Goal: Information Seeking & Learning: Check status

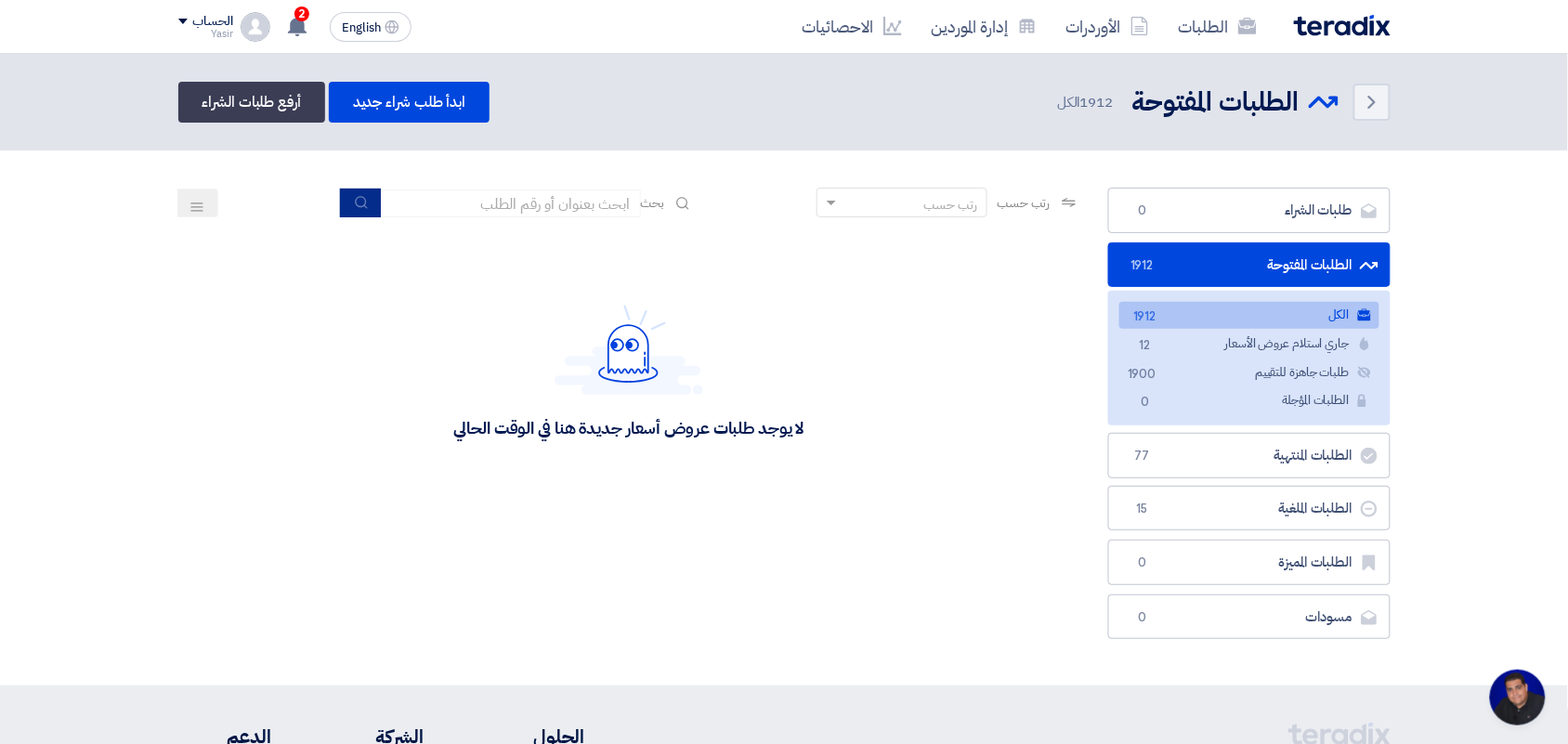
type input "pump"
click at [363, 188] on button "submit" at bounding box center [360, 203] width 41 height 28
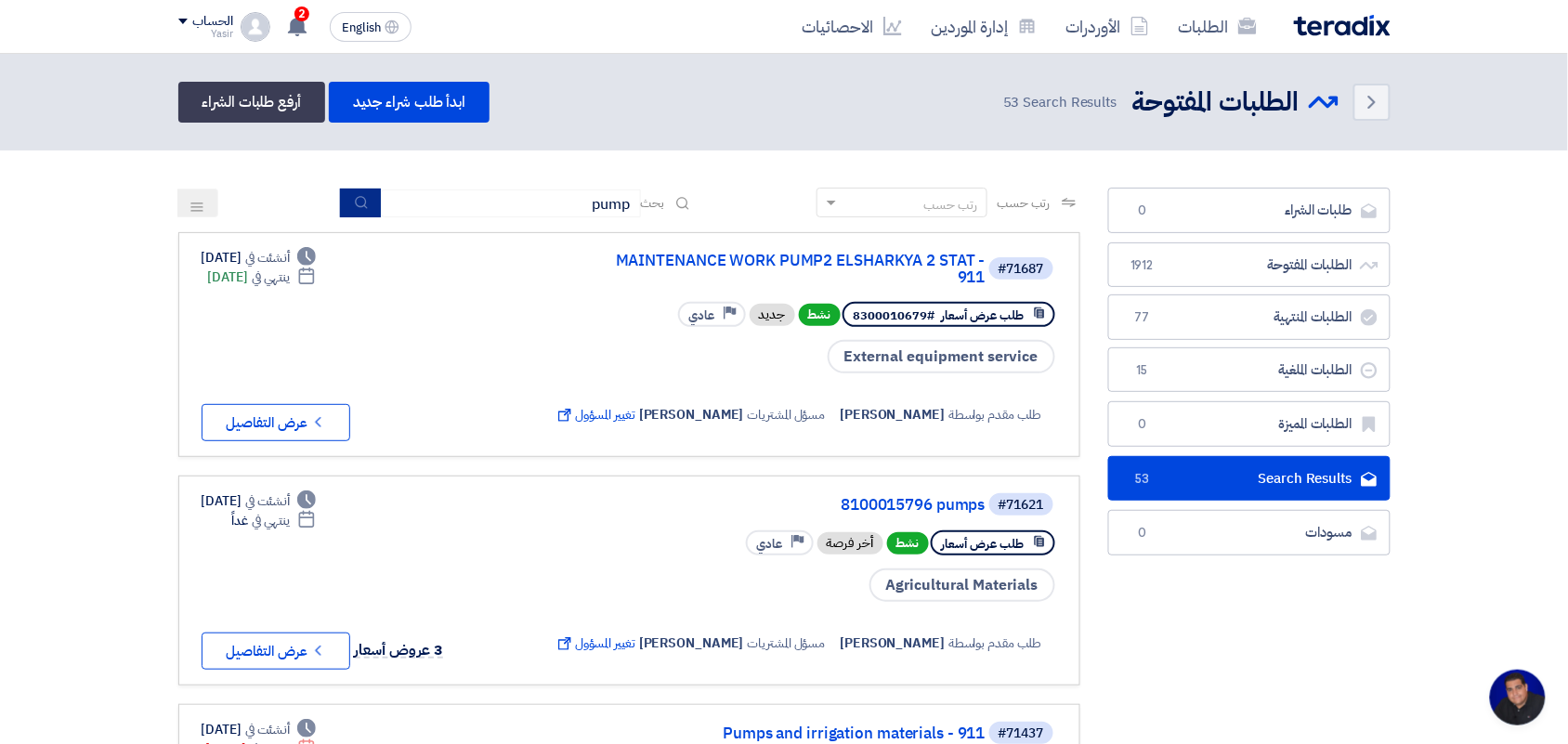
click at [361, 201] on use "submit" at bounding box center [361, 202] width 12 height 12
click at [288, 644] on button "Check details عرض التفاصيل" at bounding box center [276, 650] width 149 height 37
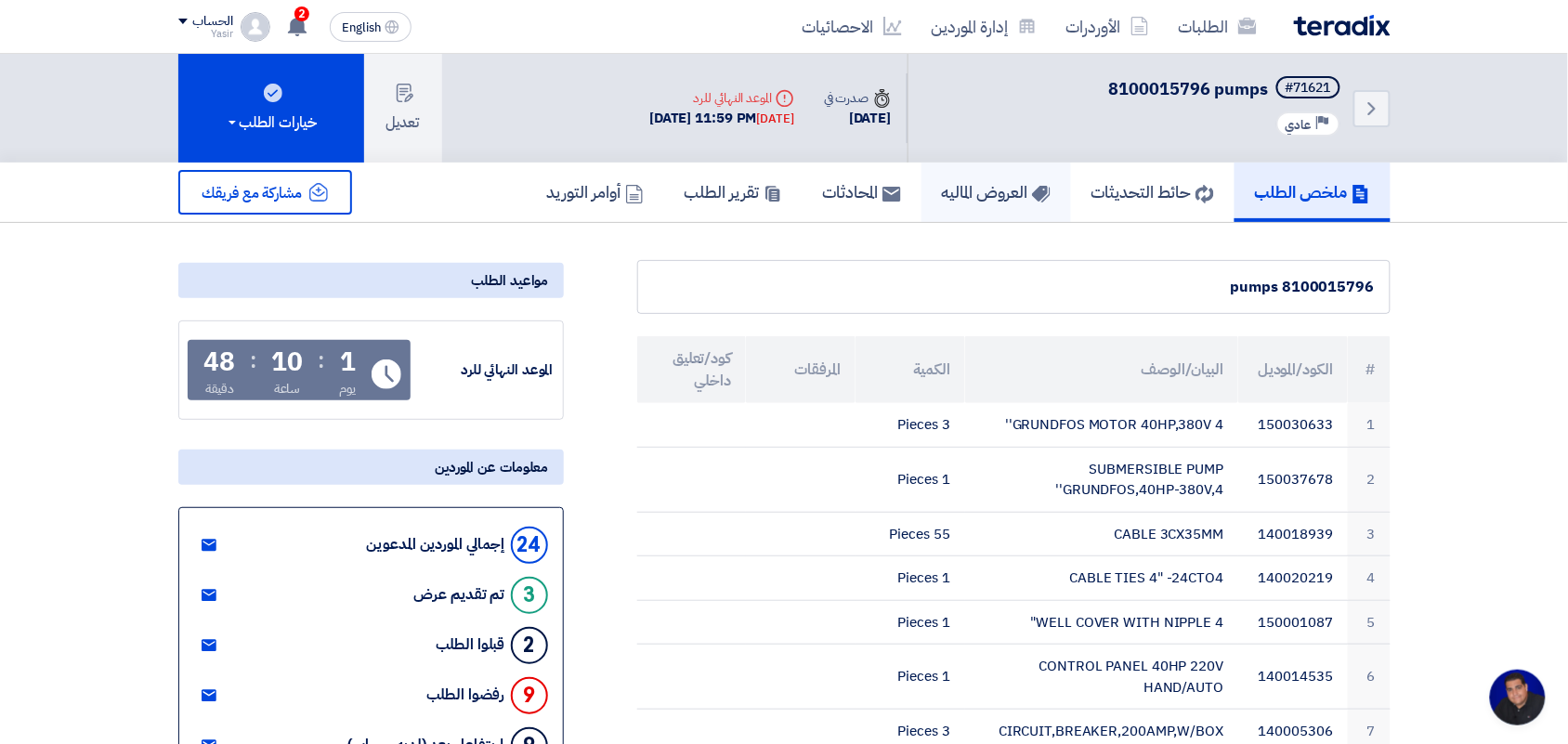
click at [942, 193] on h5 "العروض الماليه" at bounding box center [996, 191] width 109 height 22
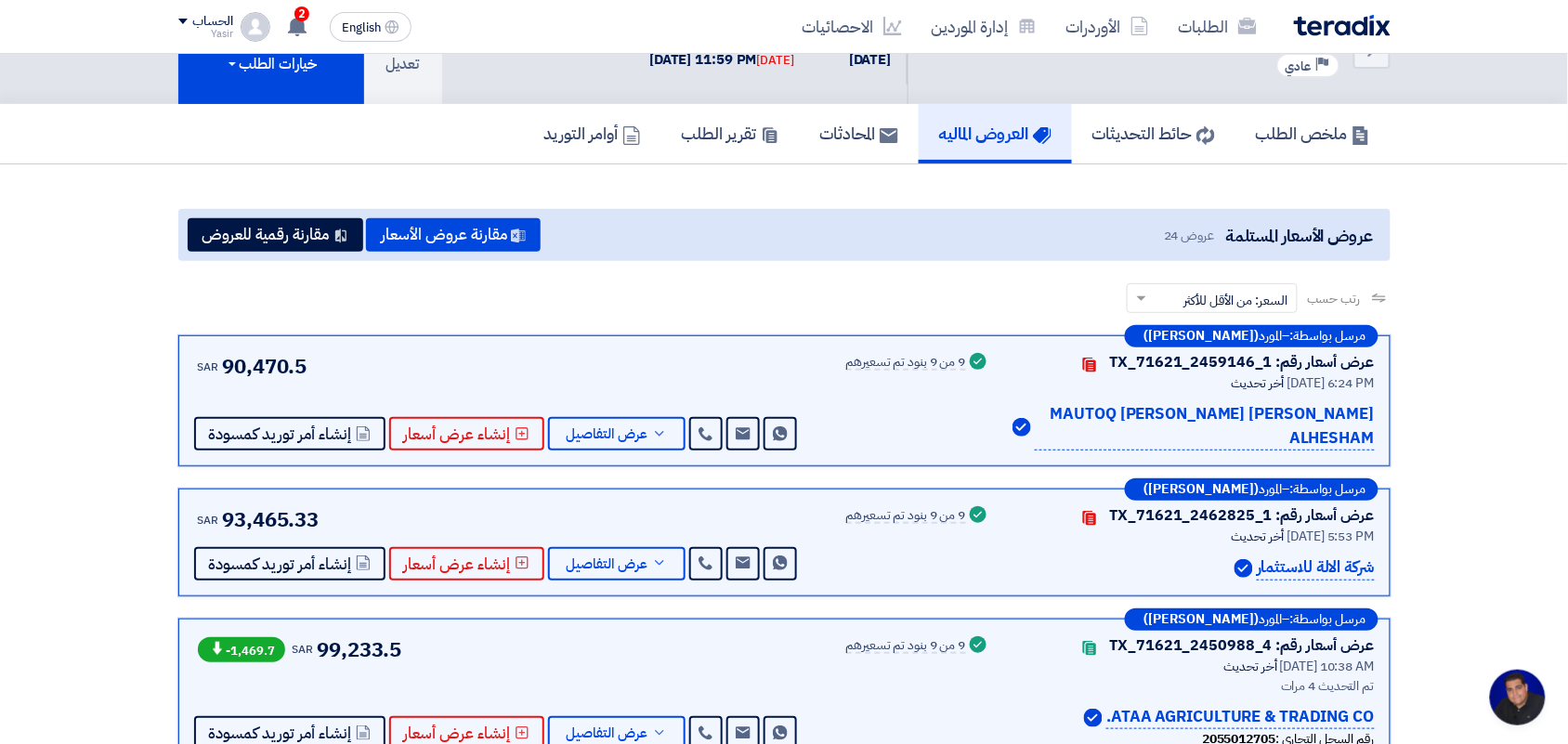
scroll to position [116, 0]
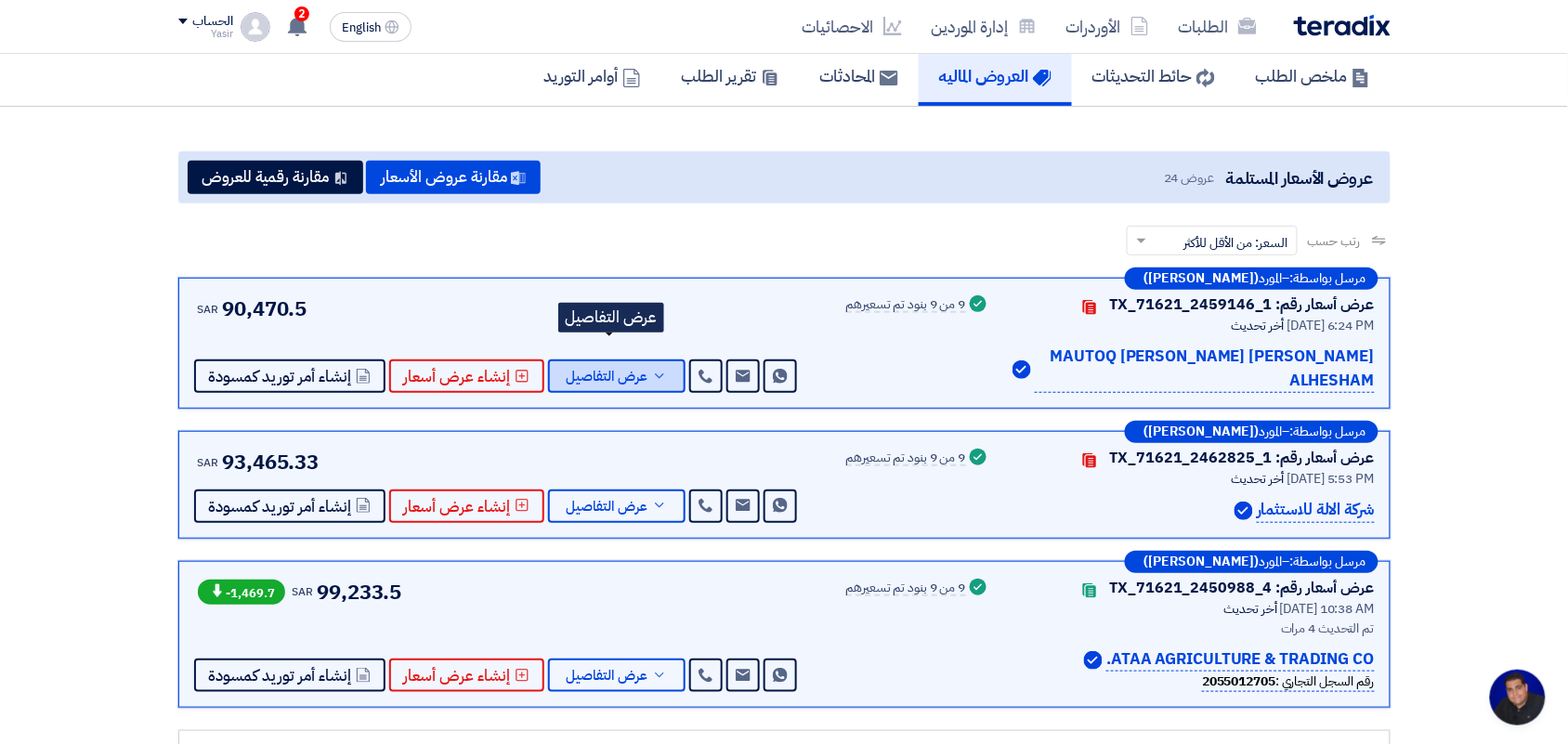
click at [625, 369] on span "عرض التفاصيل" at bounding box center [607, 376] width 81 height 14
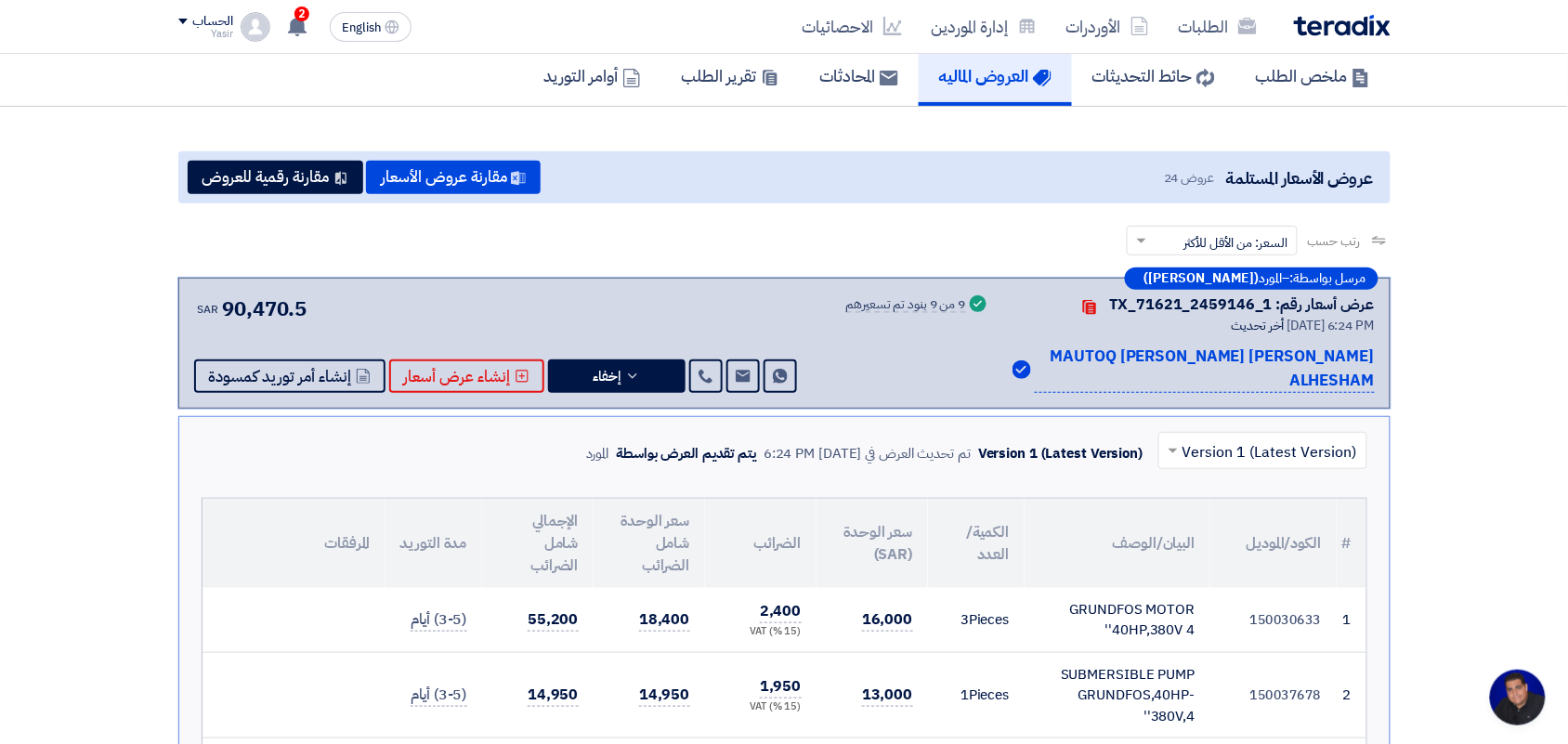
click at [1208, 437] on input "text" at bounding box center [1273, 452] width 171 height 30
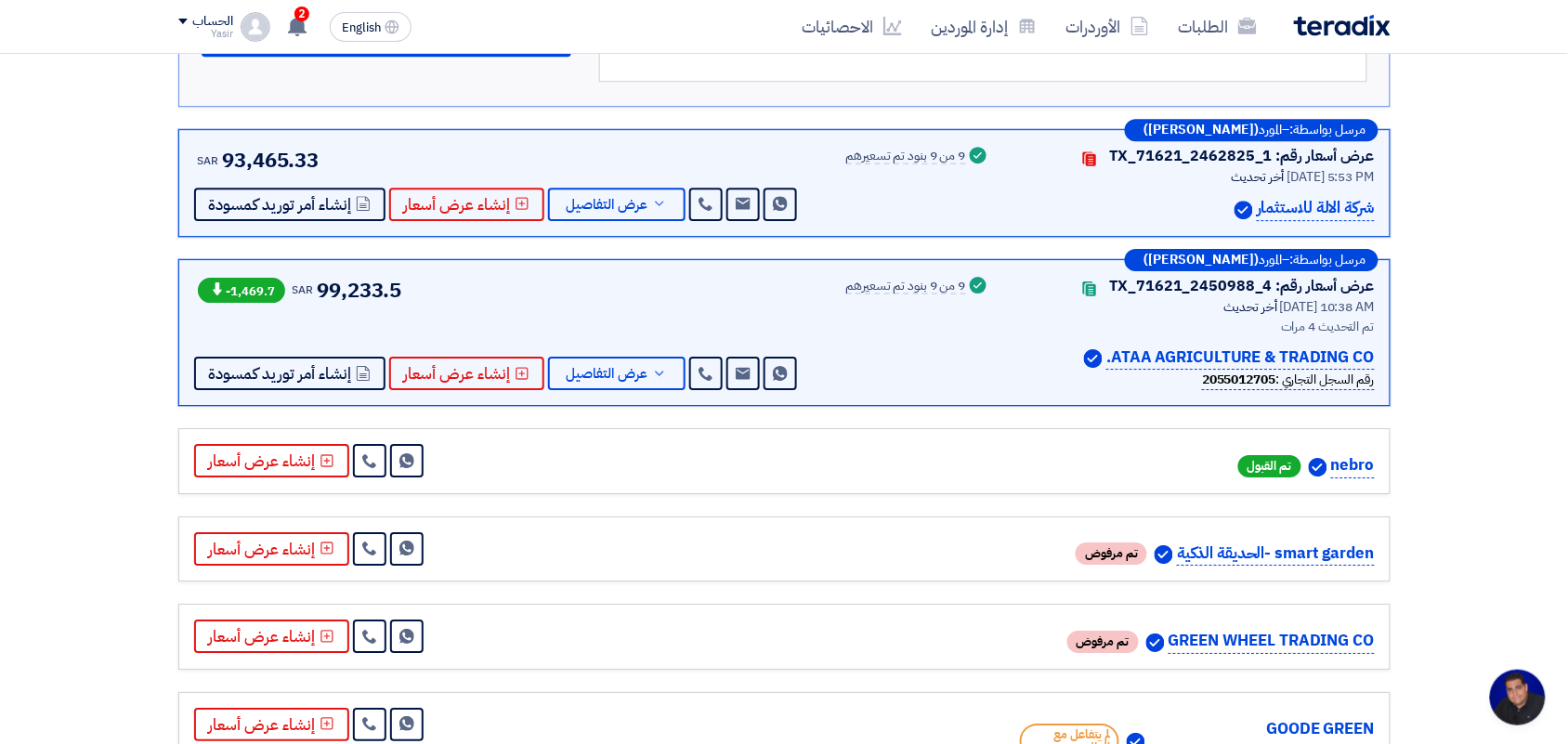
scroll to position [2089, 0]
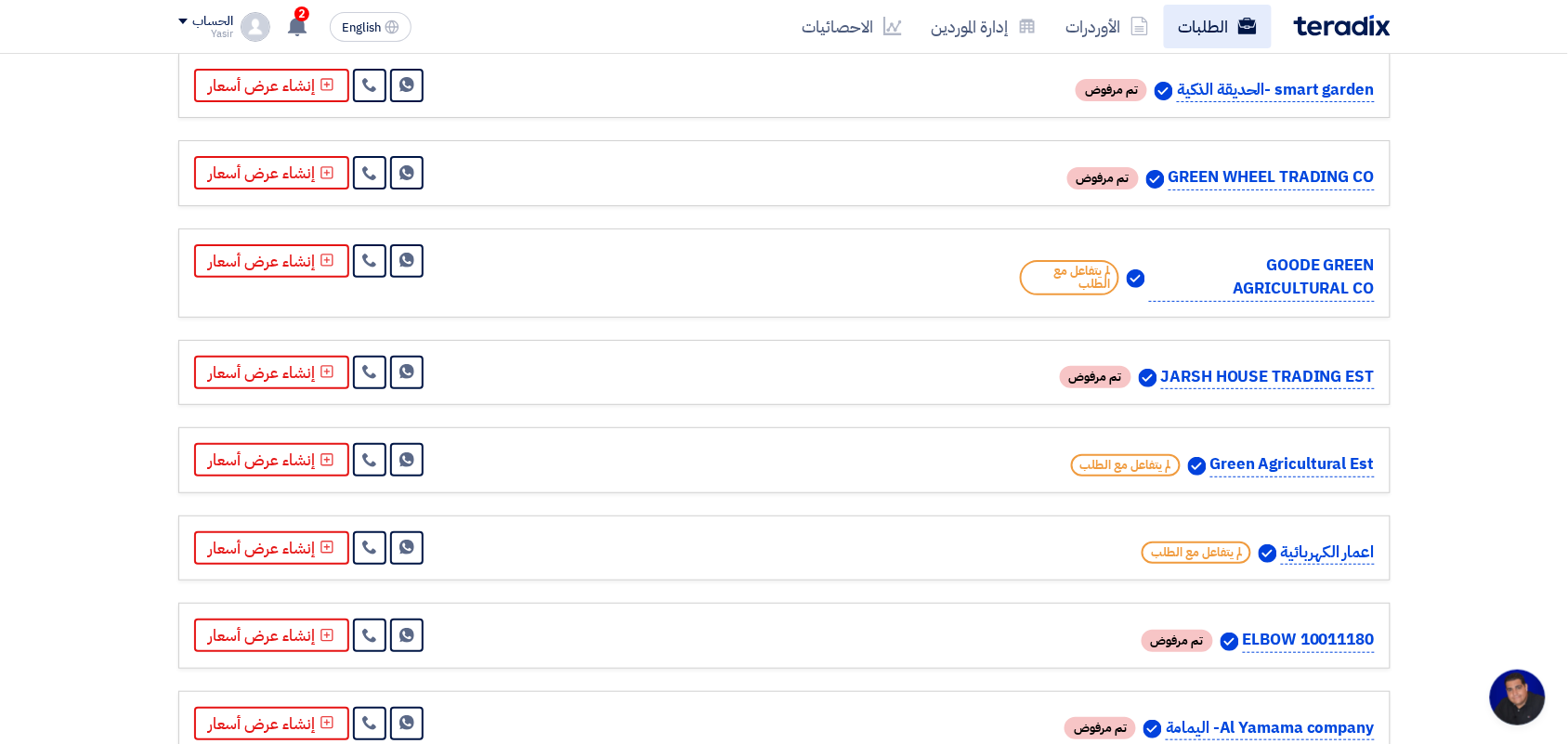
click at [1227, 32] on link "الطلبات" at bounding box center [1218, 27] width 108 height 44
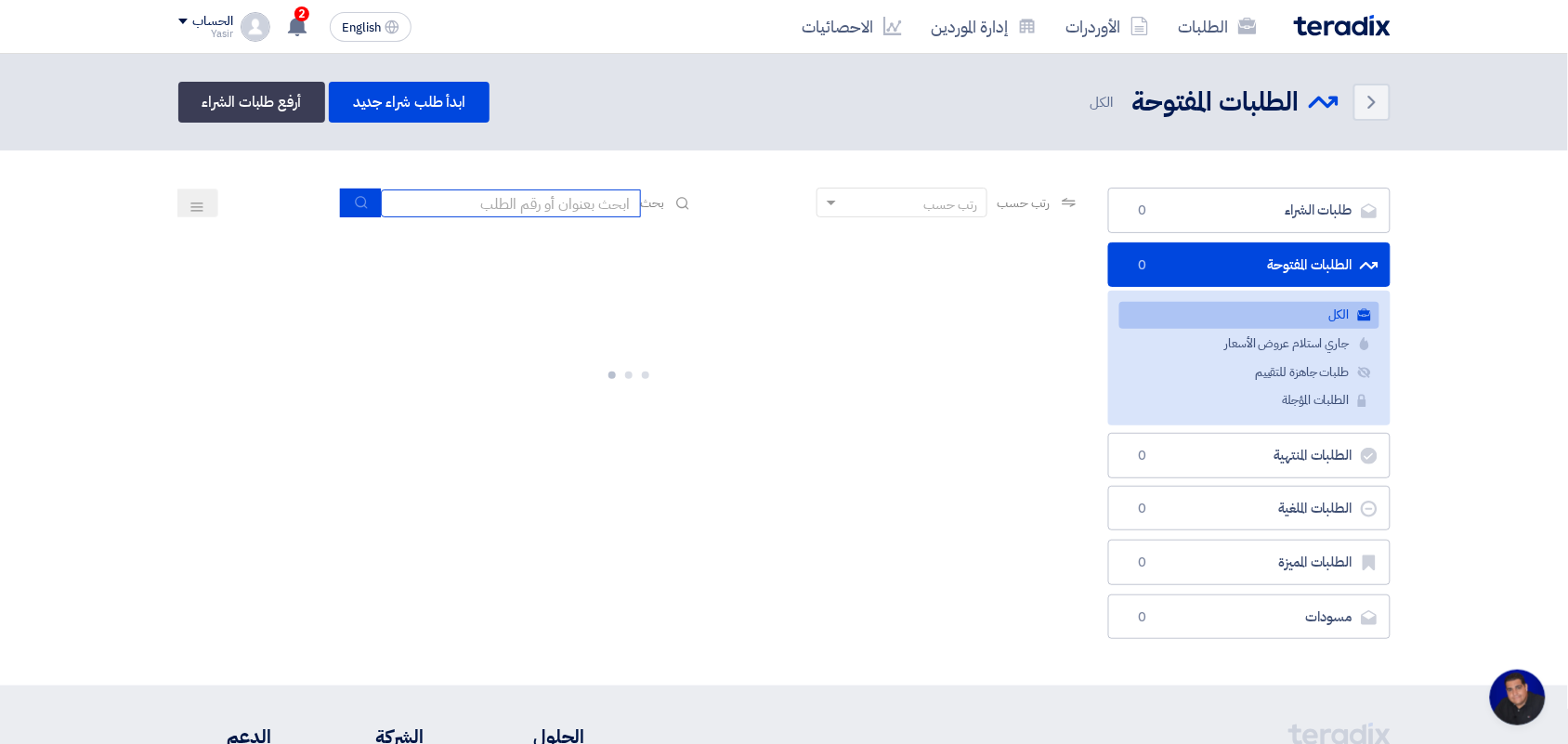
click at [588, 207] on input at bounding box center [510, 203] width 260 height 27
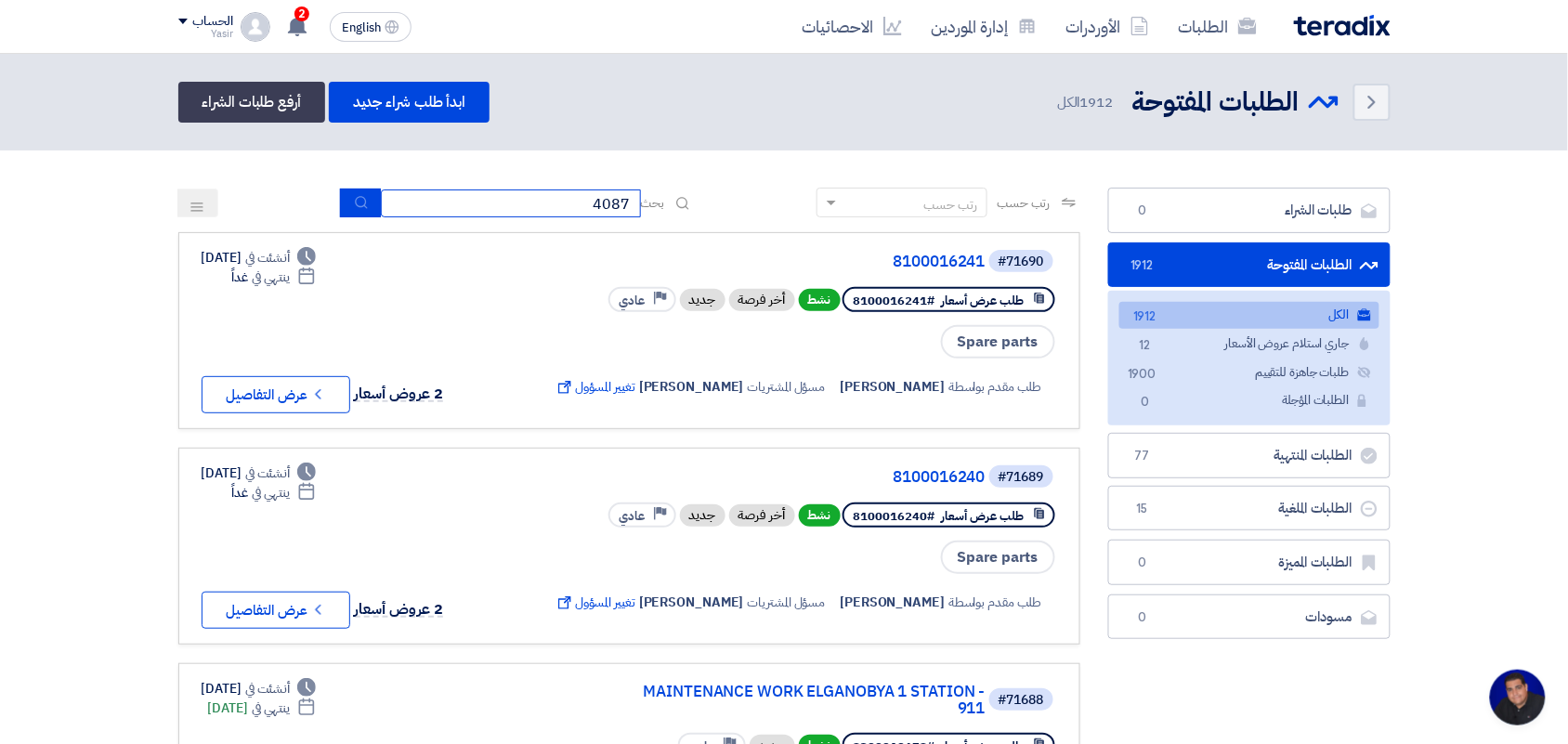
type input "4087"
click at [354, 201] on icon "submit" at bounding box center [362, 203] width 15 height 15
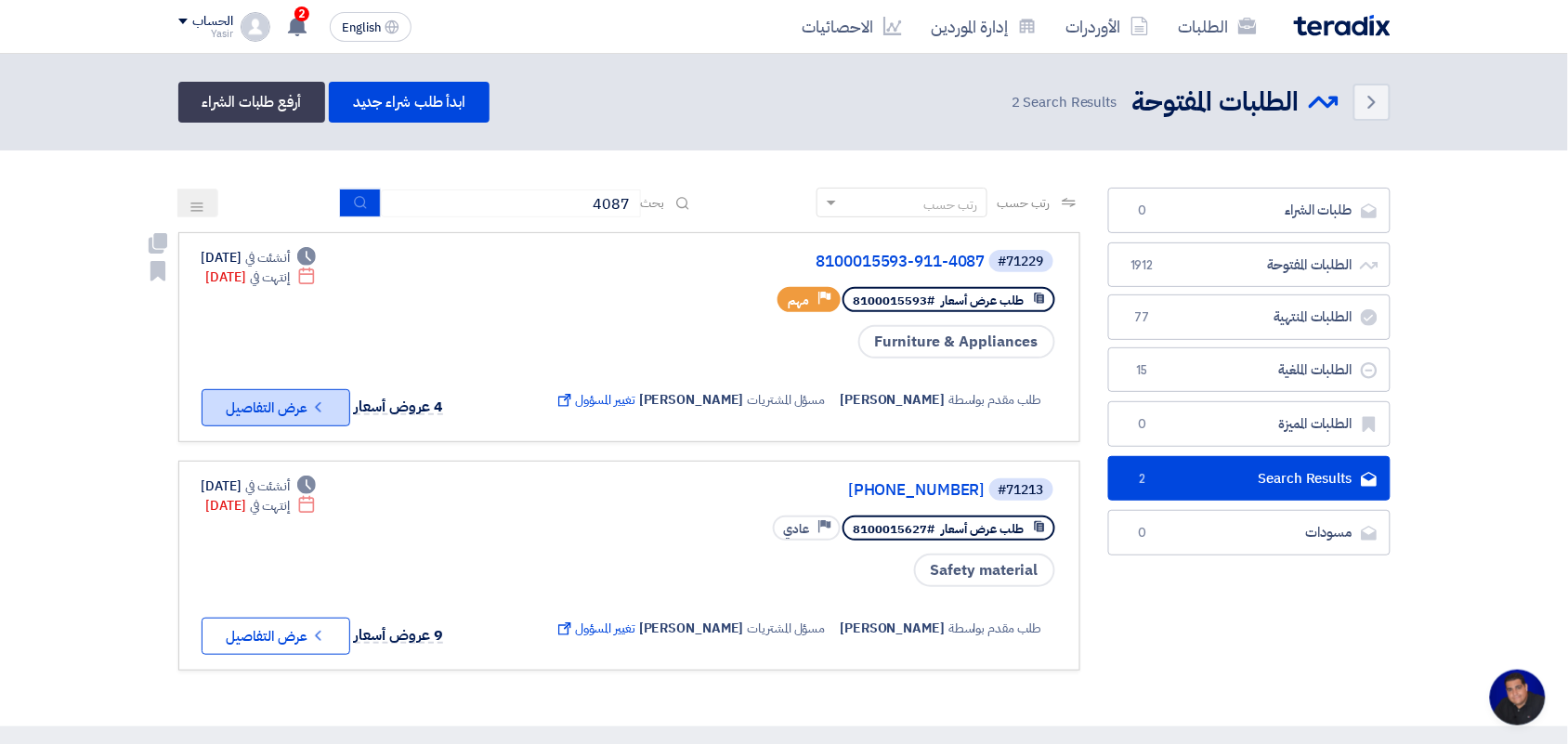
click at [320, 389] on button "Check details عرض التفاصيل" at bounding box center [276, 407] width 149 height 37
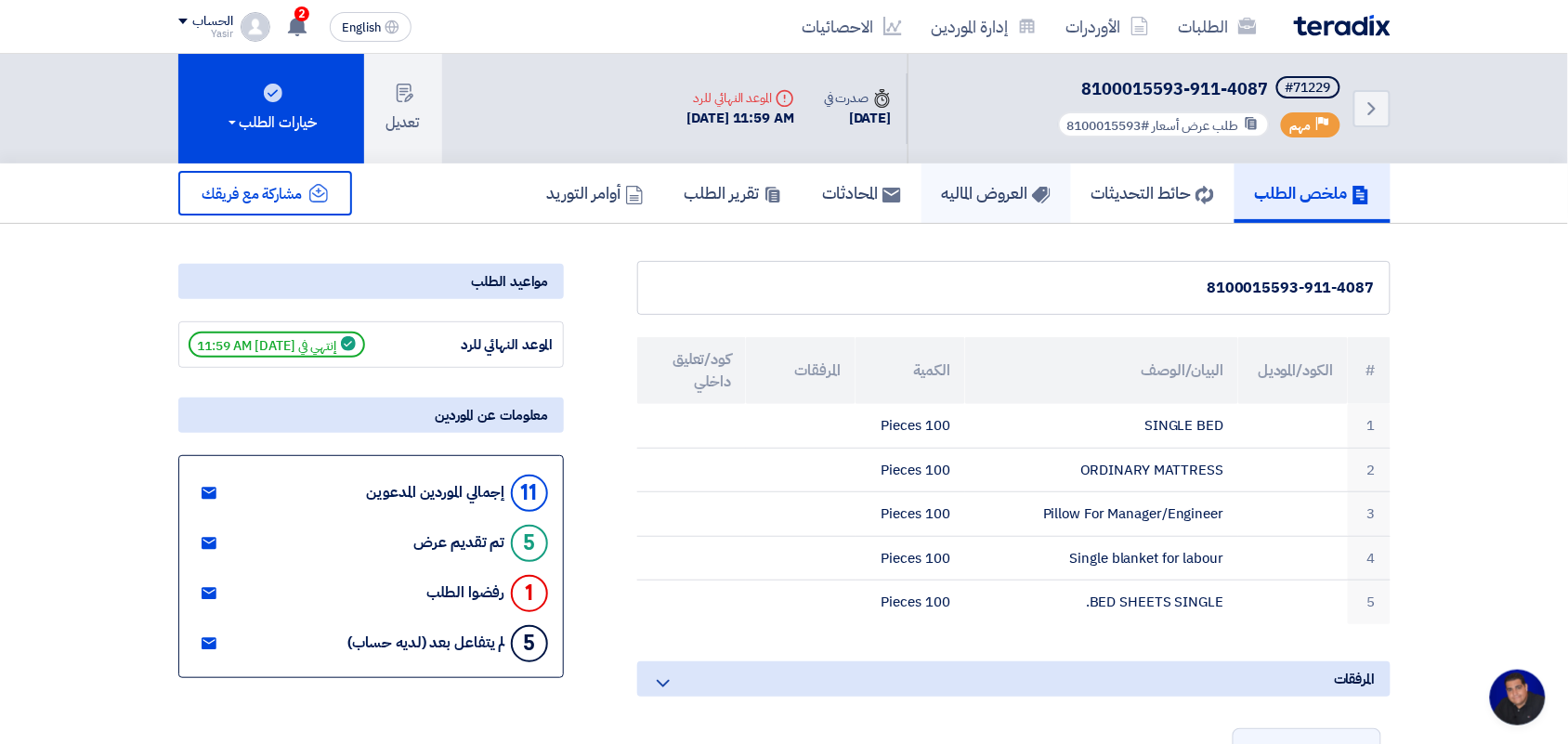
click at [947, 191] on h5 "العروض الماليه" at bounding box center [996, 192] width 109 height 22
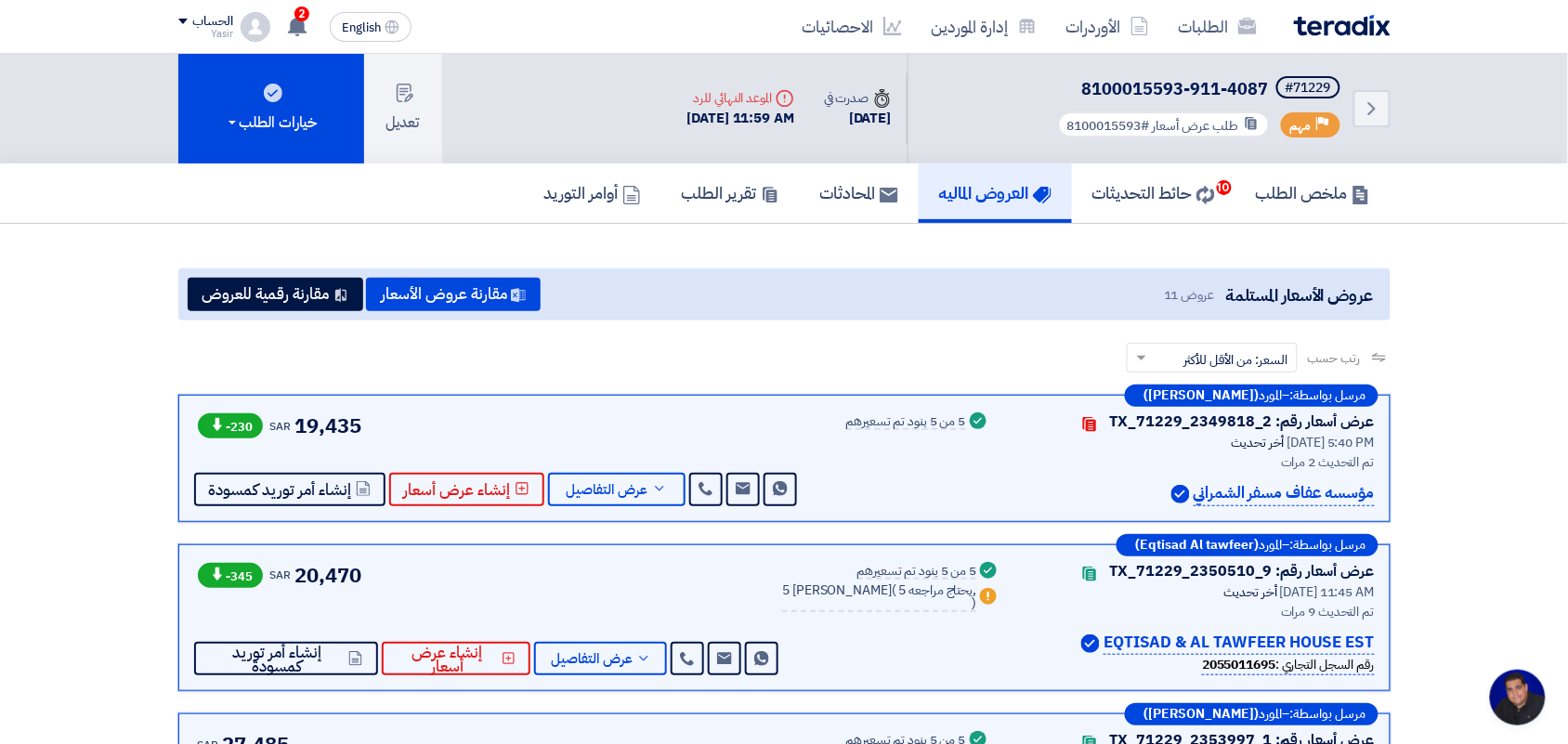
click at [861, 422] on div "5 من 5 بنود تم تسعيرهم" at bounding box center [906, 422] width 120 height 15
click at [881, 452] on div "Success 5 من 5 بنود تم تسعيرهم" at bounding box center [918, 458] width 144 height 96
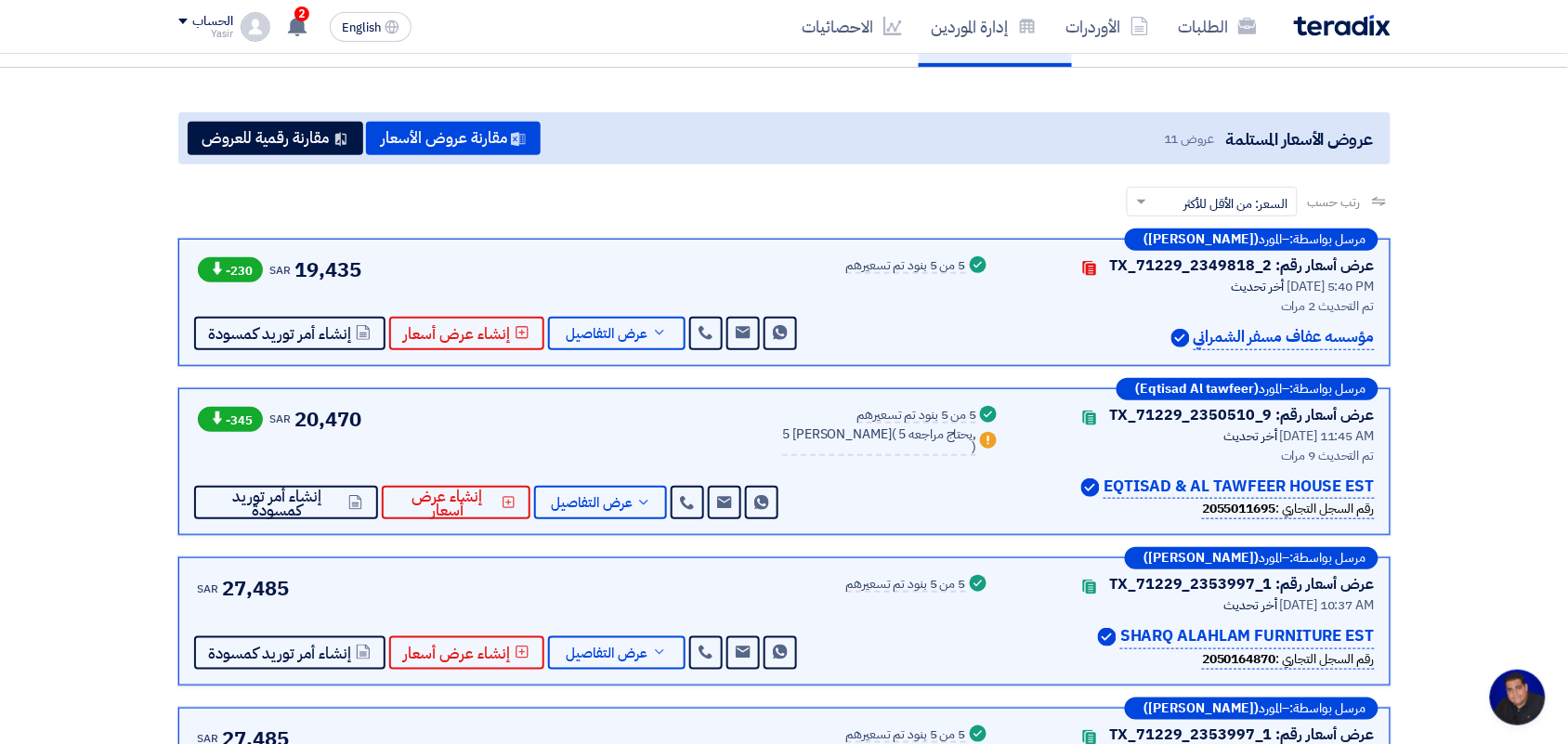
scroll to position [116, 0]
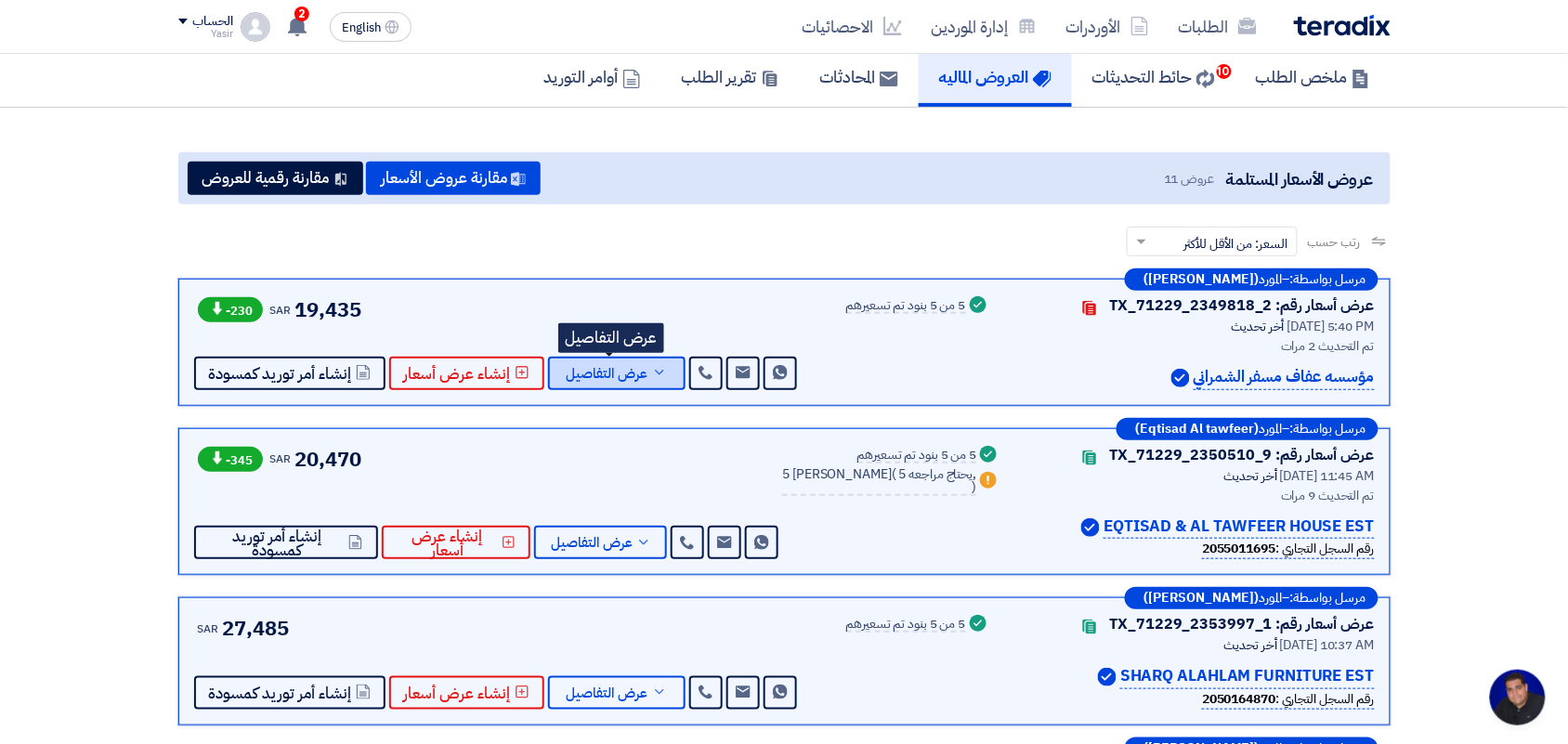
click at [614, 366] on span "عرض التفاصيل" at bounding box center [607, 373] width 81 height 14
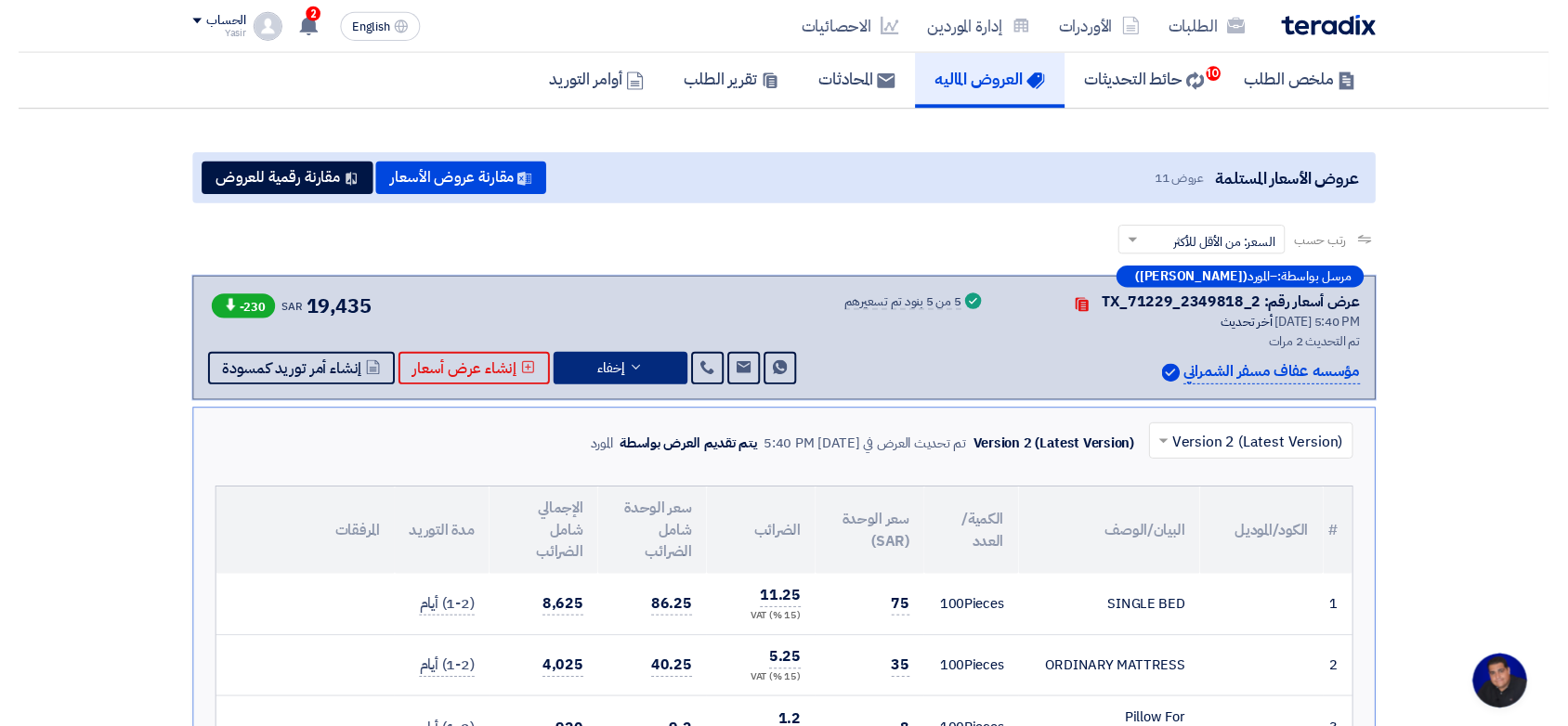
scroll to position [0, 0]
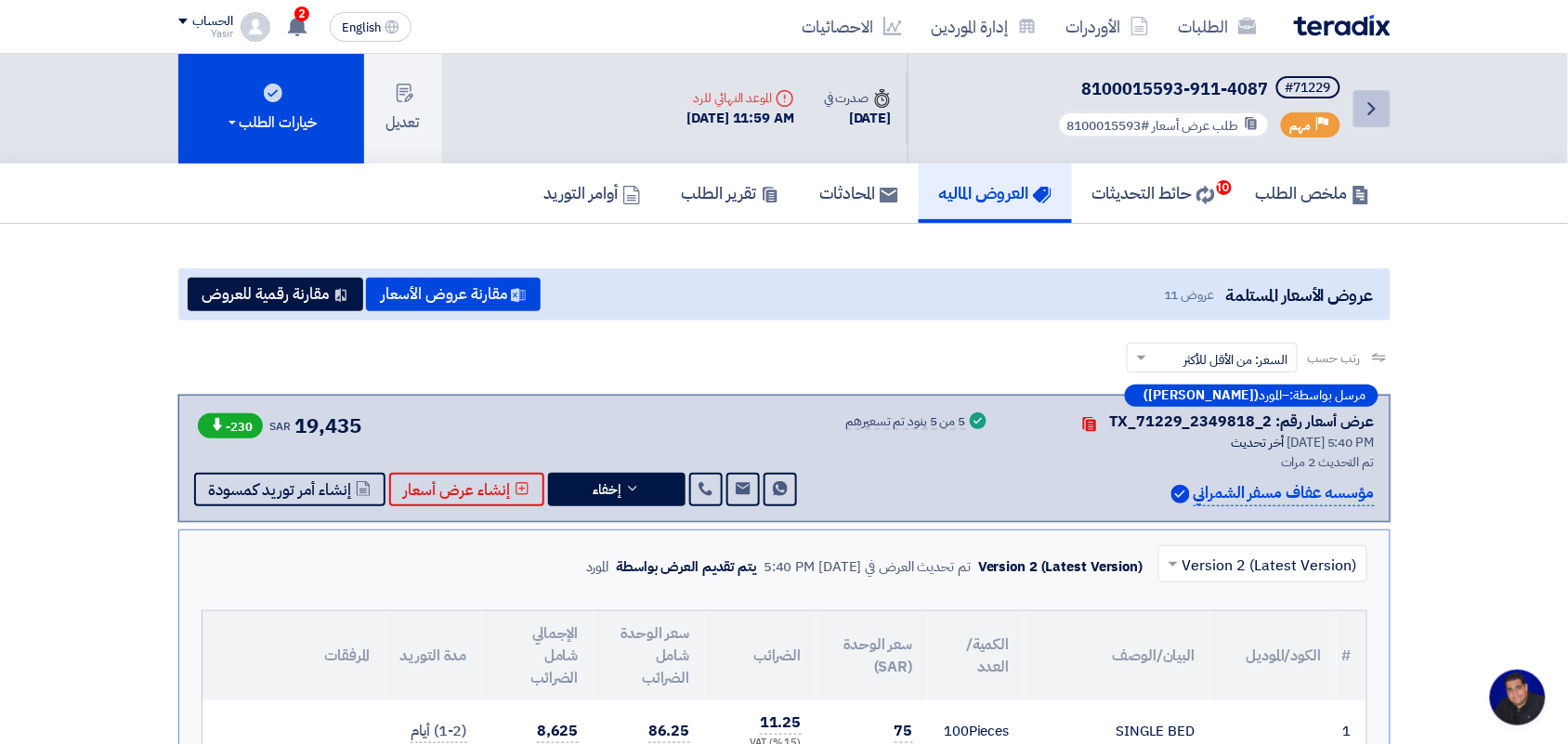
click at [1363, 109] on icon "Back" at bounding box center [1372, 109] width 23 height 23
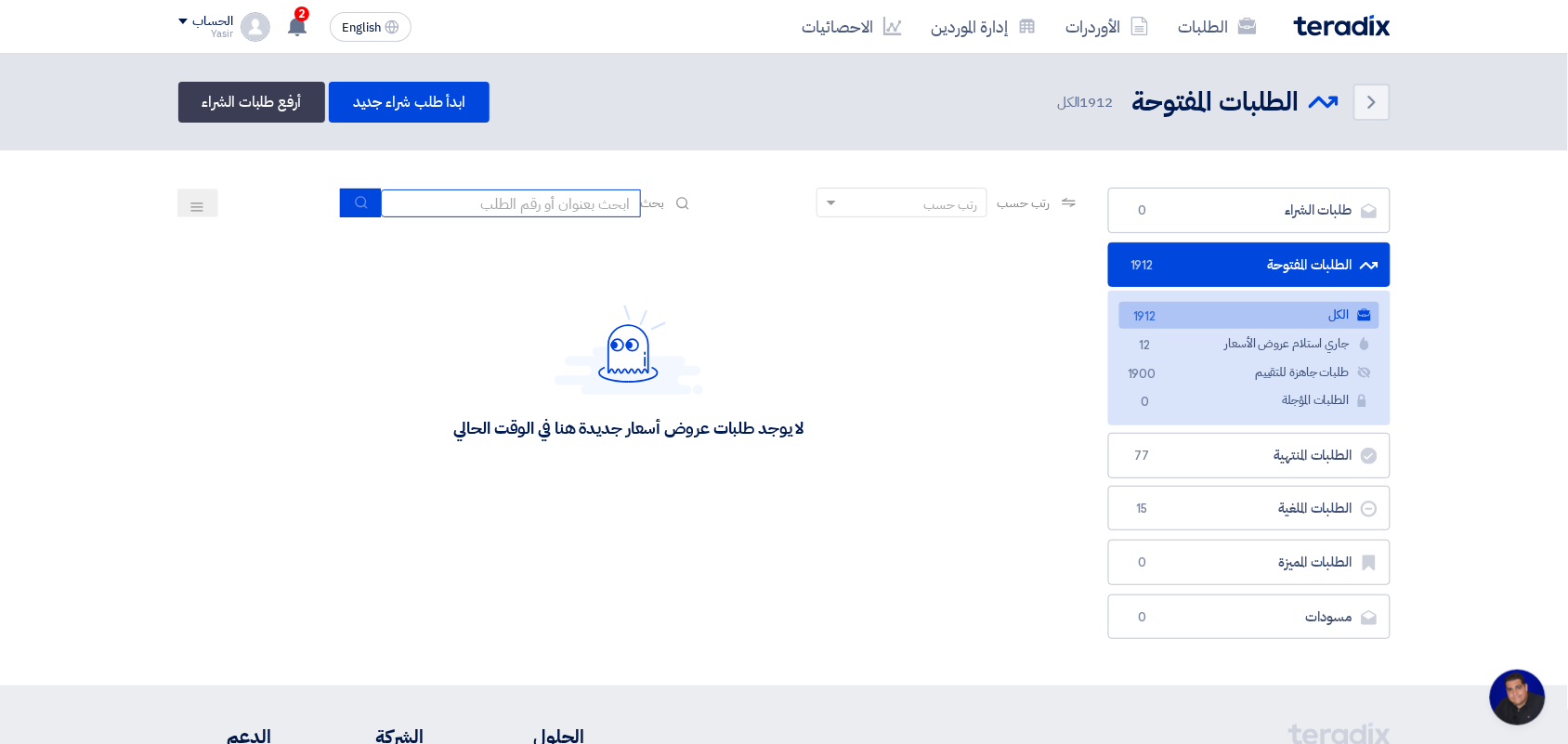
click at [550, 196] on input at bounding box center [510, 203] width 260 height 27
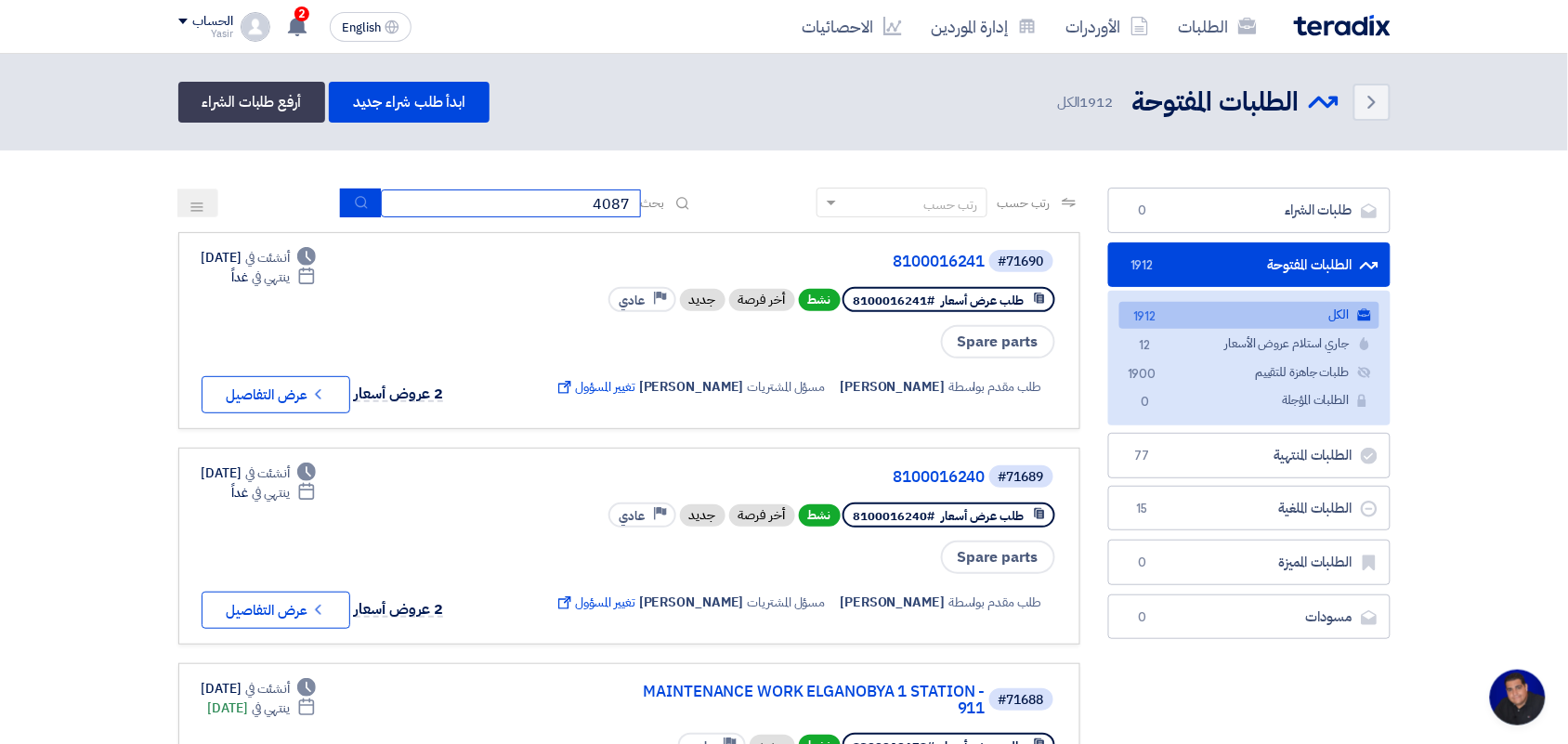
type input "4087"
click at [330, 204] on div "رتب حسب رتب حسب بحث 4087" at bounding box center [629, 209] width 901 height 44
click at [342, 201] on button "submit" at bounding box center [360, 203] width 41 height 28
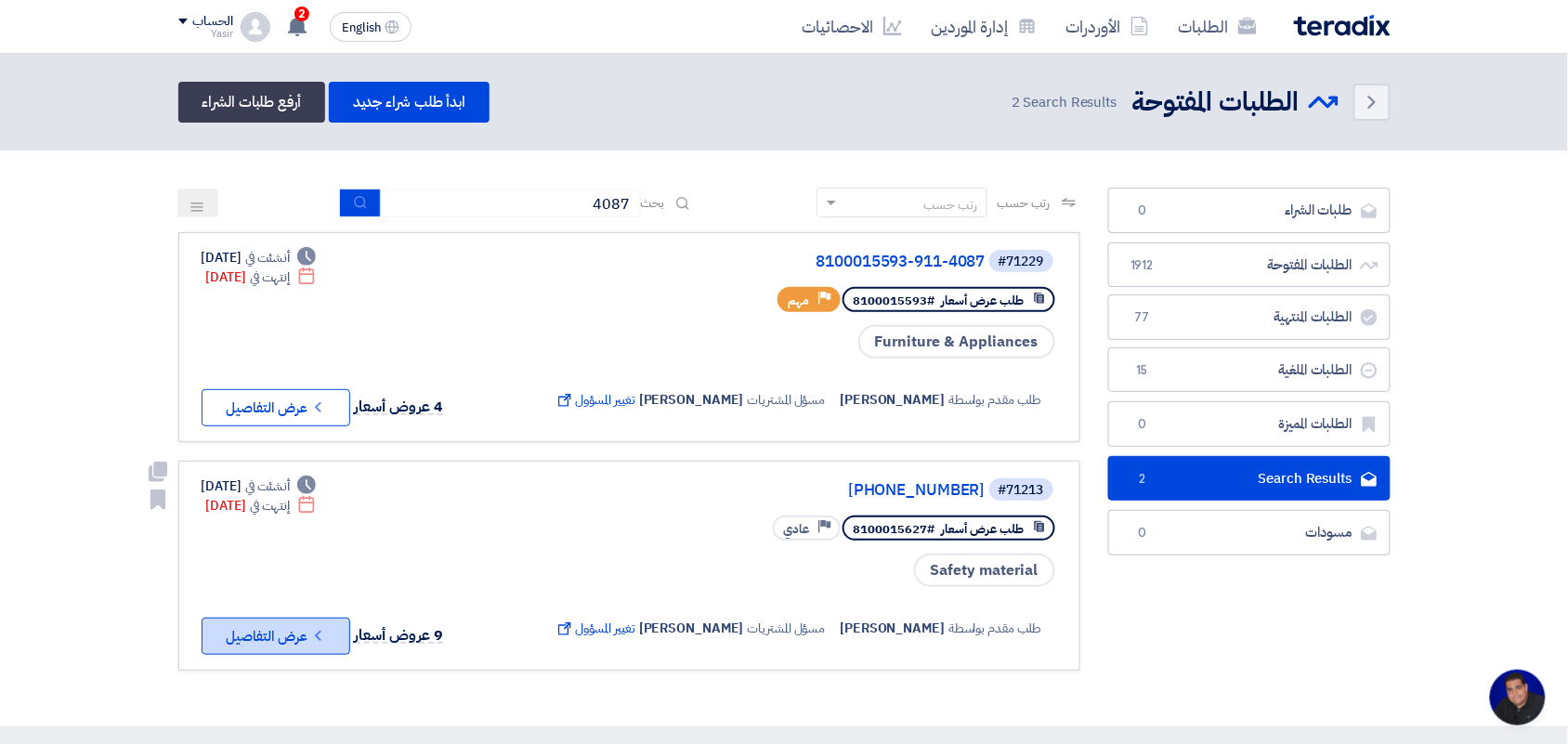
click at [318, 629] on icon "Check details" at bounding box center [318, 635] width 18 height 18
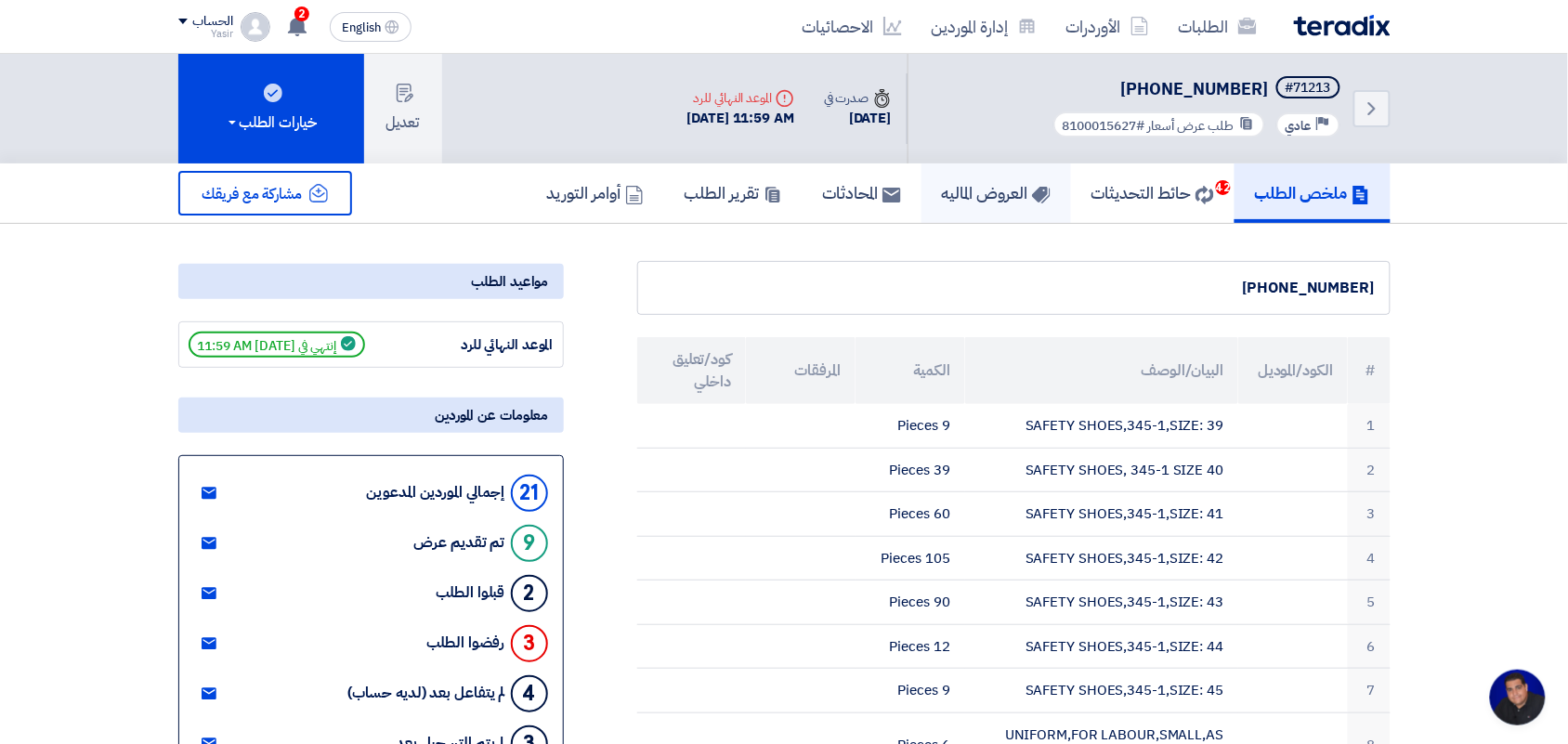
click at [942, 198] on h5 "العروض الماليه" at bounding box center [996, 192] width 109 height 22
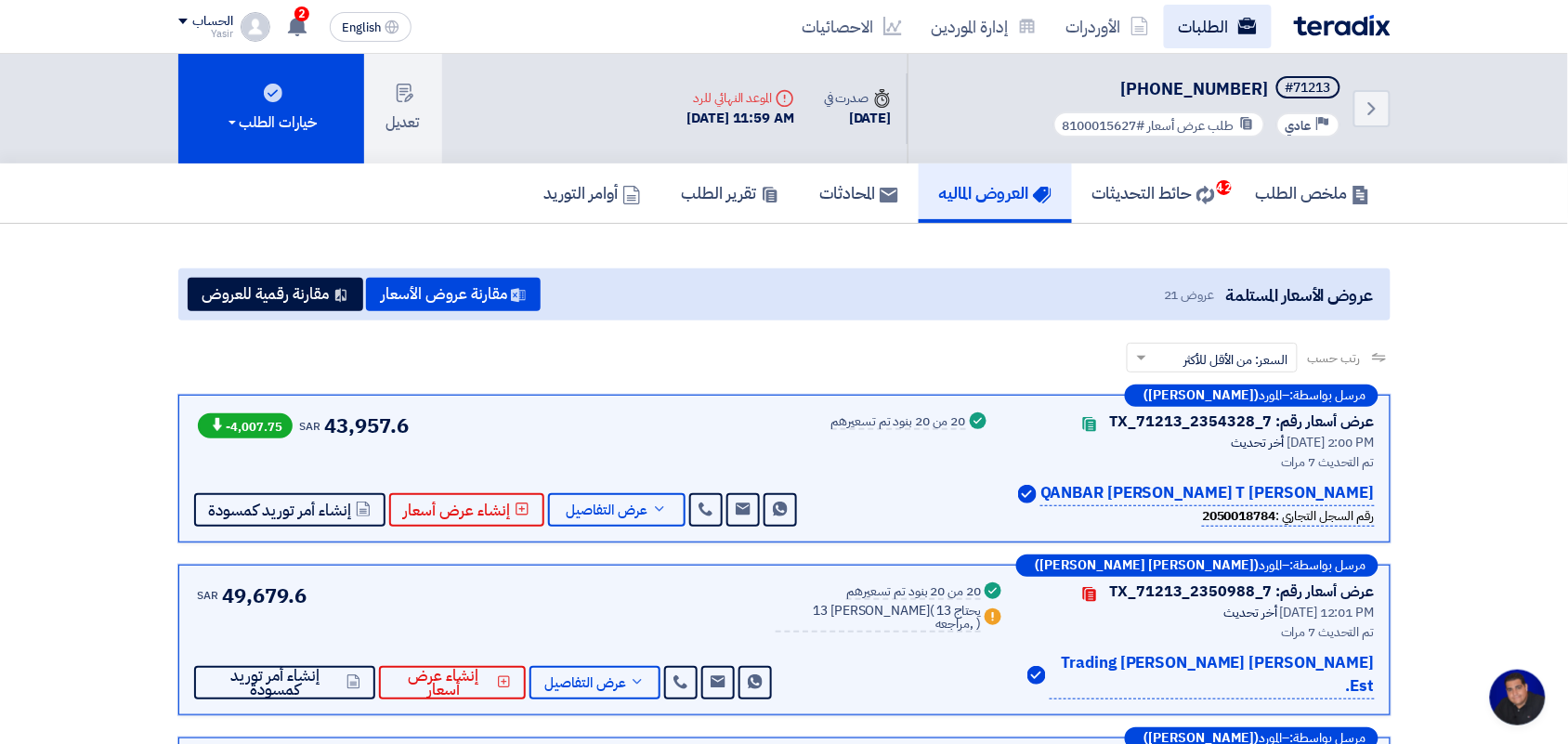
click at [1219, 30] on link "الطلبات" at bounding box center [1218, 27] width 108 height 44
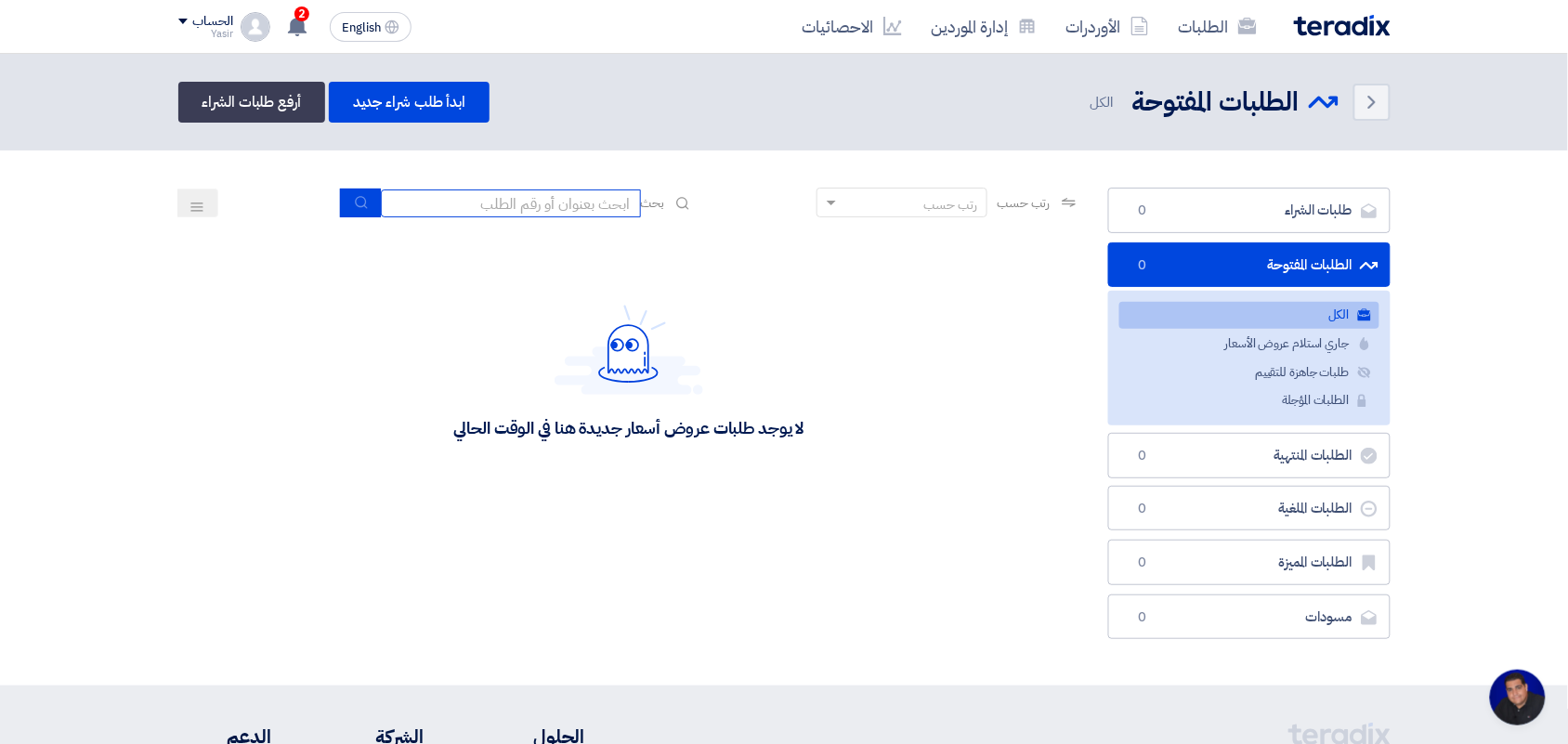
click at [522, 195] on input at bounding box center [510, 203] width 260 height 27
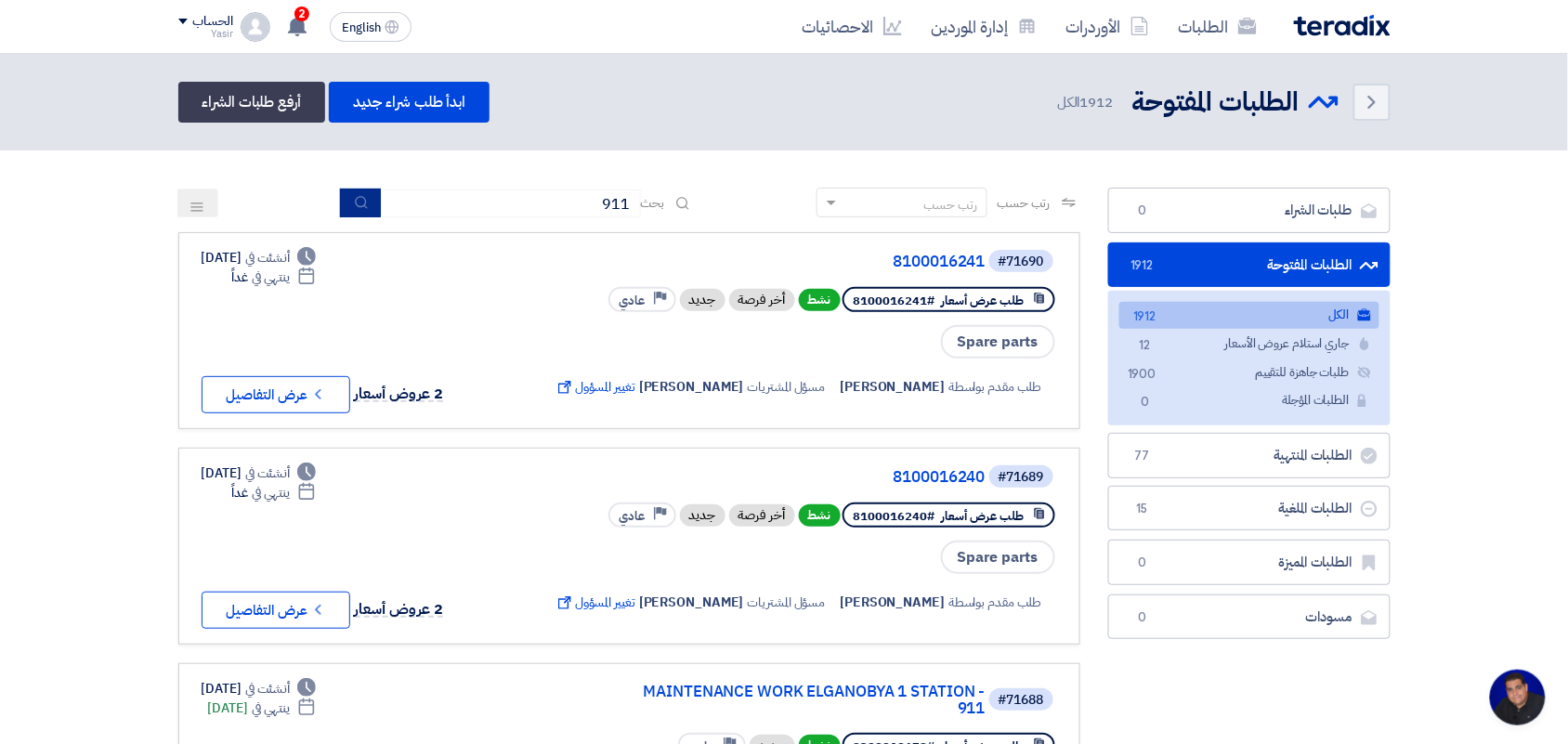
click at [349, 214] on button "submit" at bounding box center [360, 203] width 41 height 28
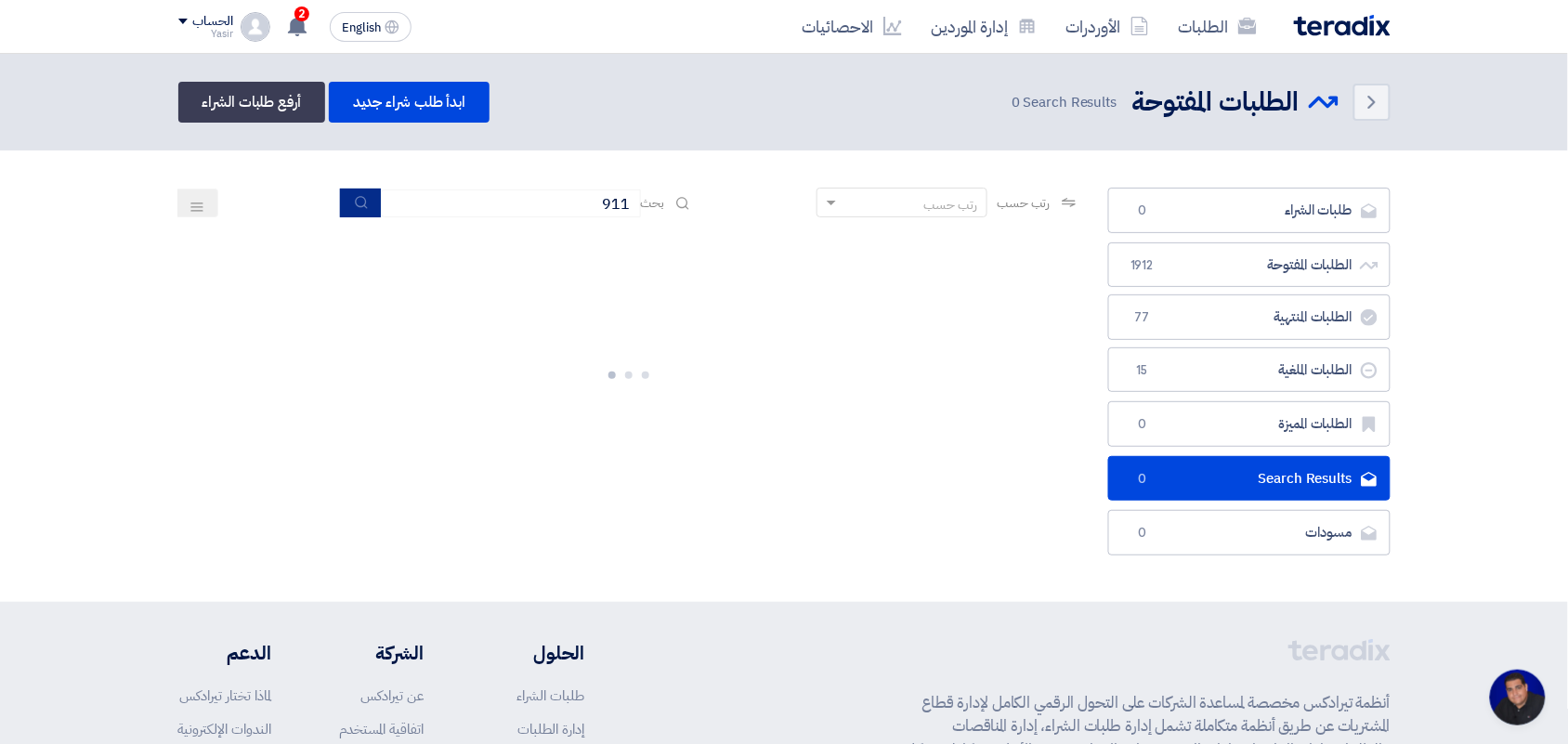
click at [347, 207] on button "submit" at bounding box center [360, 203] width 41 height 28
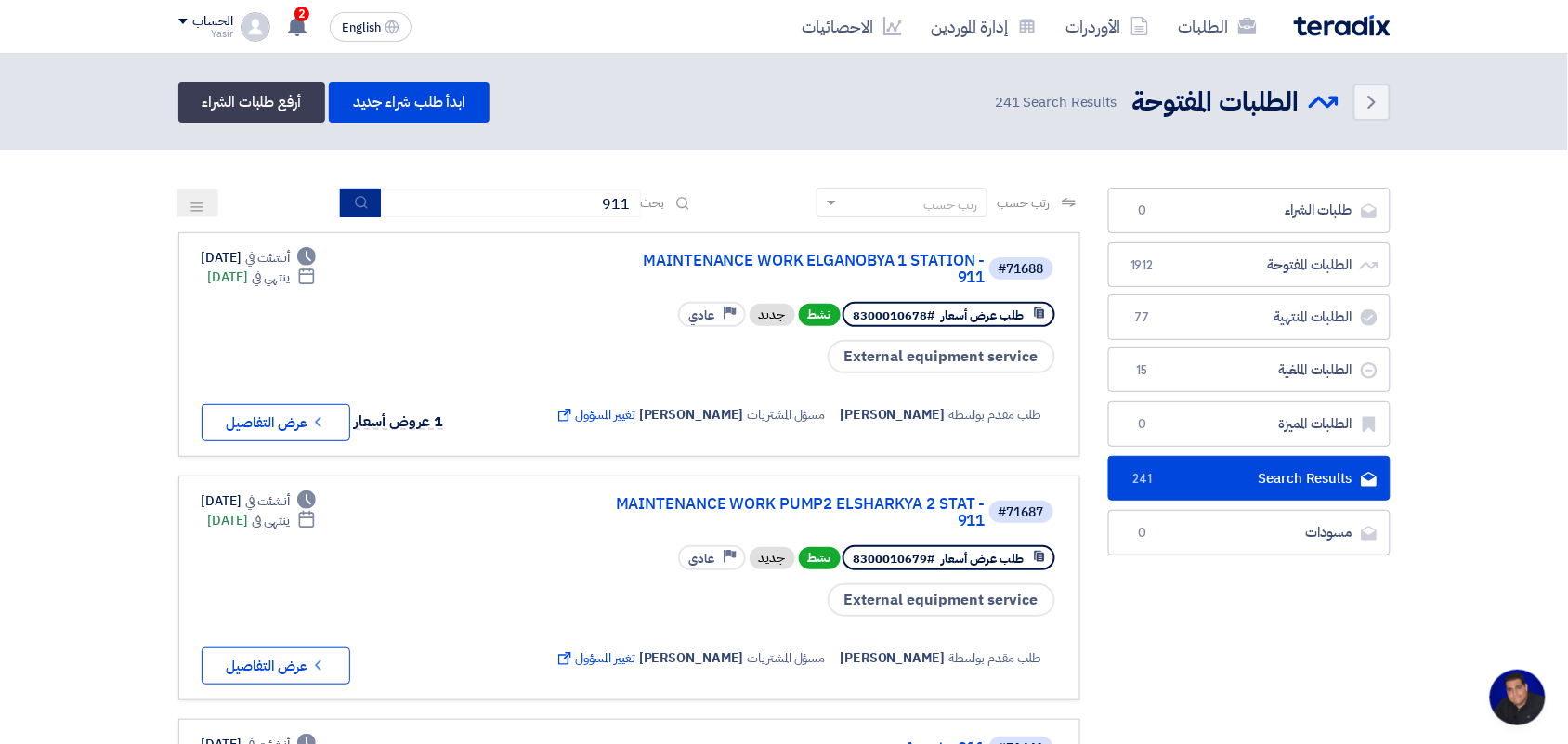
click at [347, 207] on button "submit" at bounding box center [360, 203] width 41 height 28
click at [356, 202] on icon "submit" at bounding box center [362, 203] width 15 height 15
click at [359, 197] on icon "submit" at bounding box center [362, 203] width 15 height 15
click at [358, 201] on icon "submit" at bounding box center [362, 203] width 15 height 15
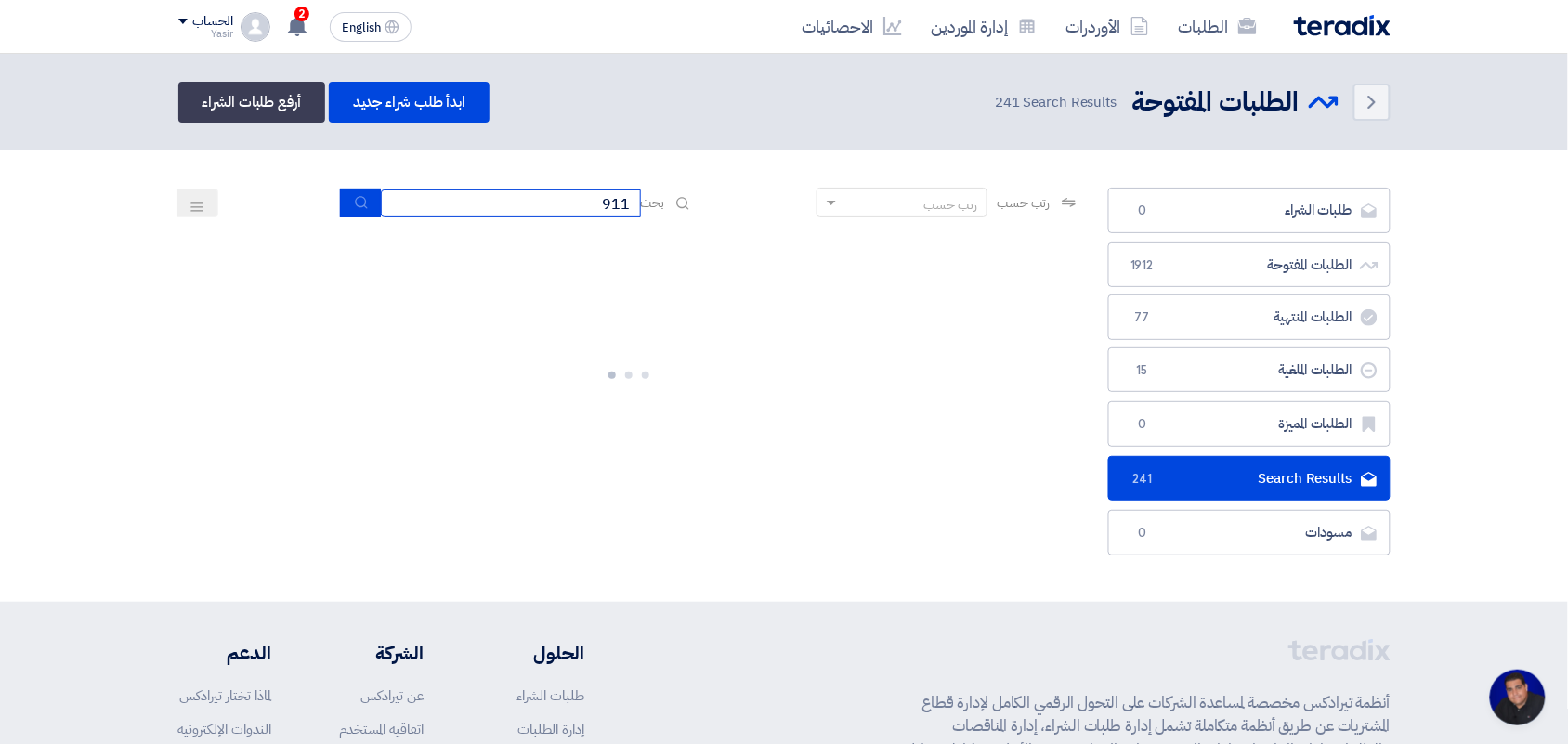
drag, startPoint x: 478, startPoint y: 204, endPoint x: 462, endPoint y: 205, distance: 16.0
click at [474, 204] on input "911" at bounding box center [510, 203] width 260 height 27
click at [346, 196] on button "submit" at bounding box center [360, 203] width 41 height 28
click at [452, 210] on input "911" at bounding box center [510, 203] width 260 height 27
click at [90, 224] on section "طلبات الشراء طلبات الشراء 0 الطلبات المفتوحة الطلبات المفتوحة 1912 الطلبات المن…" at bounding box center [784, 376] width 1568 height 452
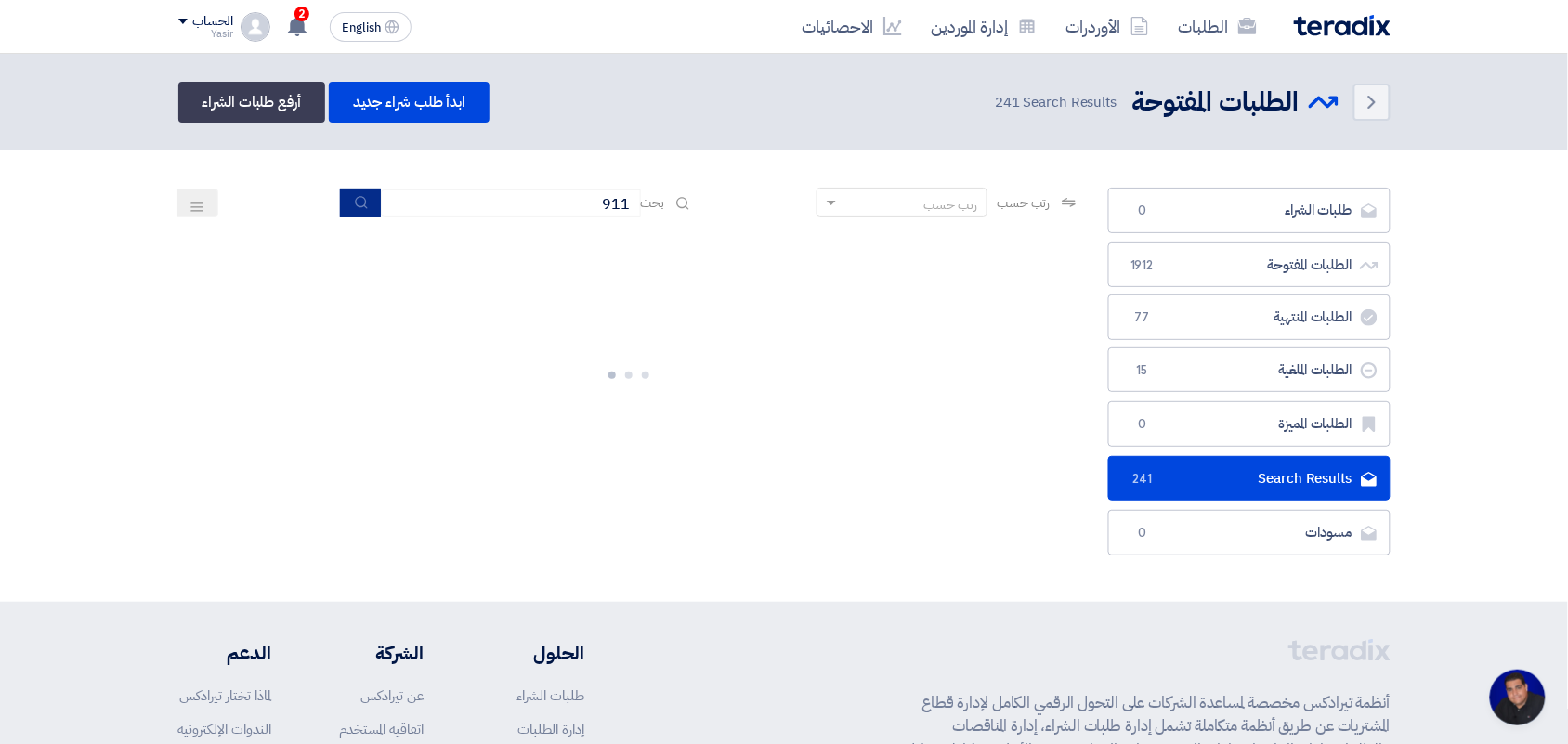
click at [367, 215] on button "submit" at bounding box center [360, 203] width 41 height 28
click at [361, 201] on use "submit" at bounding box center [361, 202] width 12 height 12
click at [360, 201] on icon "submit" at bounding box center [362, 203] width 15 height 15
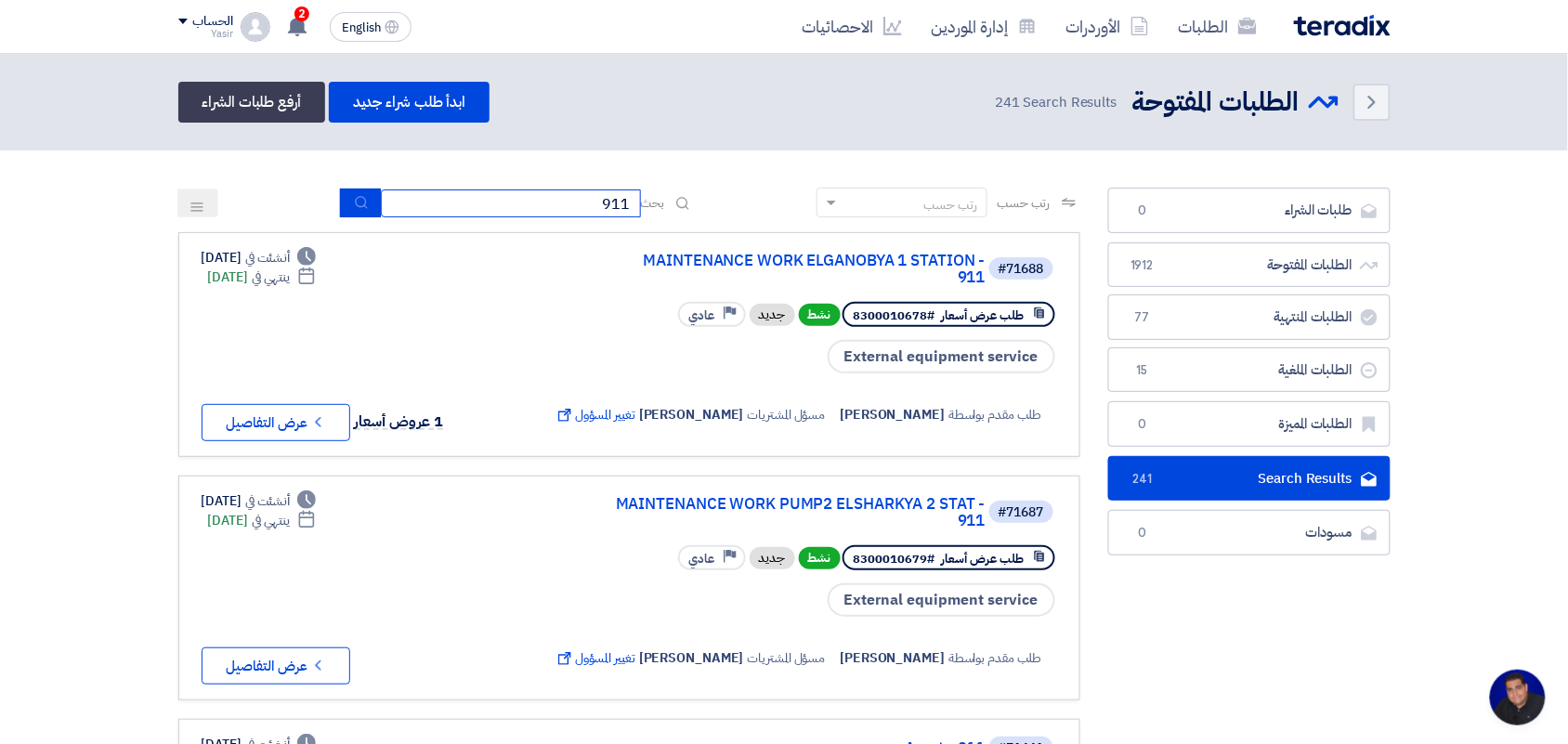
click at [508, 214] on input "911" at bounding box center [510, 203] width 260 height 27
click at [361, 198] on use "submit" at bounding box center [361, 202] width 12 height 12
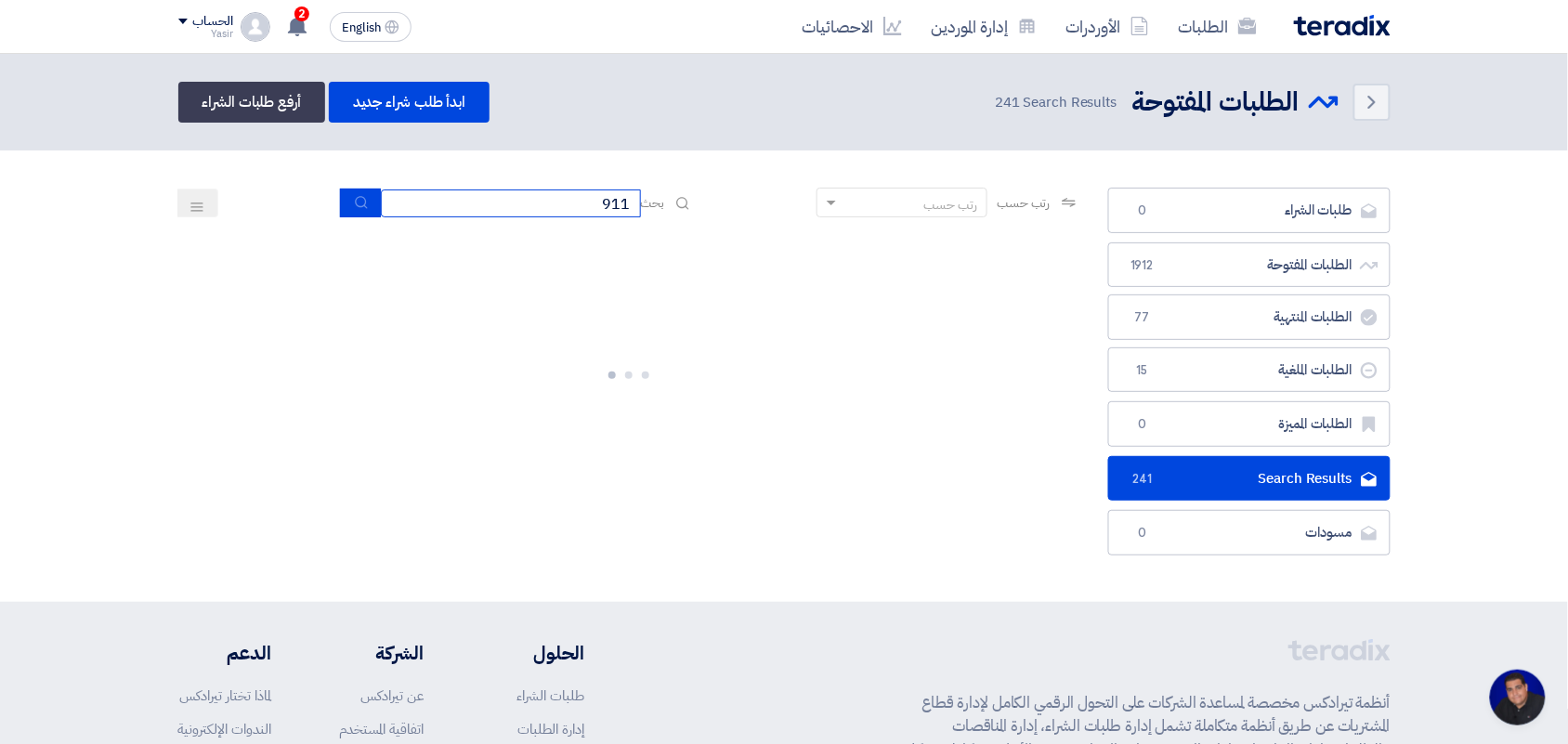
click at [507, 204] on input "911" at bounding box center [510, 203] width 260 height 27
click at [361, 206] on icon "submit" at bounding box center [362, 203] width 15 height 15
drag, startPoint x: 568, startPoint y: 205, endPoint x: 741, endPoint y: 186, distance: 174.0
click at [741, 187] on div "رتب حسب رتب حسب بحث 911" at bounding box center [629, 209] width 901 height 44
type input "4087"
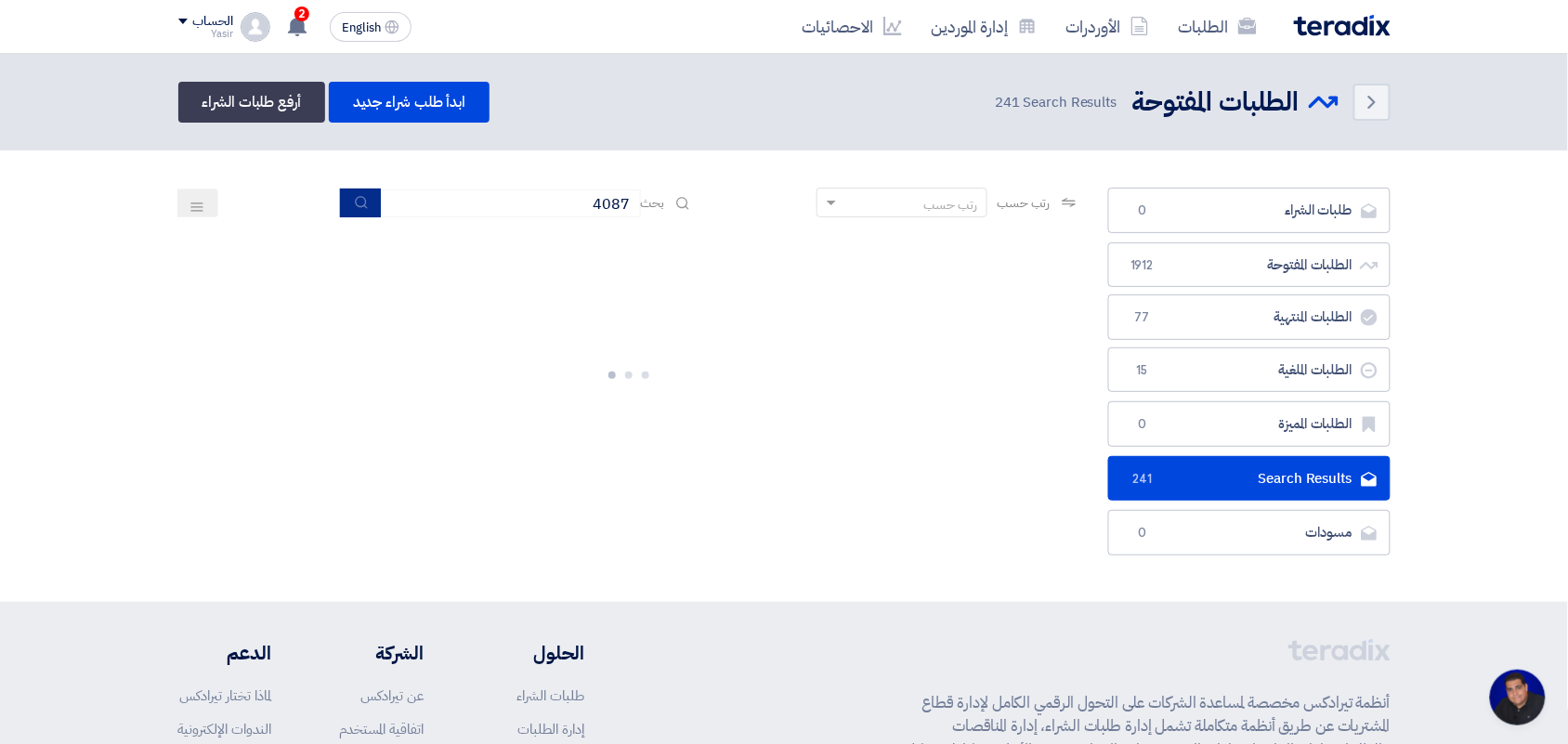
click at [360, 188] on button "submit" at bounding box center [360, 203] width 41 height 28
click at [364, 206] on icon "submit" at bounding box center [362, 203] width 15 height 15
click at [464, 203] on input "4087" at bounding box center [510, 203] width 260 height 27
click at [347, 200] on button "submit" at bounding box center [360, 203] width 41 height 28
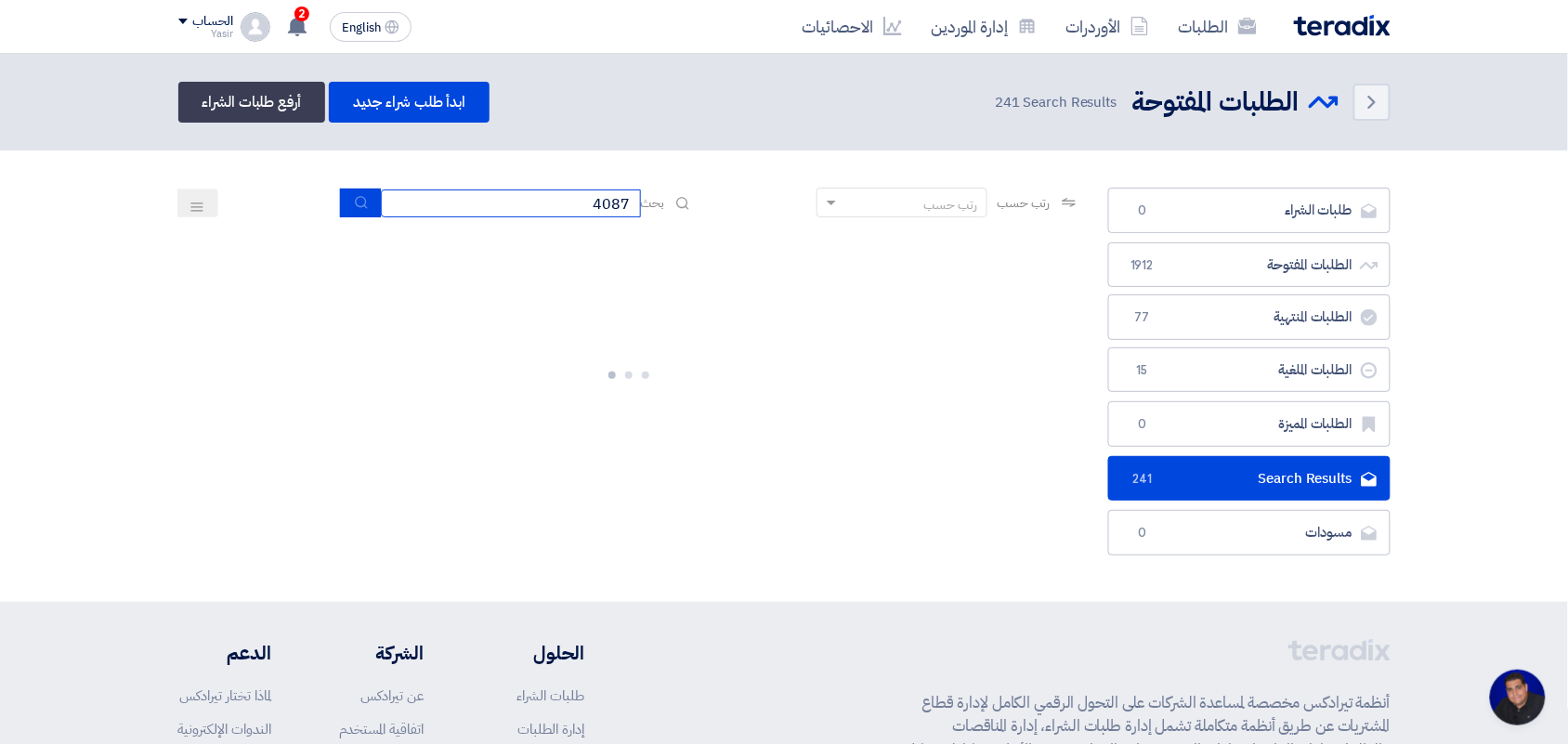
click at [453, 206] on input "4087" at bounding box center [510, 203] width 260 height 27
click at [355, 207] on icon "submit" at bounding box center [362, 203] width 15 height 15
click at [473, 195] on input "4087" at bounding box center [510, 203] width 260 height 27
click at [358, 207] on icon "submit" at bounding box center [362, 203] width 15 height 15
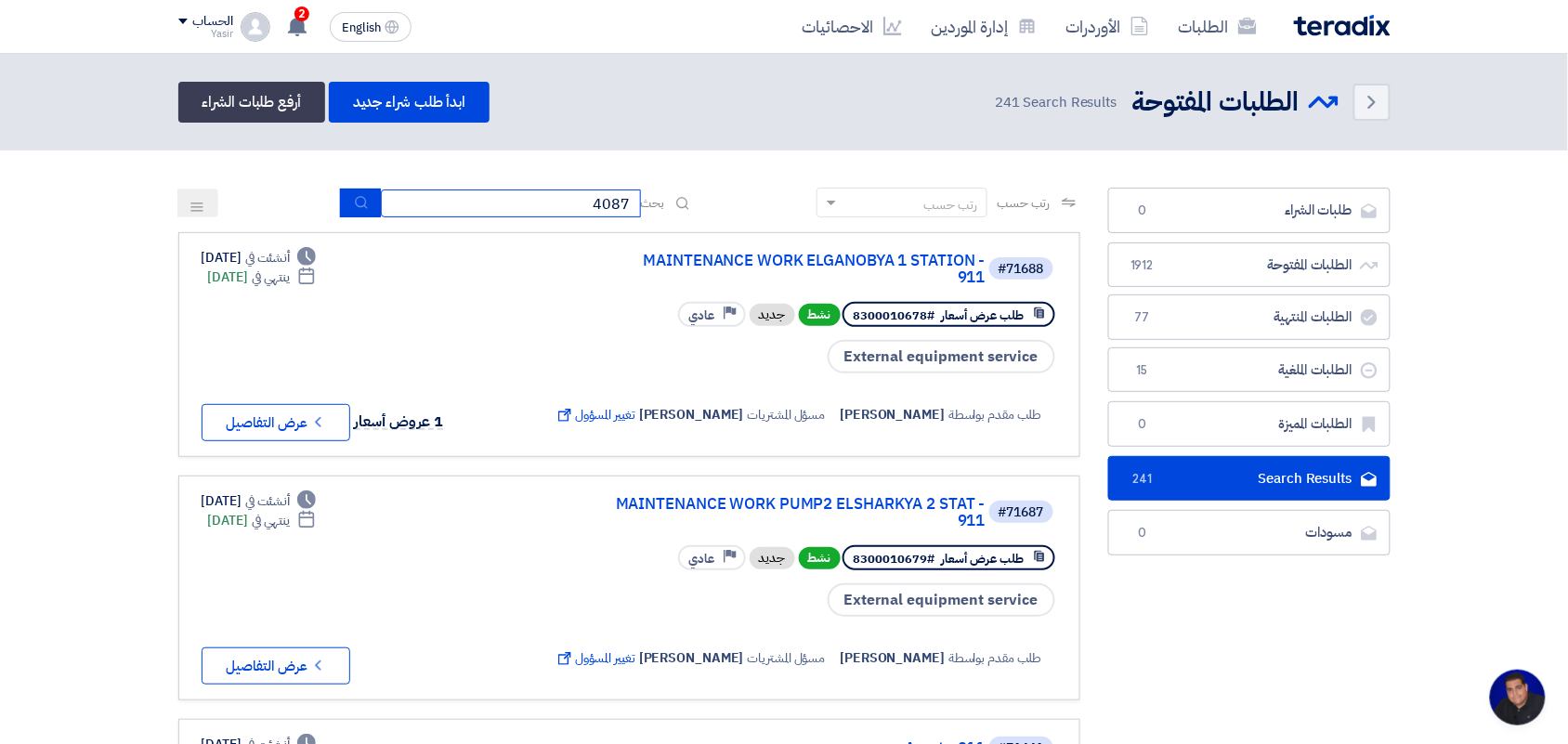
click at [428, 196] on input "4087" at bounding box center [510, 203] width 260 height 27
click at [364, 203] on button "submit" at bounding box center [360, 203] width 41 height 28
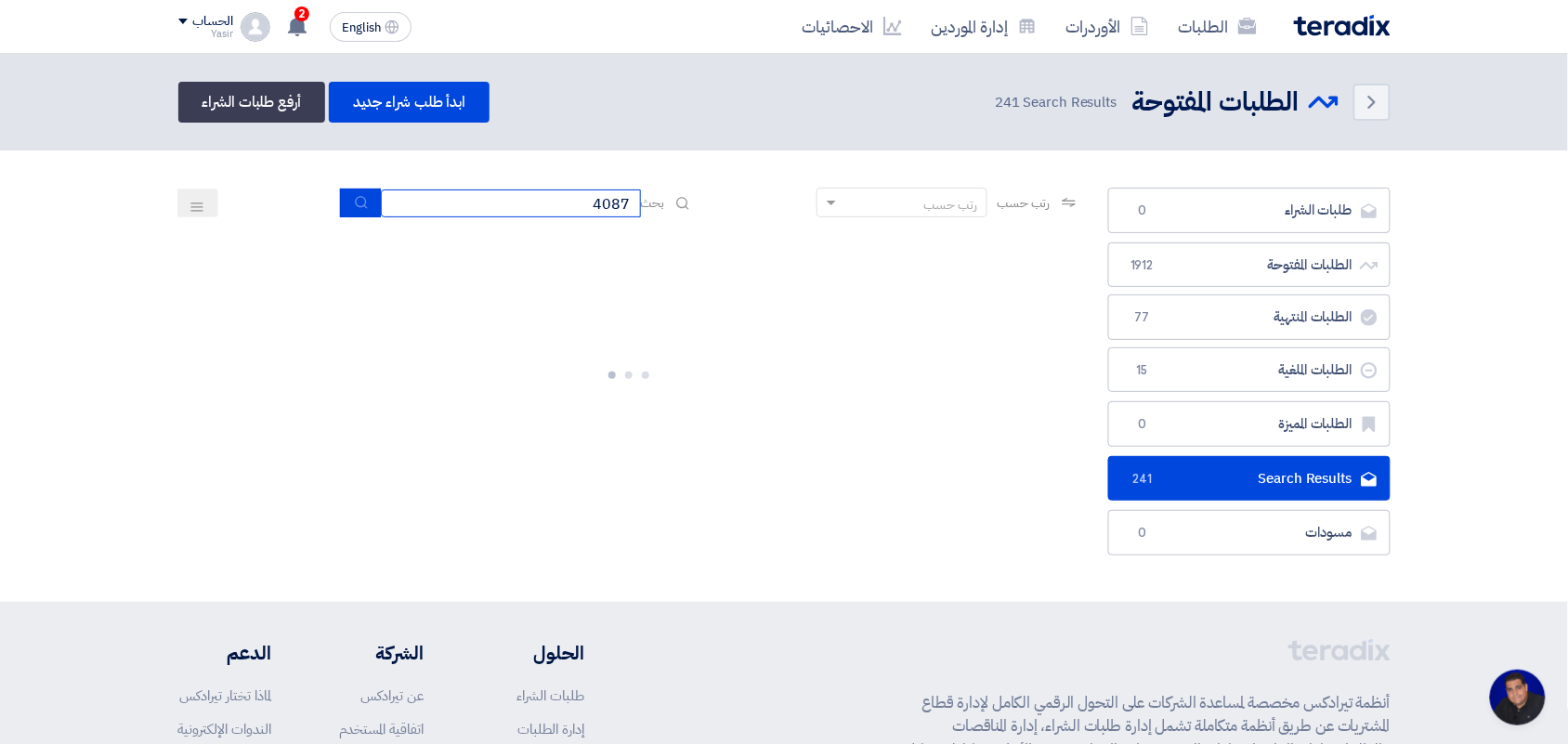
click at [466, 211] on input "4087" at bounding box center [510, 203] width 260 height 27
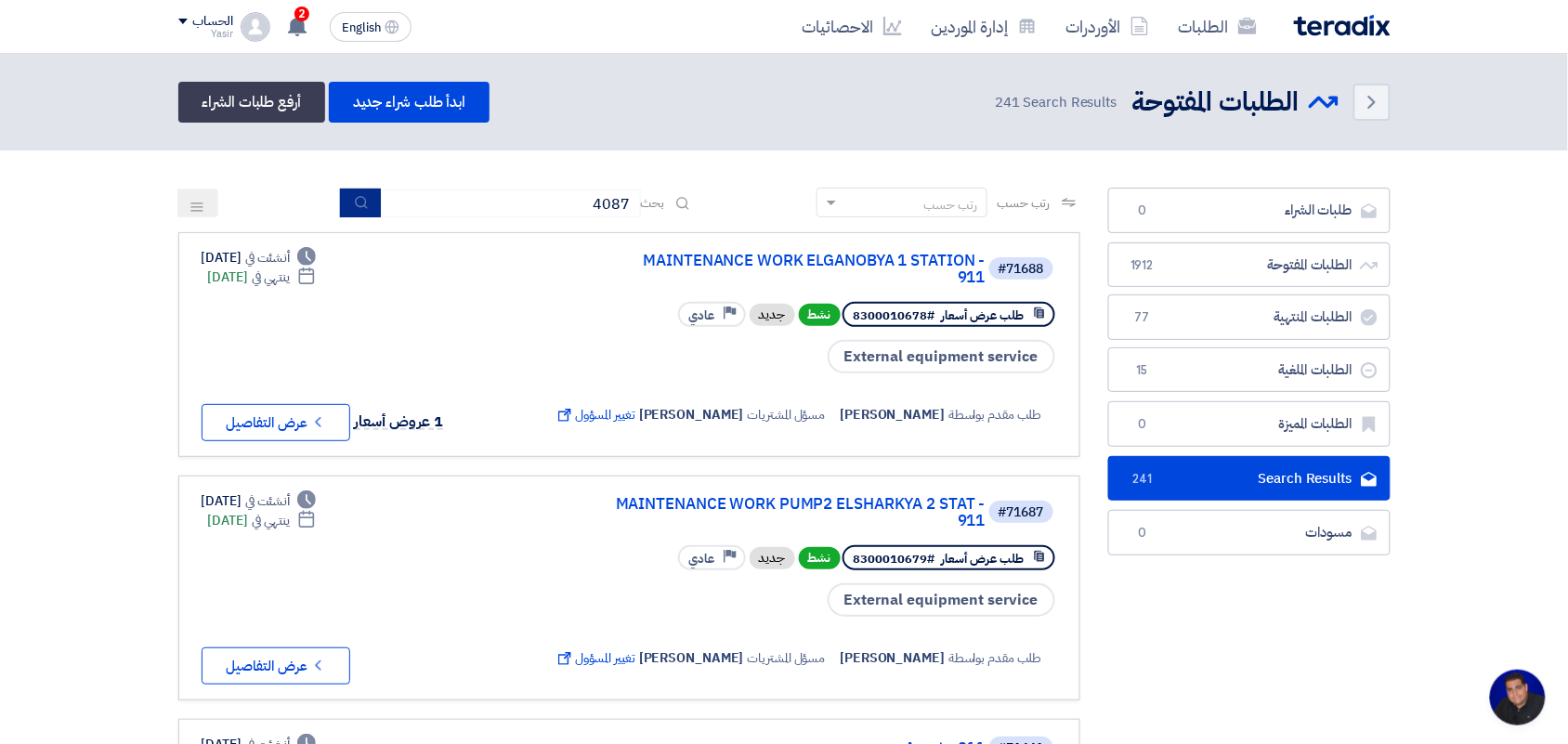
click at [355, 205] on use "submit" at bounding box center [361, 202] width 12 height 12
click at [341, 193] on button "submit" at bounding box center [360, 203] width 41 height 28
click at [1236, 43] on link "الطلبات" at bounding box center [1218, 27] width 108 height 44
click at [1108, 29] on link "الأوردرات" at bounding box center [1107, 27] width 113 height 44
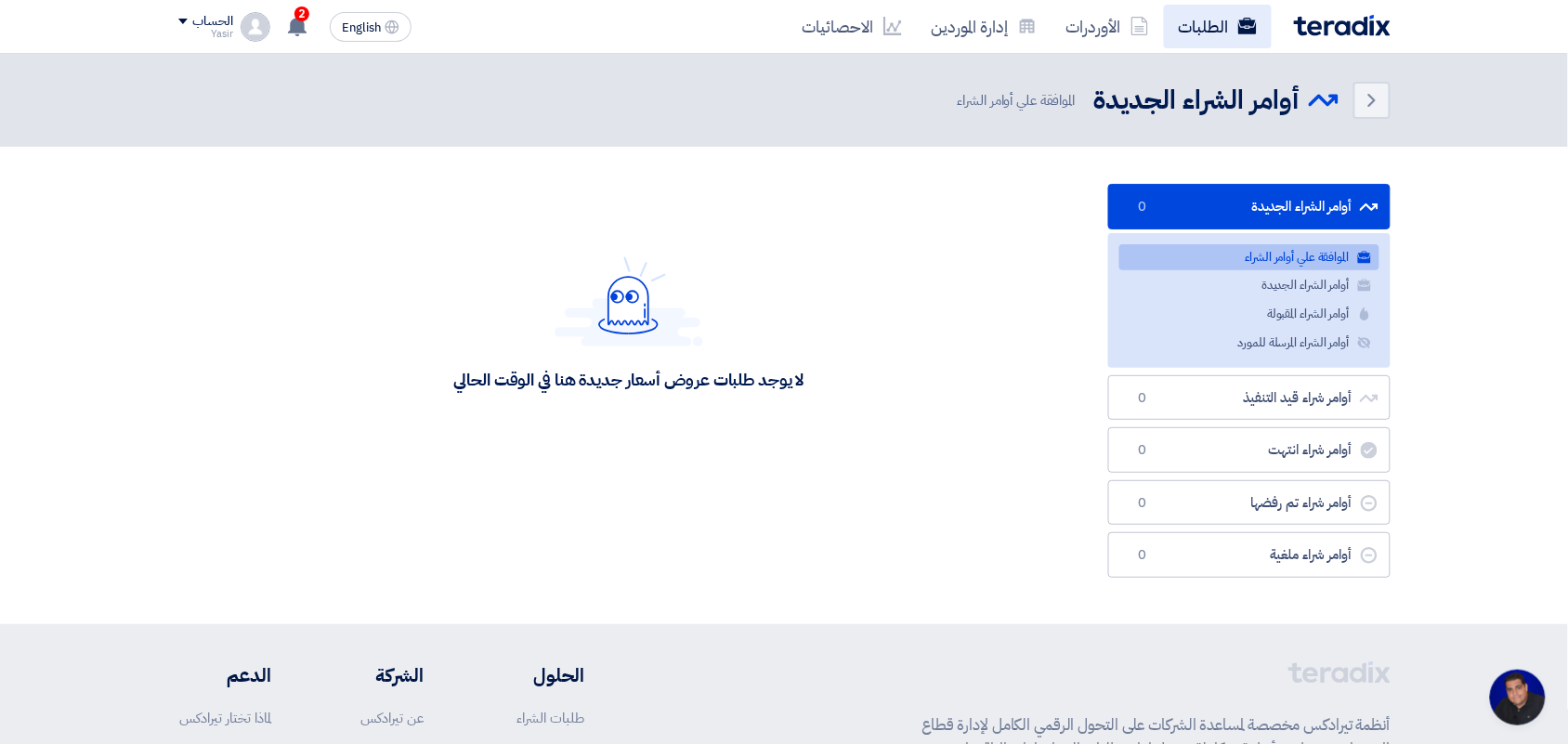
click at [1190, 19] on link "الطلبات" at bounding box center [1218, 27] width 108 height 44
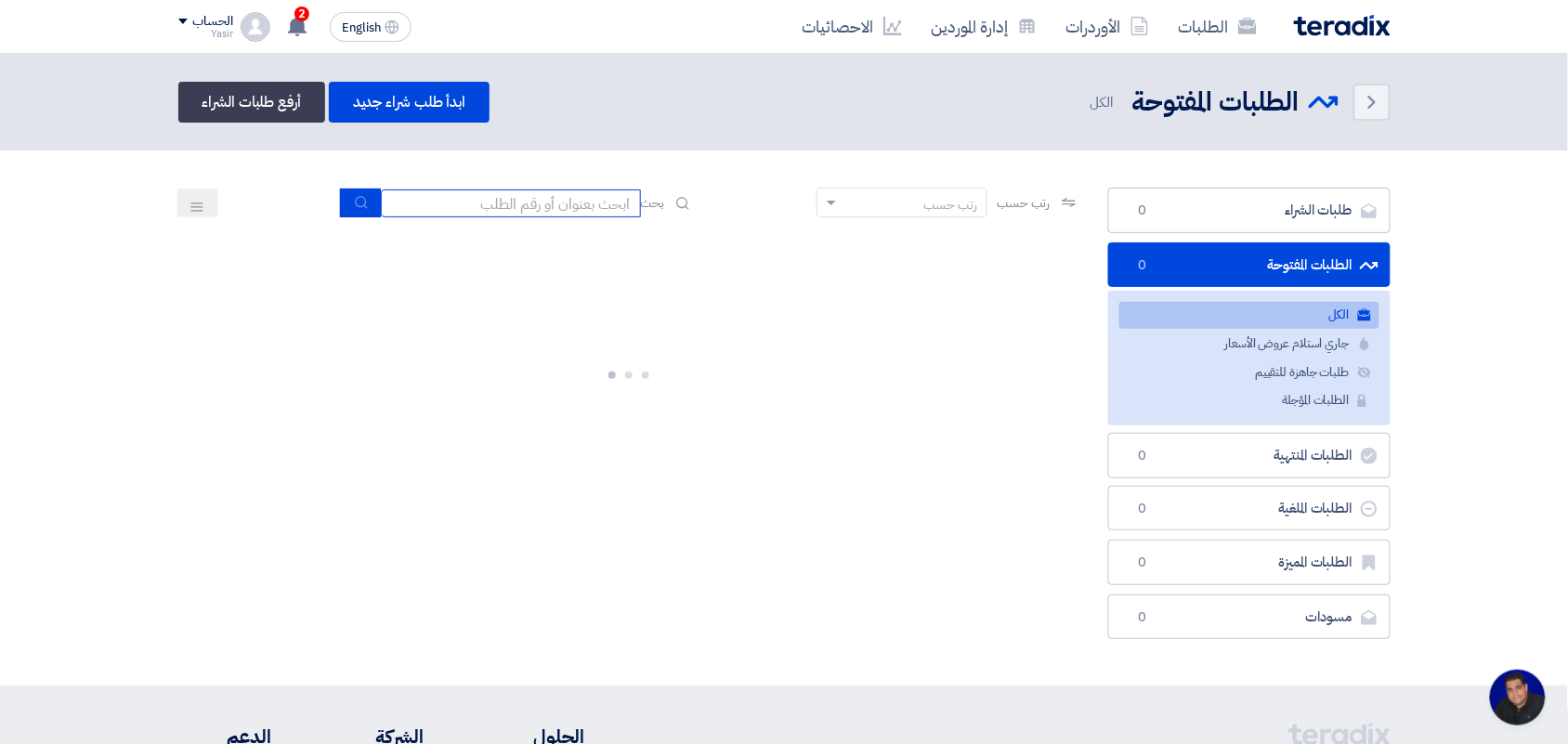
click at [508, 189] on input at bounding box center [510, 203] width 260 height 27
type input "pump"
click at [366, 210] on button "submit" at bounding box center [360, 203] width 41 height 28
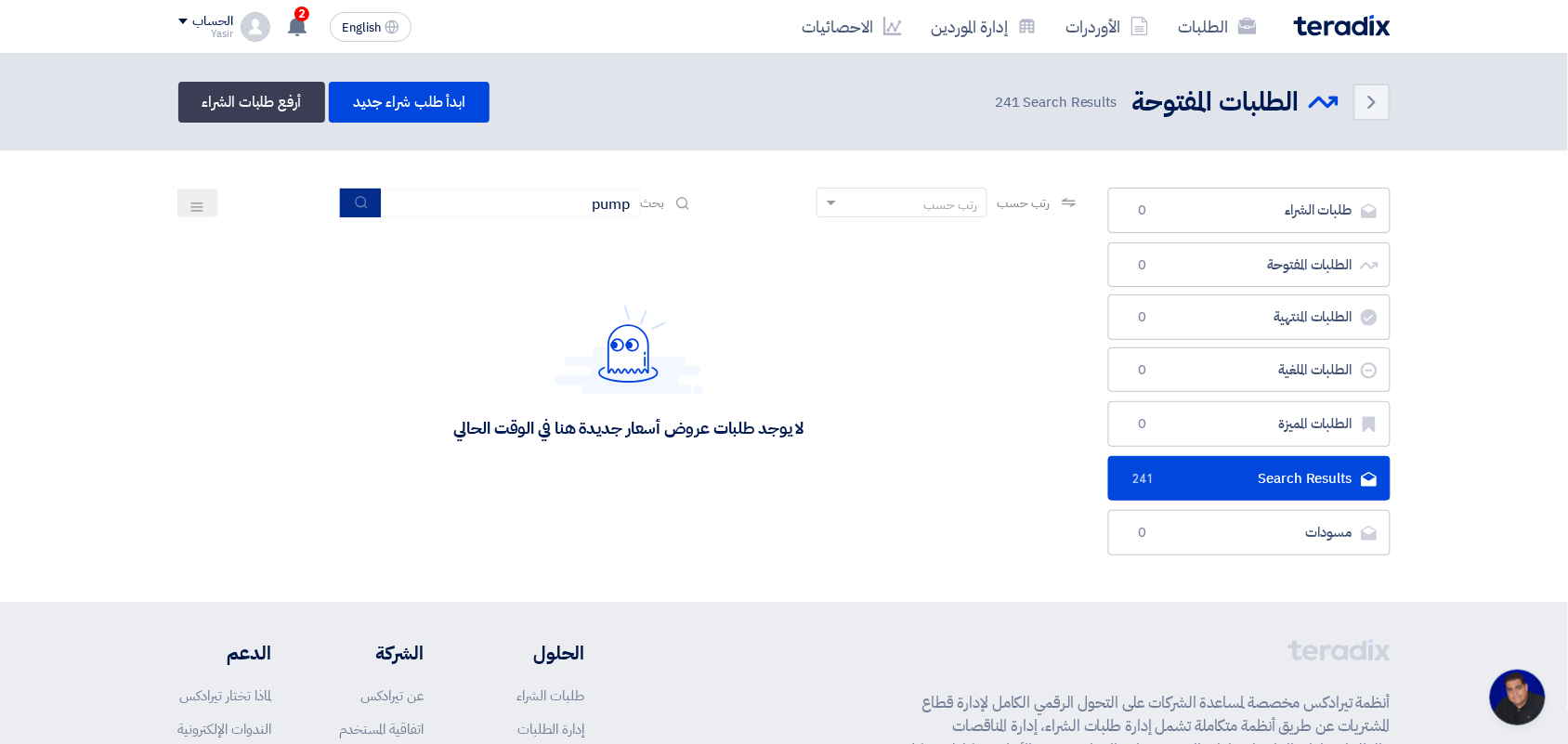
click at [360, 195] on icon "submit" at bounding box center [362, 203] width 15 height 15
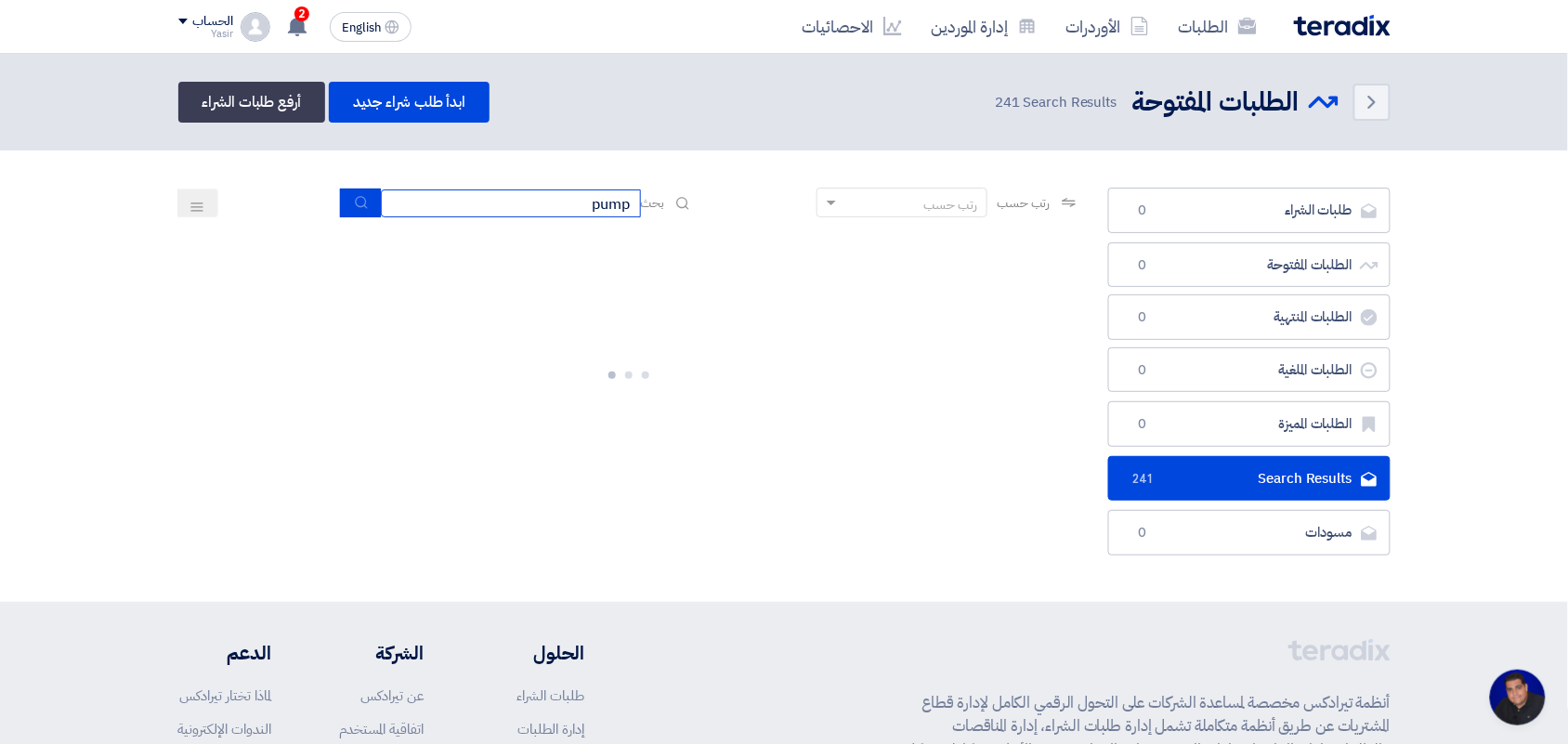
click at [515, 215] on input "pump" at bounding box center [510, 203] width 260 height 27
click at [515, 212] on input "pump" at bounding box center [510, 203] width 260 height 27
click at [368, 215] on button "submit" at bounding box center [360, 203] width 41 height 28
click at [356, 210] on button "submit" at bounding box center [360, 203] width 41 height 28
click at [500, 197] on input at bounding box center [510, 203] width 260 height 27
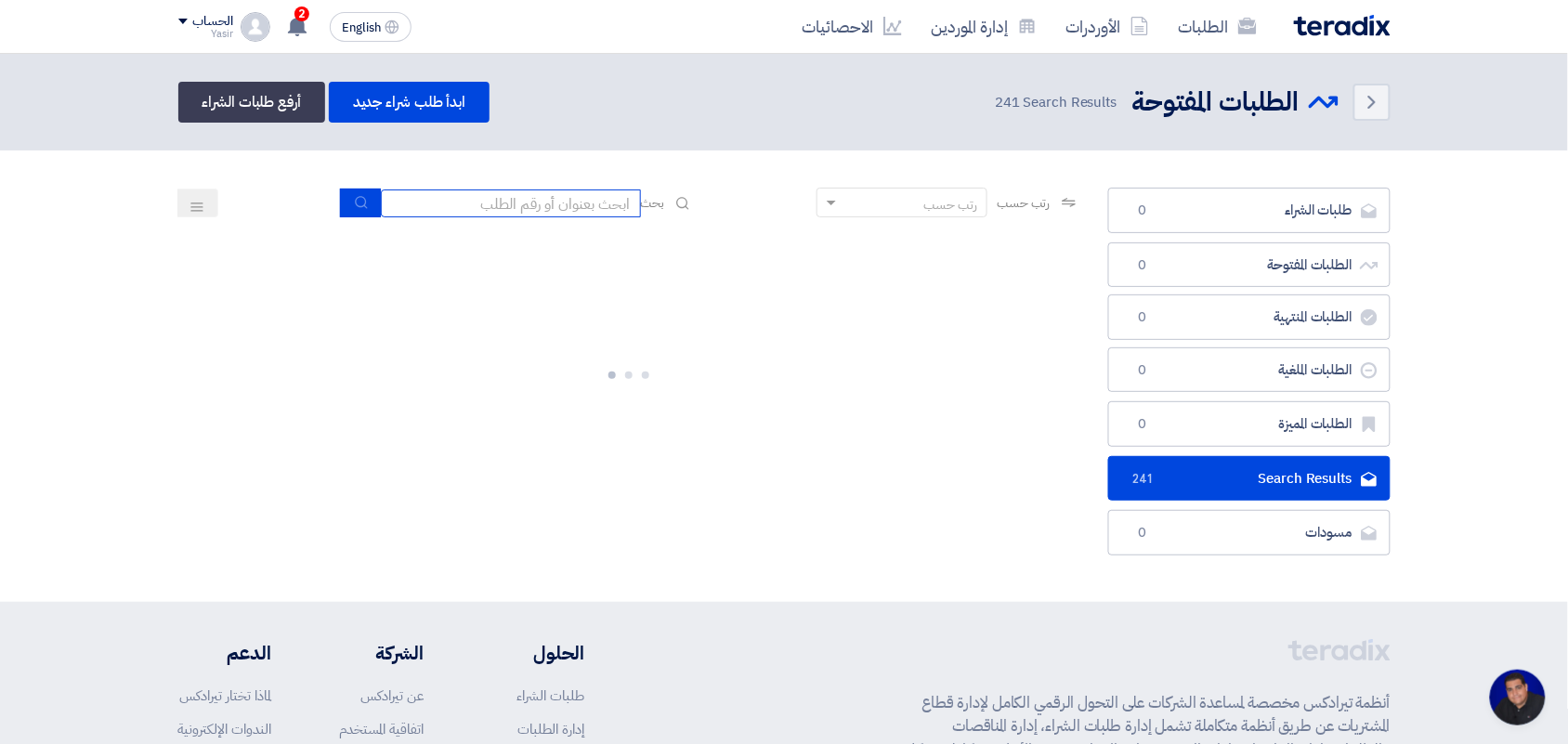
paste input "pump"
type input "pump"
click at [369, 200] on button "submit" at bounding box center [360, 203] width 41 height 28
click at [1111, 30] on link "الأوردرات" at bounding box center [1107, 27] width 113 height 44
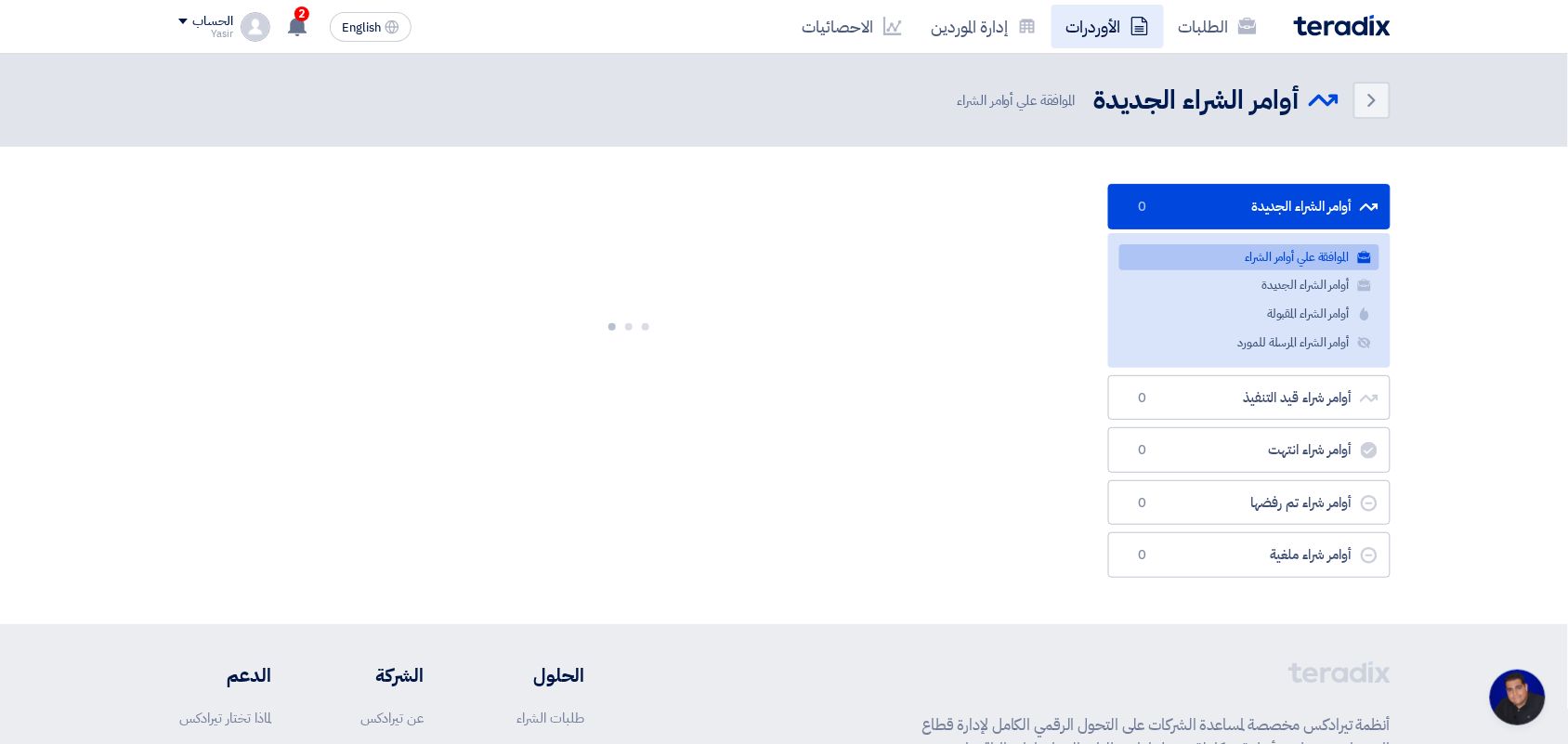
click at [1167, 33] on link "الطلبات" at bounding box center [1218, 27] width 108 height 44
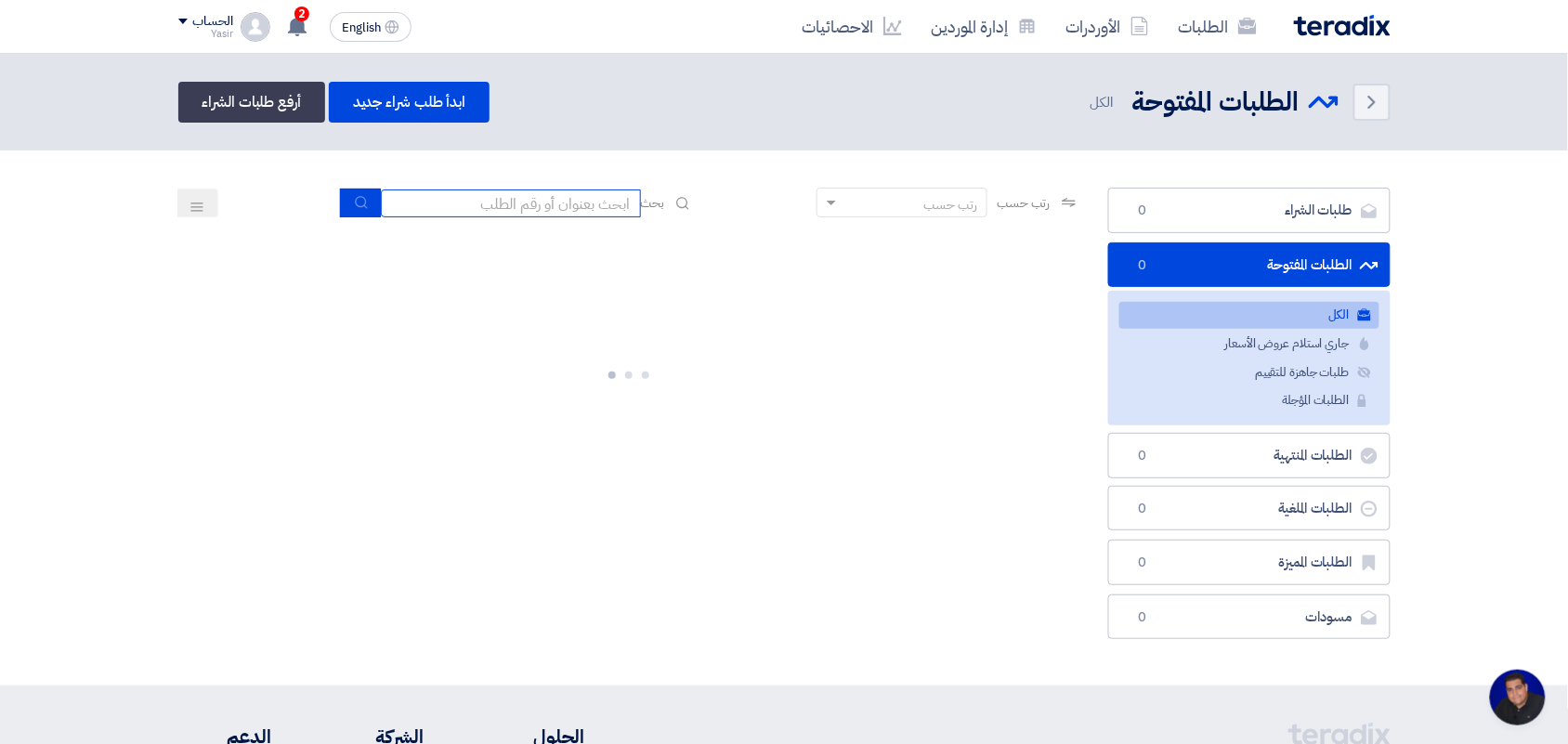
click at [601, 209] on input at bounding box center [510, 203] width 260 height 27
type input "new"
click at [368, 212] on button "submit" at bounding box center [360, 203] width 41 height 28
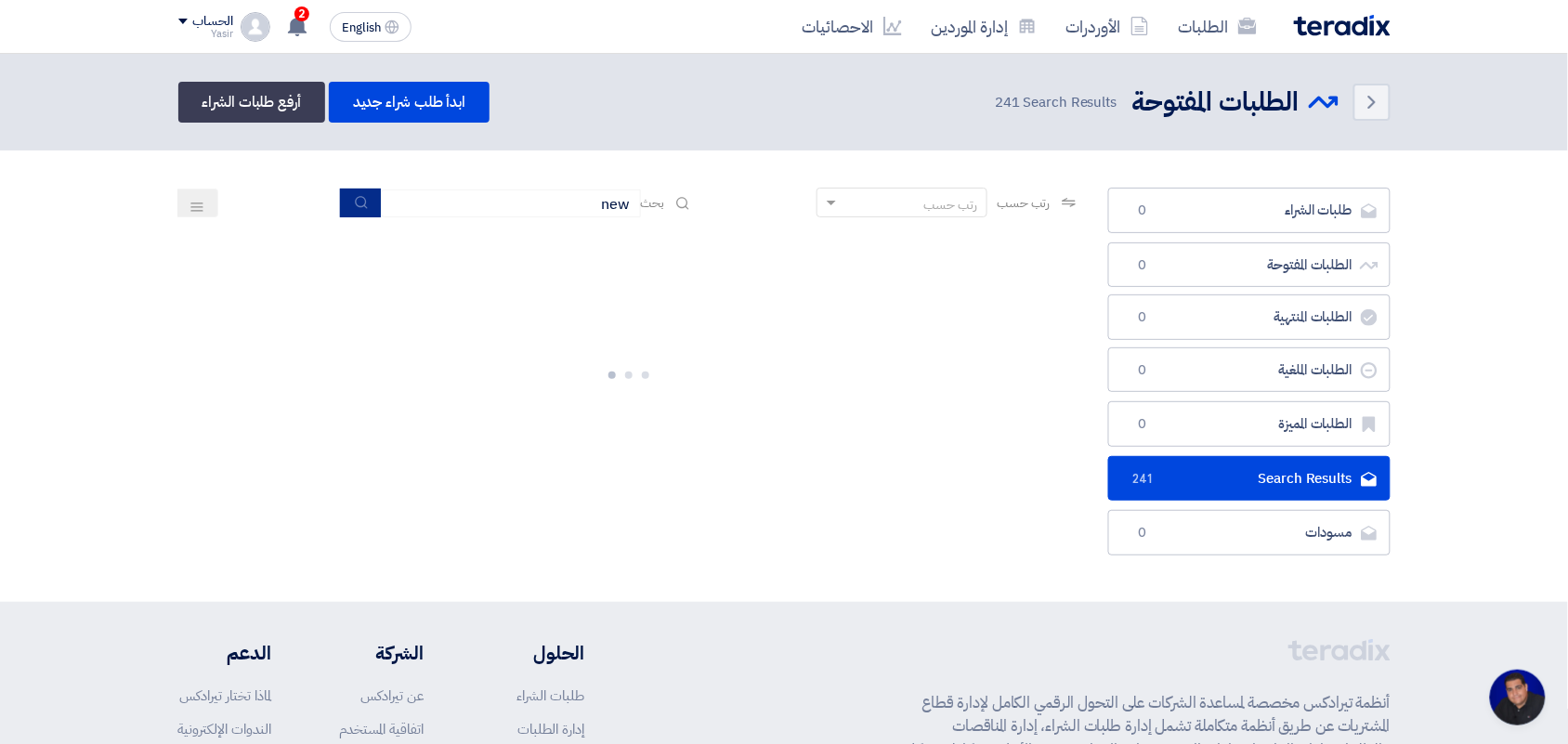
click at [349, 188] on button "submit" at bounding box center [360, 203] width 41 height 28
click at [449, 200] on input "new" at bounding box center [510, 203] width 260 height 27
click at [364, 200] on button "submit" at bounding box center [360, 203] width 41 height 28
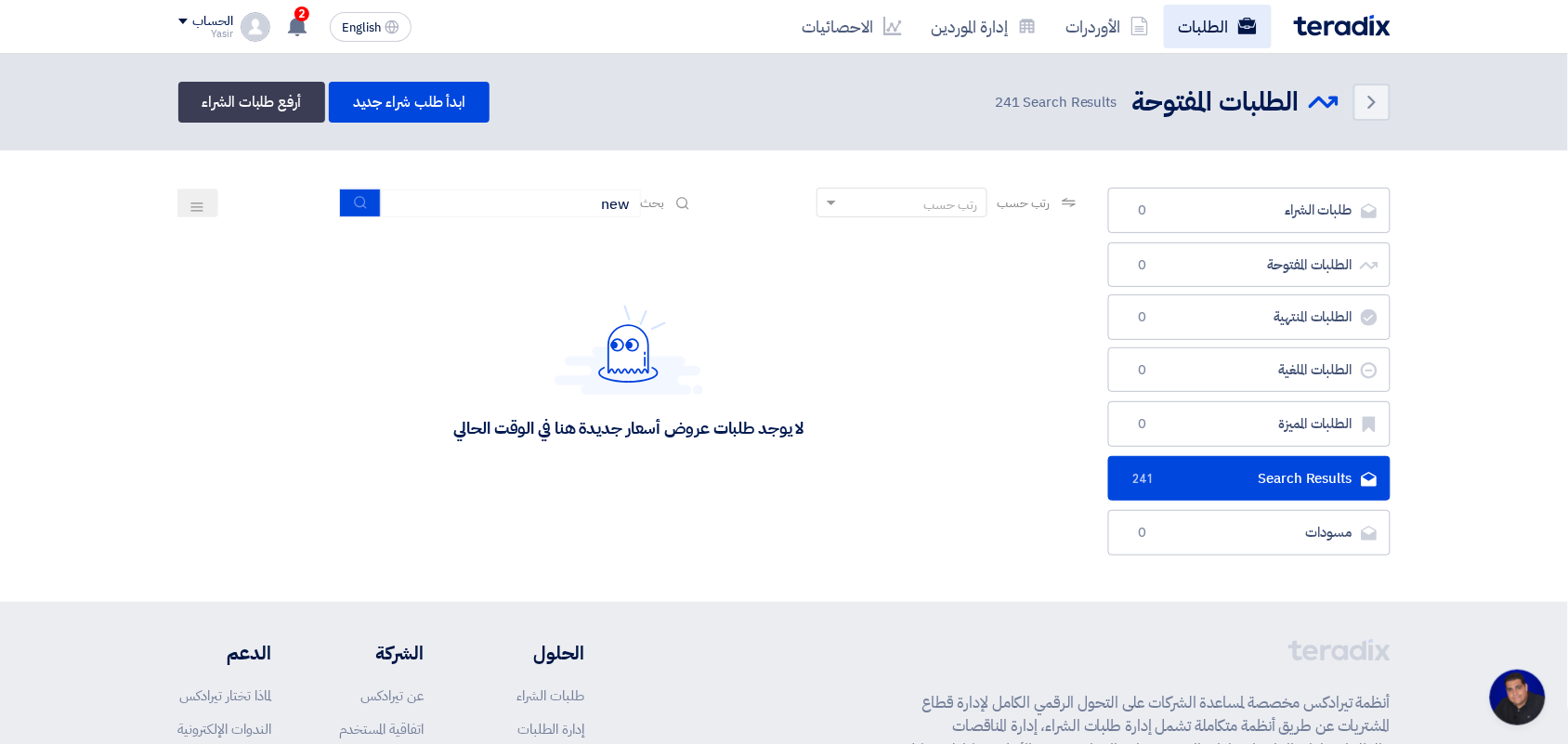
click at [1182, 30] on link "الطلبات" at bounding box center [1218, 27] width 108 height 44
click at [1102, 26] on link "الأوردرات" at bounding box center [1107, 27] width 113 height 44
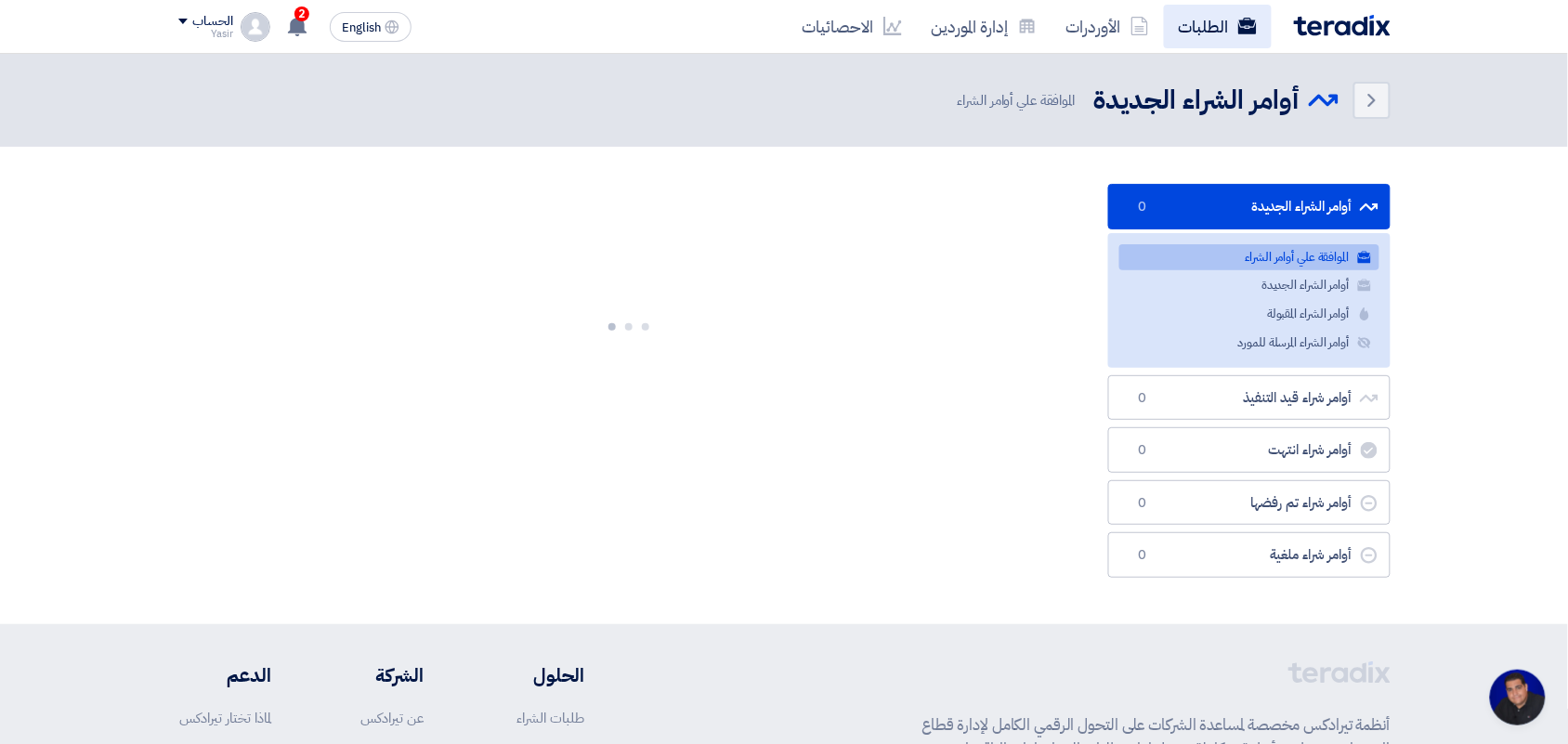
click at [1185, 26] on link "الطلبات" at bounding box center [1218, 27] width 108 height 44
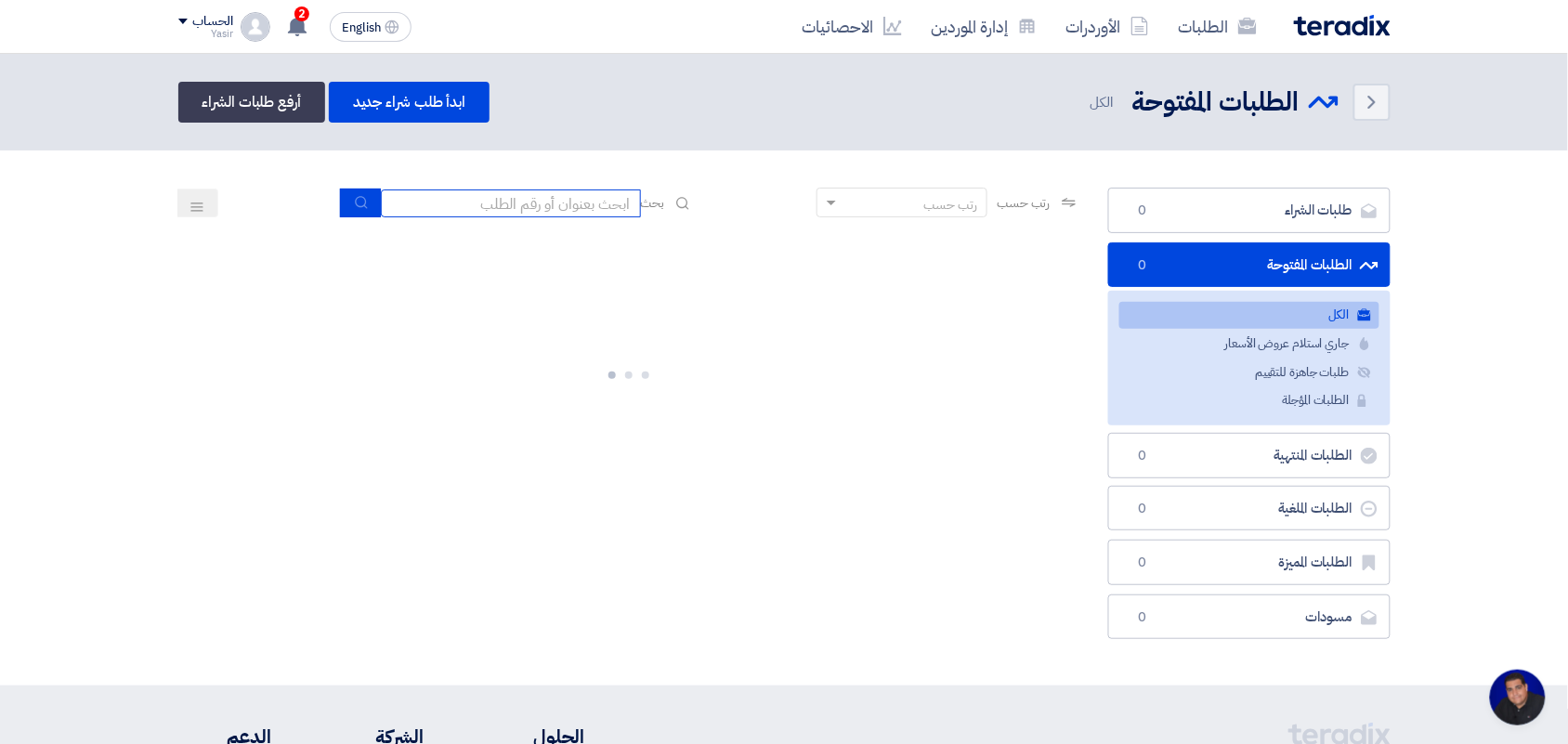
click at [581, 200] on input at bounding box center [510, 203] width 260 height 27
type input "pump"
click at [359, 206] on icon "submit" at bounding box center [362, 203] width 15 height 15
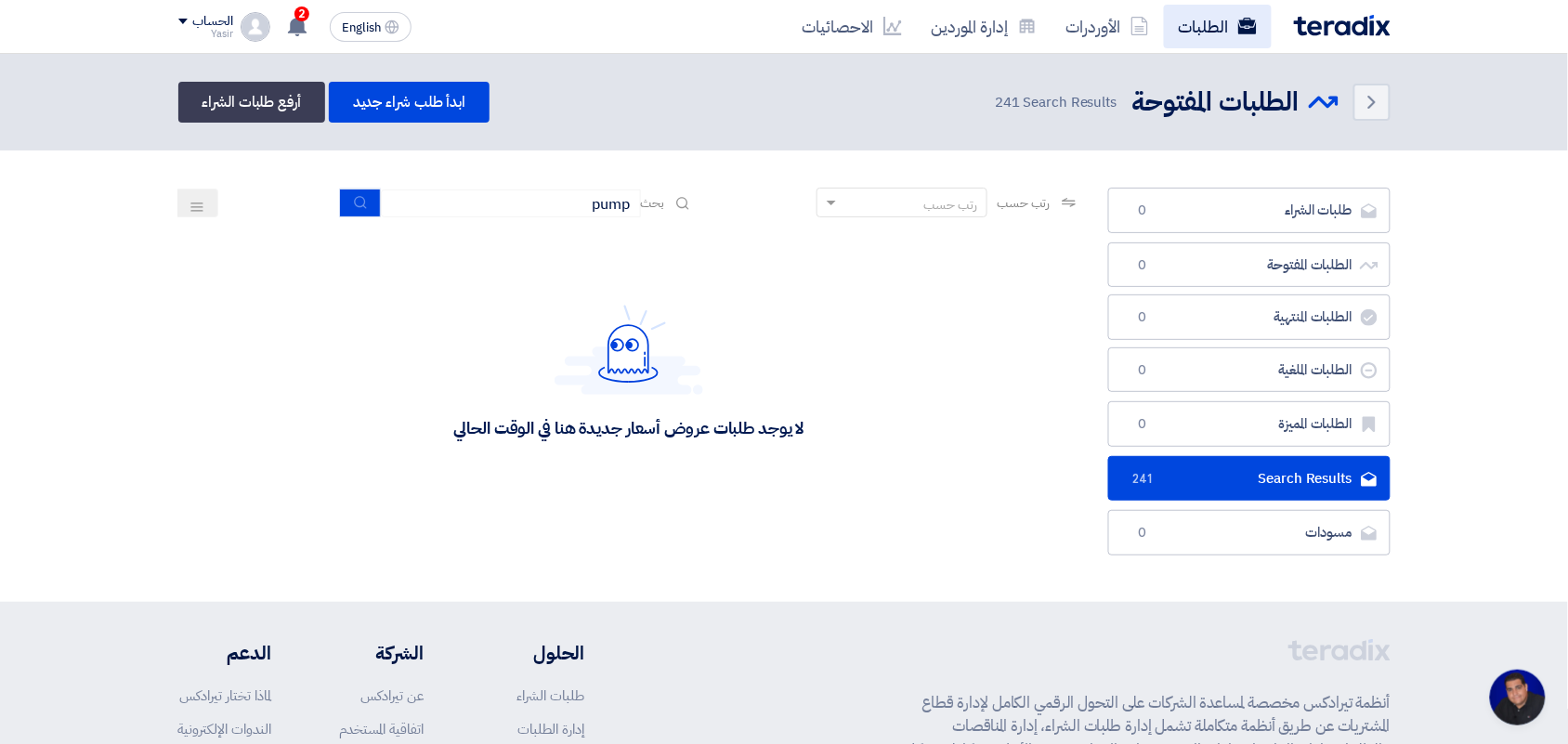
click at [1232, 34] on link "الطلبات" at bounding box center [1218, 27] width 108 height 44
click at [1078, 24] on link "الأوردرات" at bounding box center [1107, 27] width 113 height 44
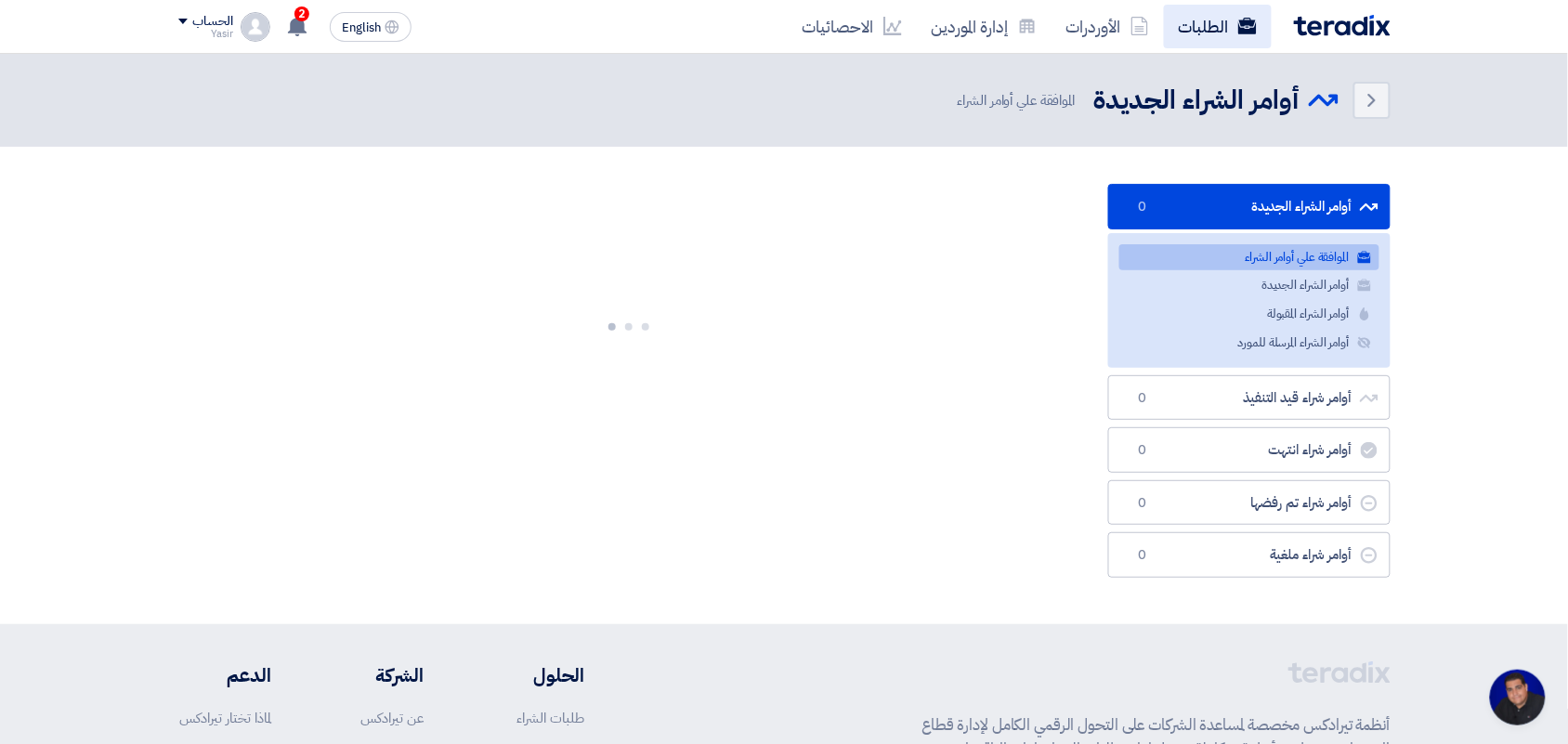
click at [1207, 15] on link "الطلبات" at bounding box center [1218, 27] width 108 height 44
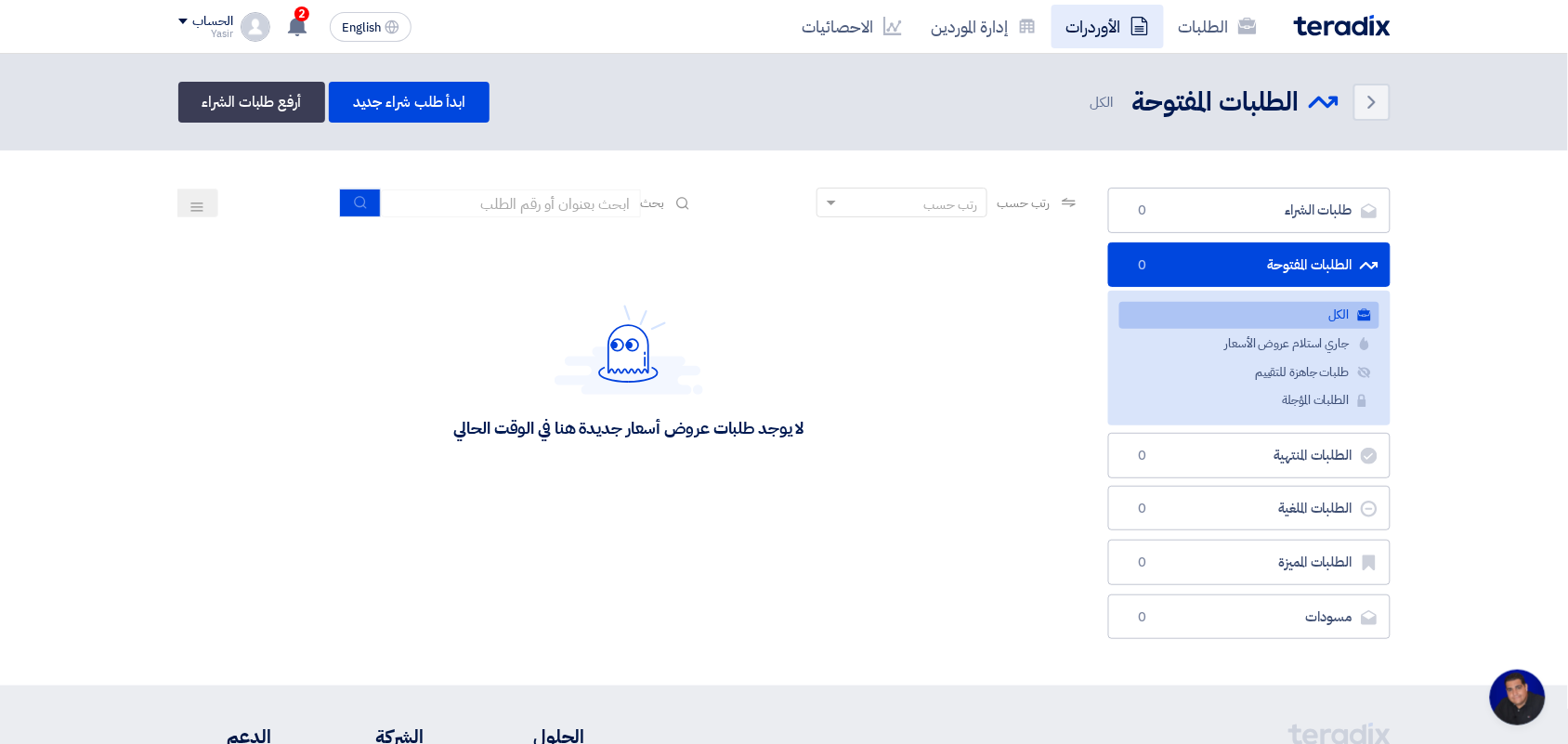
click at [1102, 34] on link "الأوردرات" at bounding box center [1107, 27] width 113 height 44
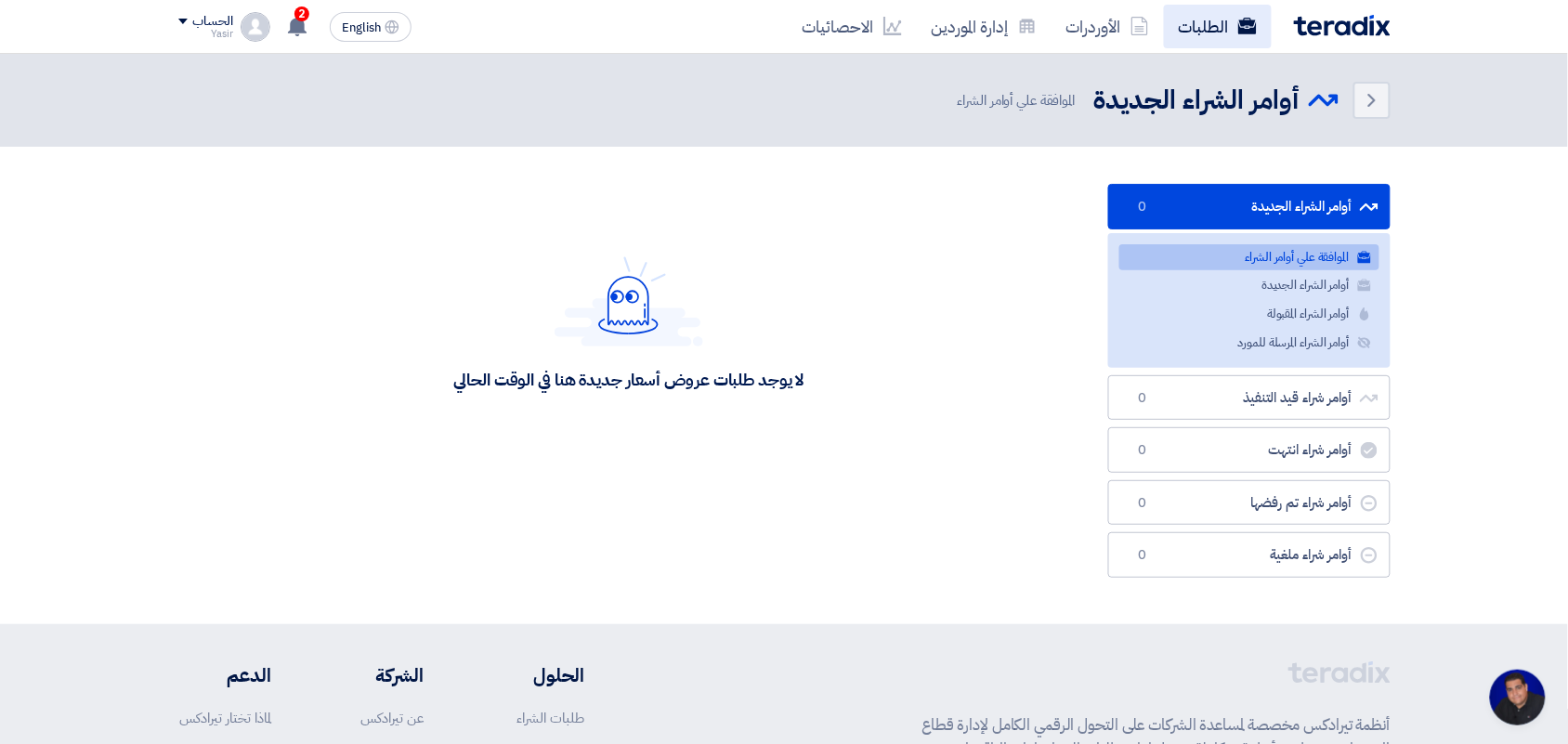
click at [1227, 15] on link "الطلبات" at bounding box center [1218, 27] width 108 height 44
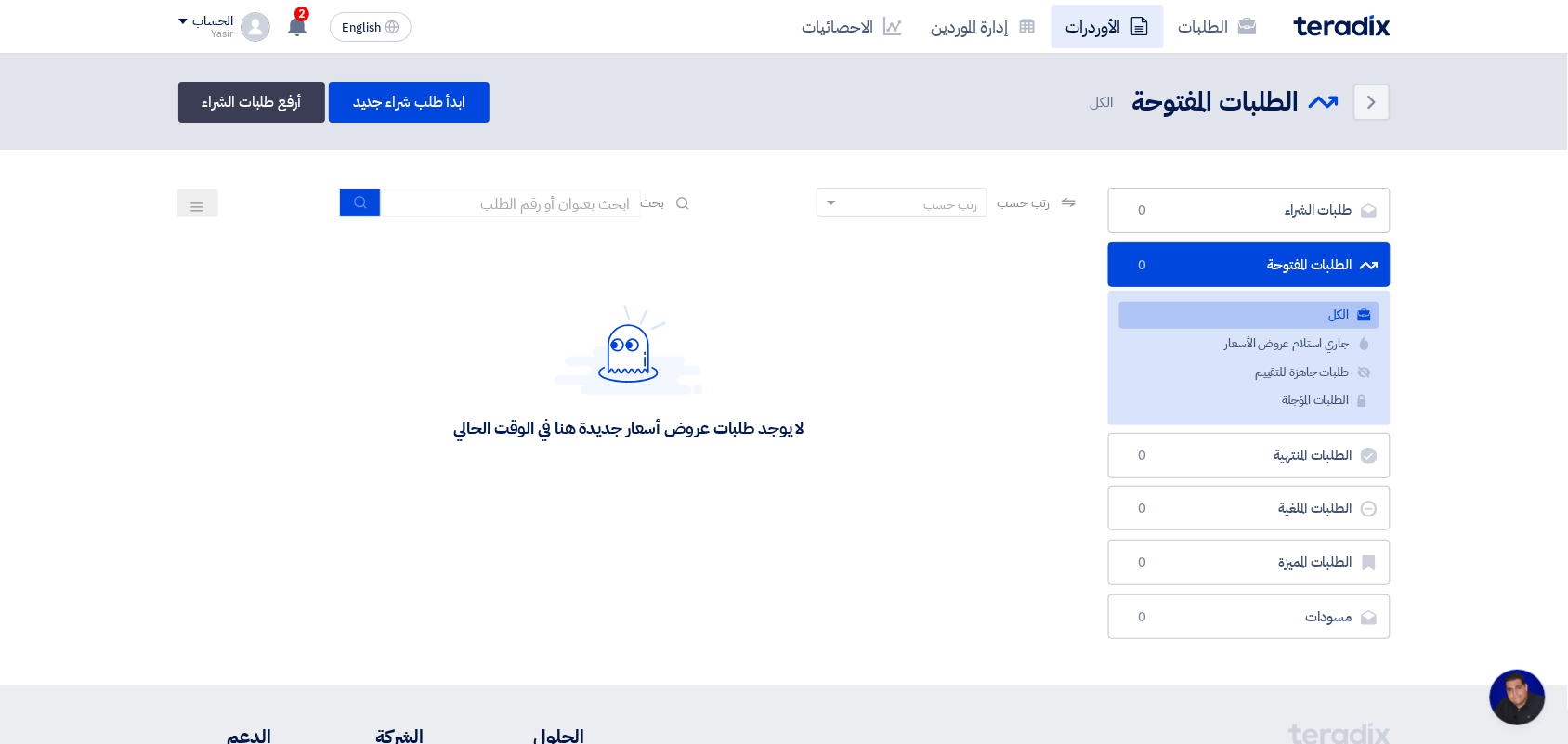
click at [1094, 25] on link "الأوردرات" at bounding box center [1107, 27] width 113 height 44
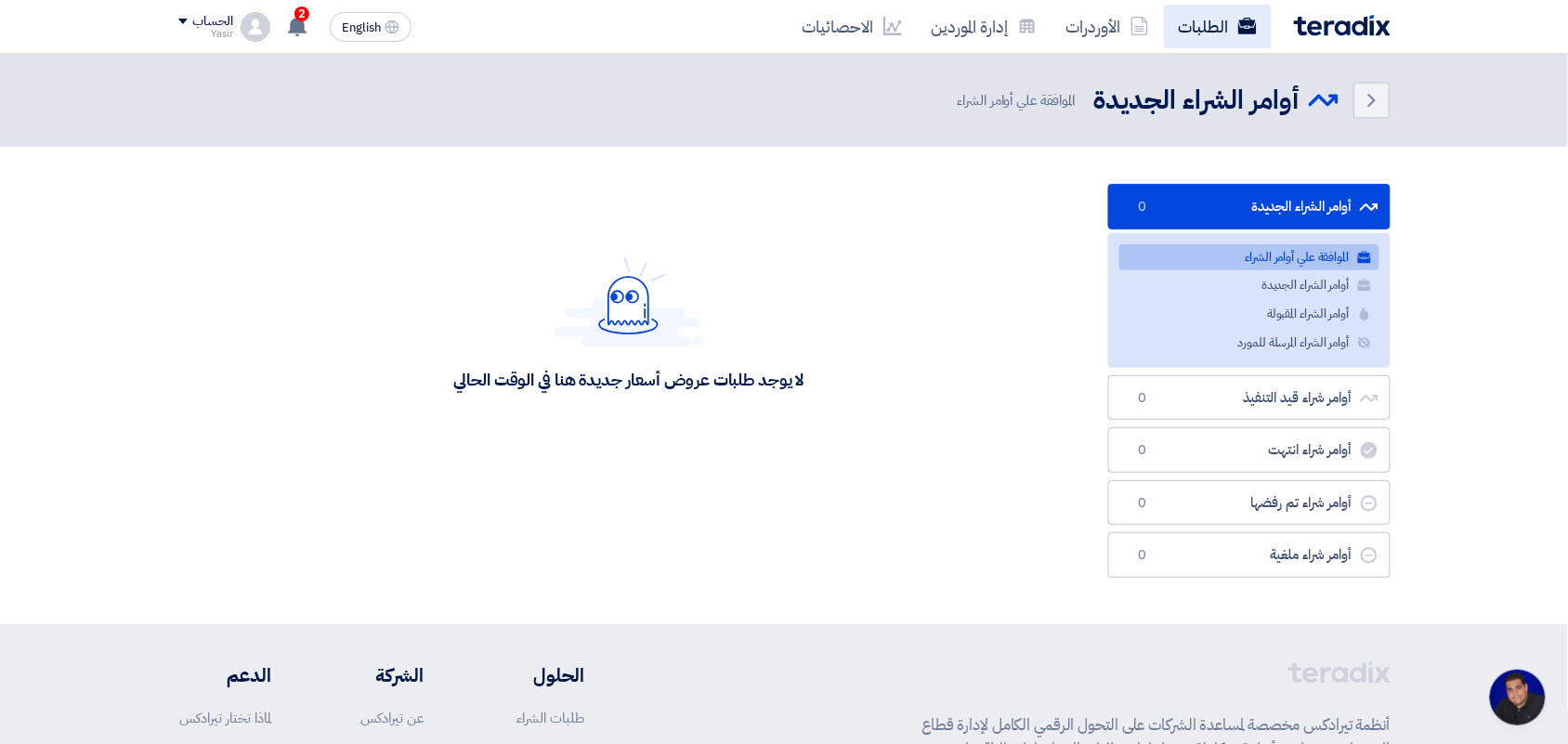
click at [1213, 33] on link "الطلبات" at bounding box center [1218, 27] width 108 height 44
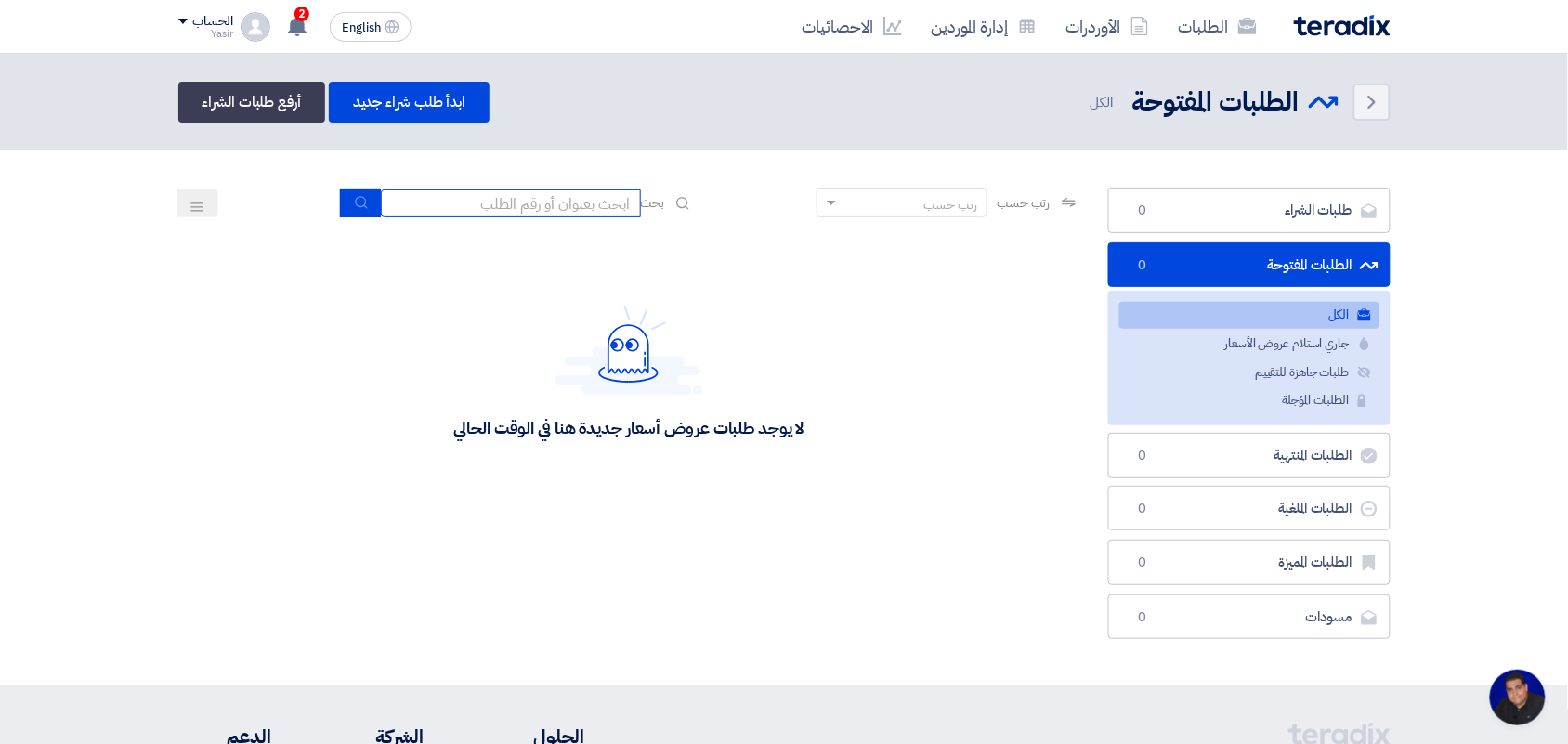
click at [481, 210] on input at bounding box center [510, 203] width 260 height 27
type input "8100015879"
click at [364, 198] on button "submit" at bounding box center [360, 203] width 41 height 28
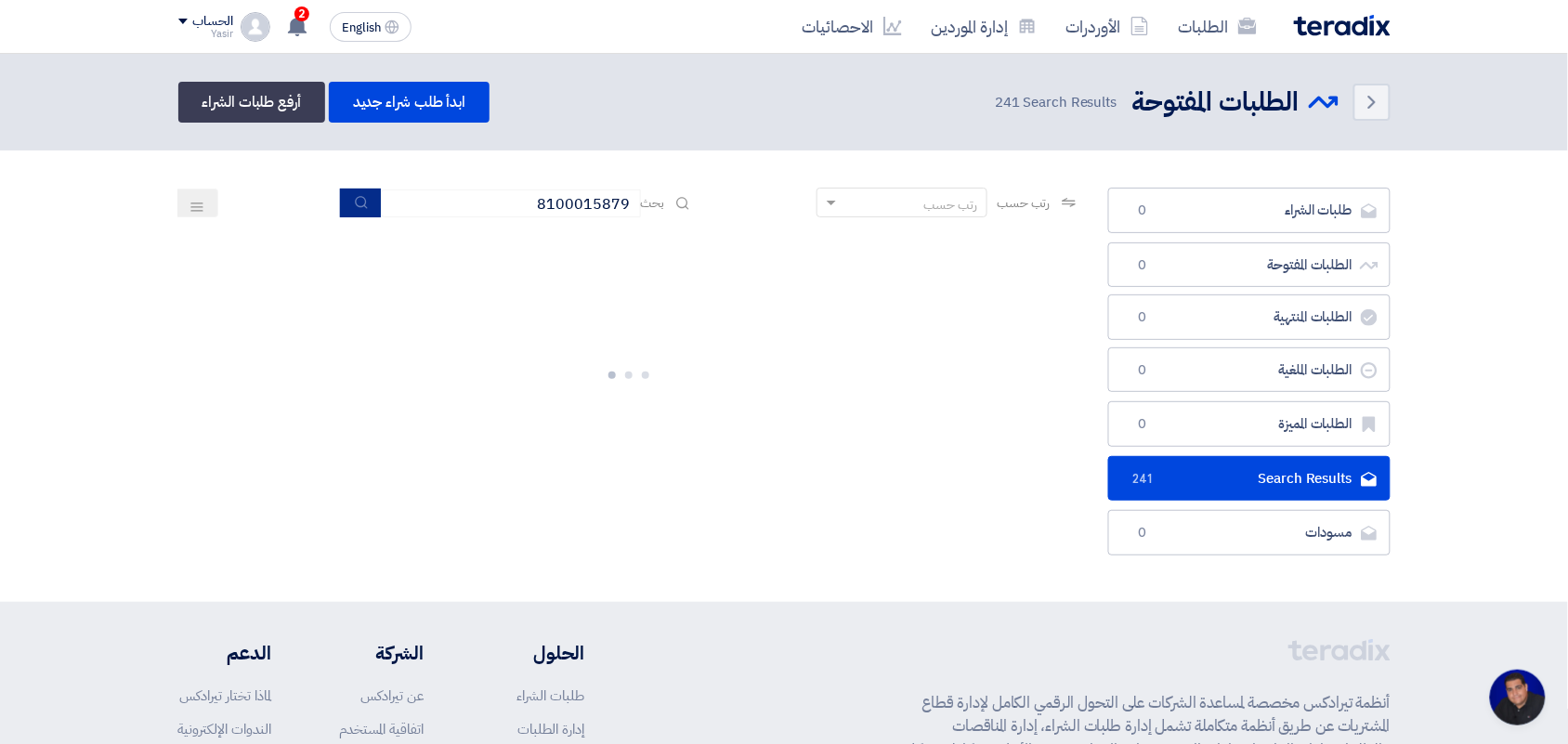
click at [349, 209] on button "submit" at bounding box center [360, 203] width 41 height 28
click at [1201, 27] on link "الطلبات" at bounding box center [1218, 27] width 108 height 44
click at [1100, 25] on link "الأوردرات" at bounding box center [1107, 27] width 113 height 44
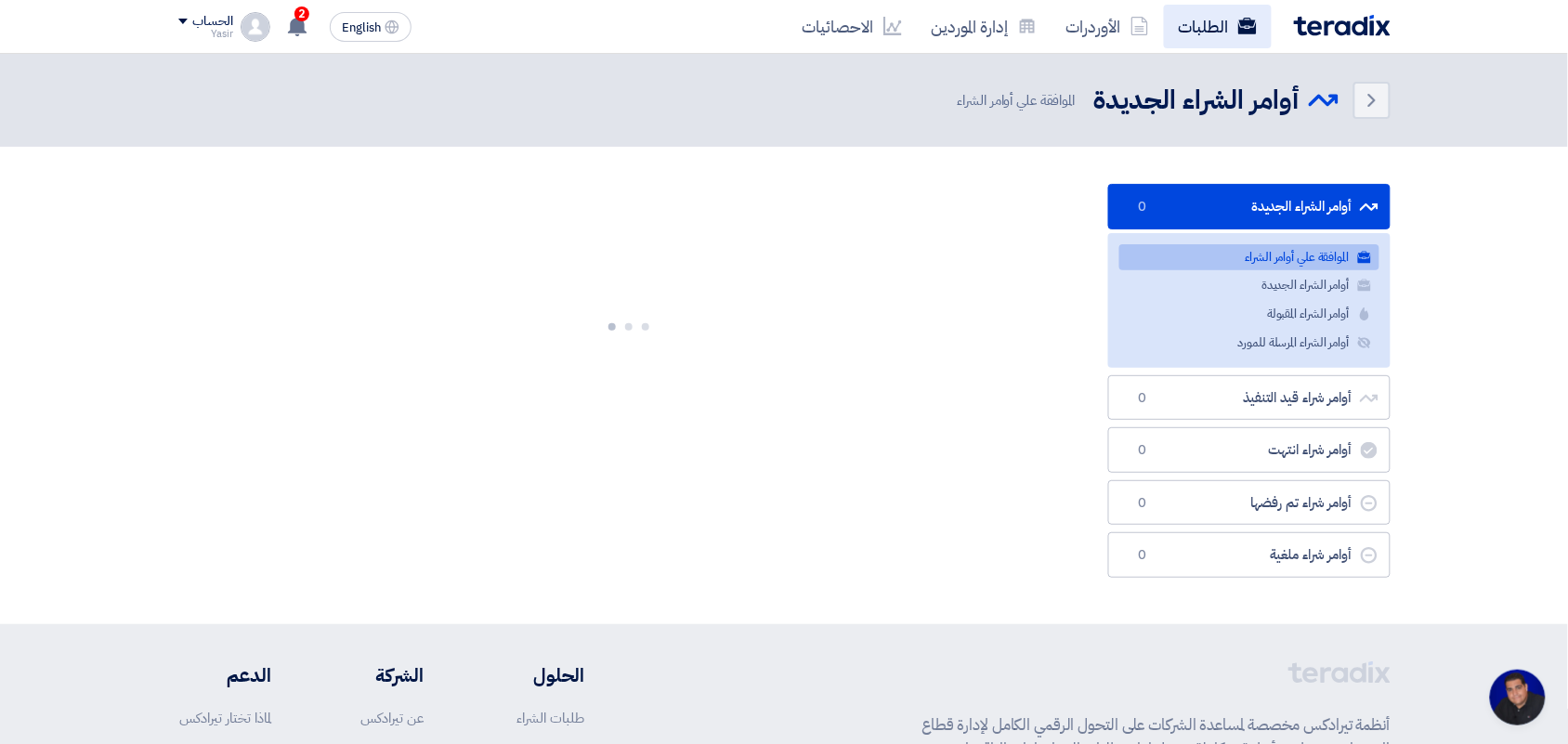
click at [1204, 24] on link "الطلبات" at bounding box center [1218, 27] width 108 height 44
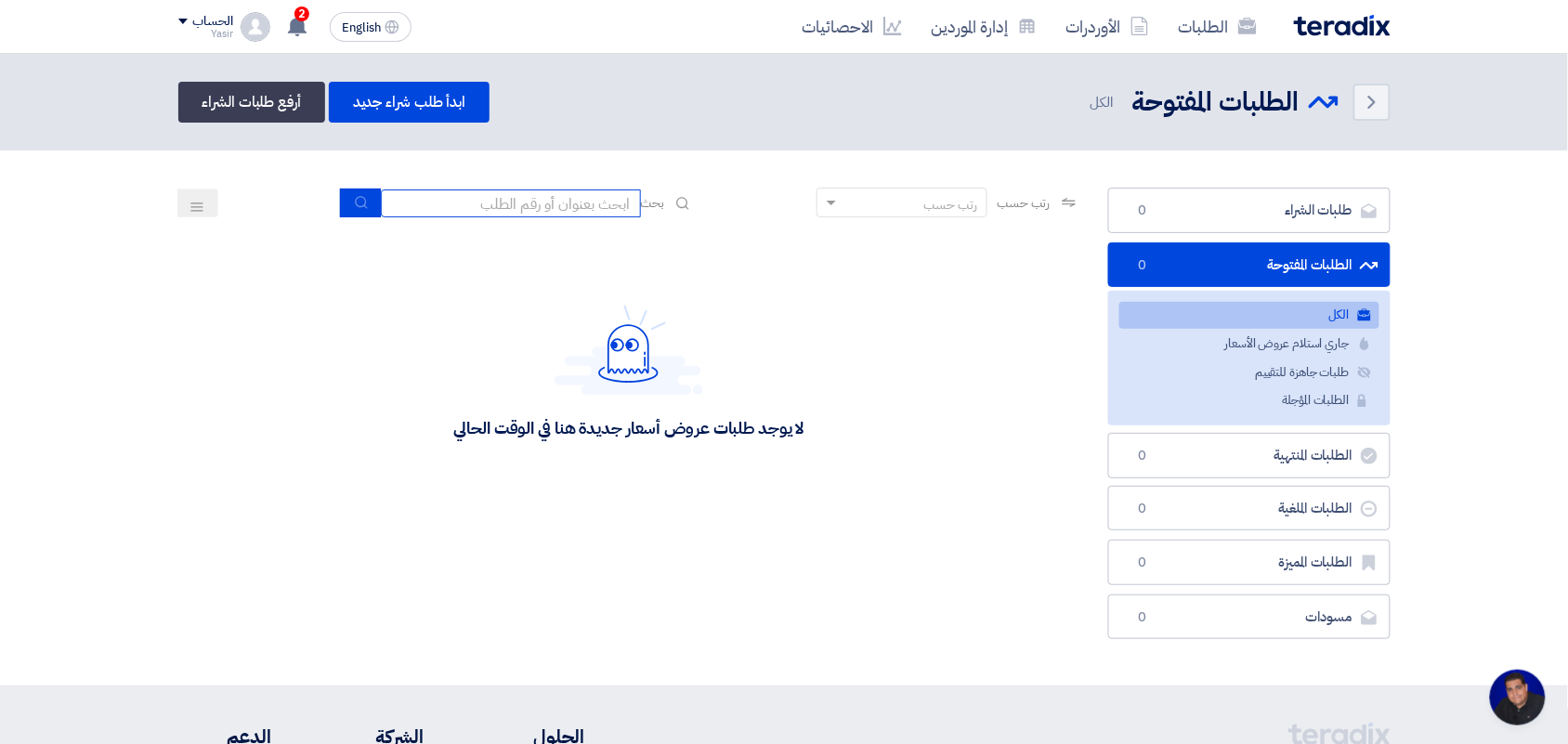
click at [577, 190] on input at bounding box center [510, 203] width 260 height 27
type input "8100015879"
drag, startPoint x: 430, startPoint y: 197, endPoint x: 920, endPoint y: 146, distance: 492.6
click at [920, 146] on div "Back الطلبات المفتوحة الطلبات المفتوحة" at bounding box center [784, 369] width 1568 height 631
type input "8100015796"
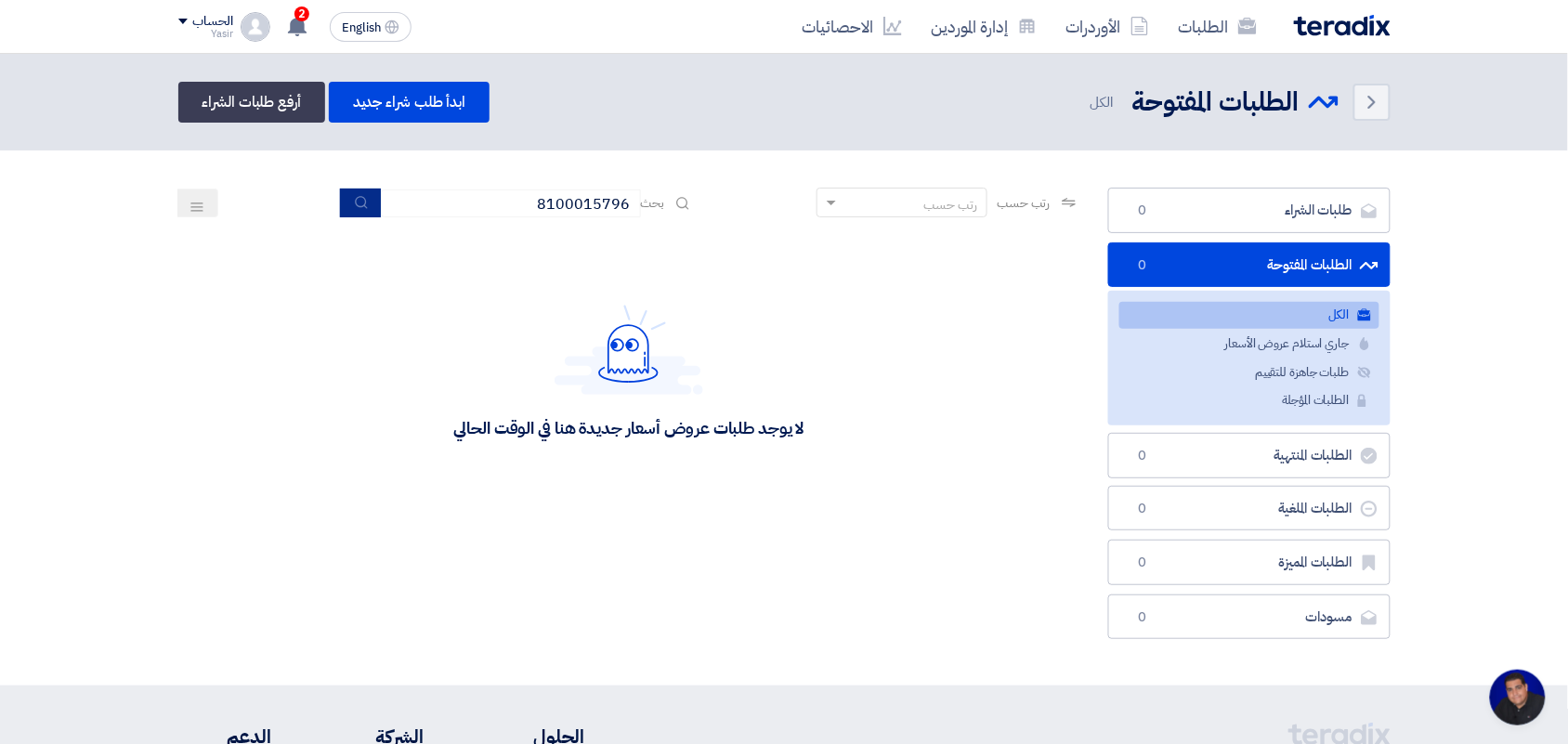
click at [366, 201] on button "submit" at bounding box center [360, 203] width 41 height 28
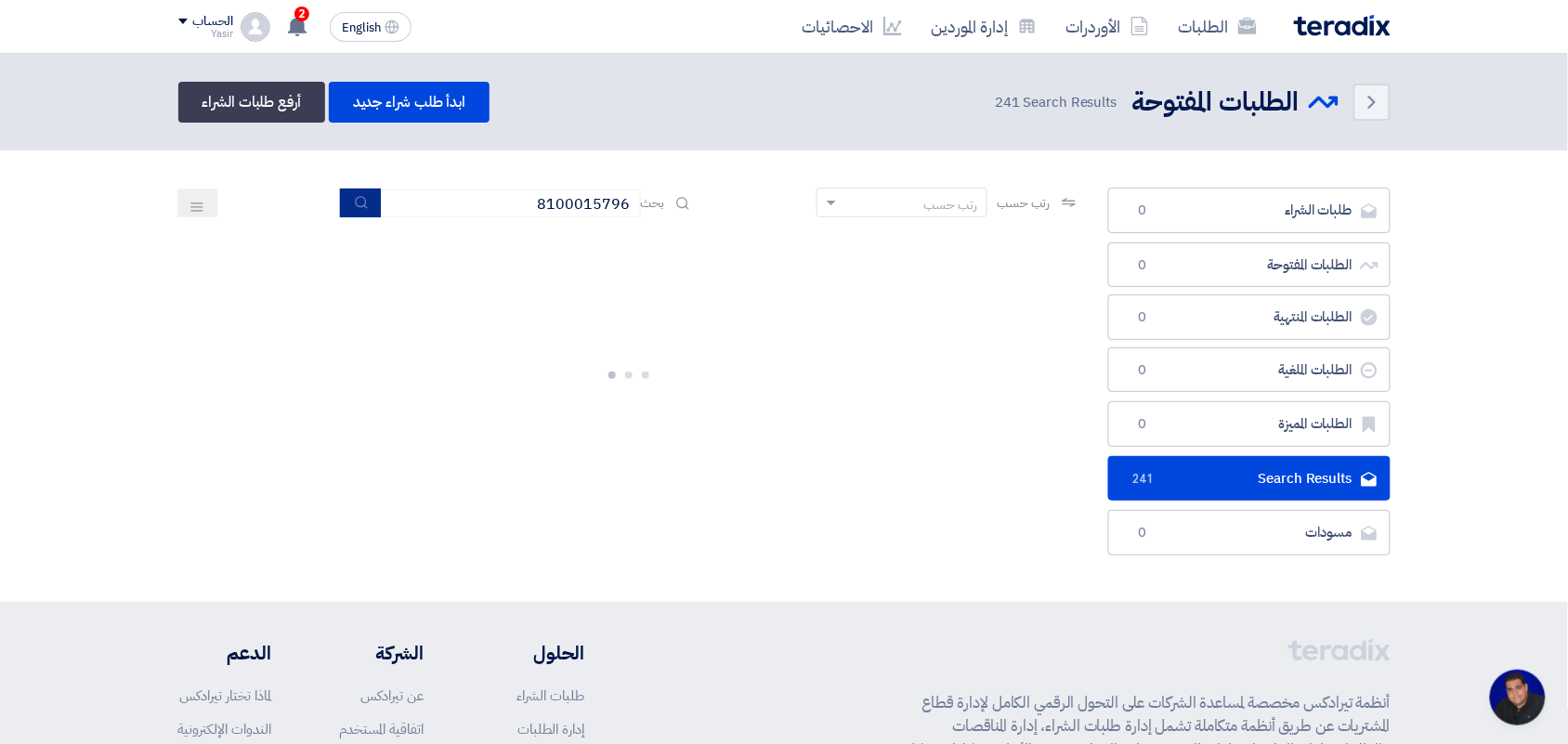
click at [348, 204] on button "submit" at bounding box center [360, 203] width 41 height 28
click at [356, 206] on icon "submit" at bounding box center [362, 203] width 15 height 15
click at [363, 195] on icon "submit" at bounding box center [362, 203] width 15 height 15
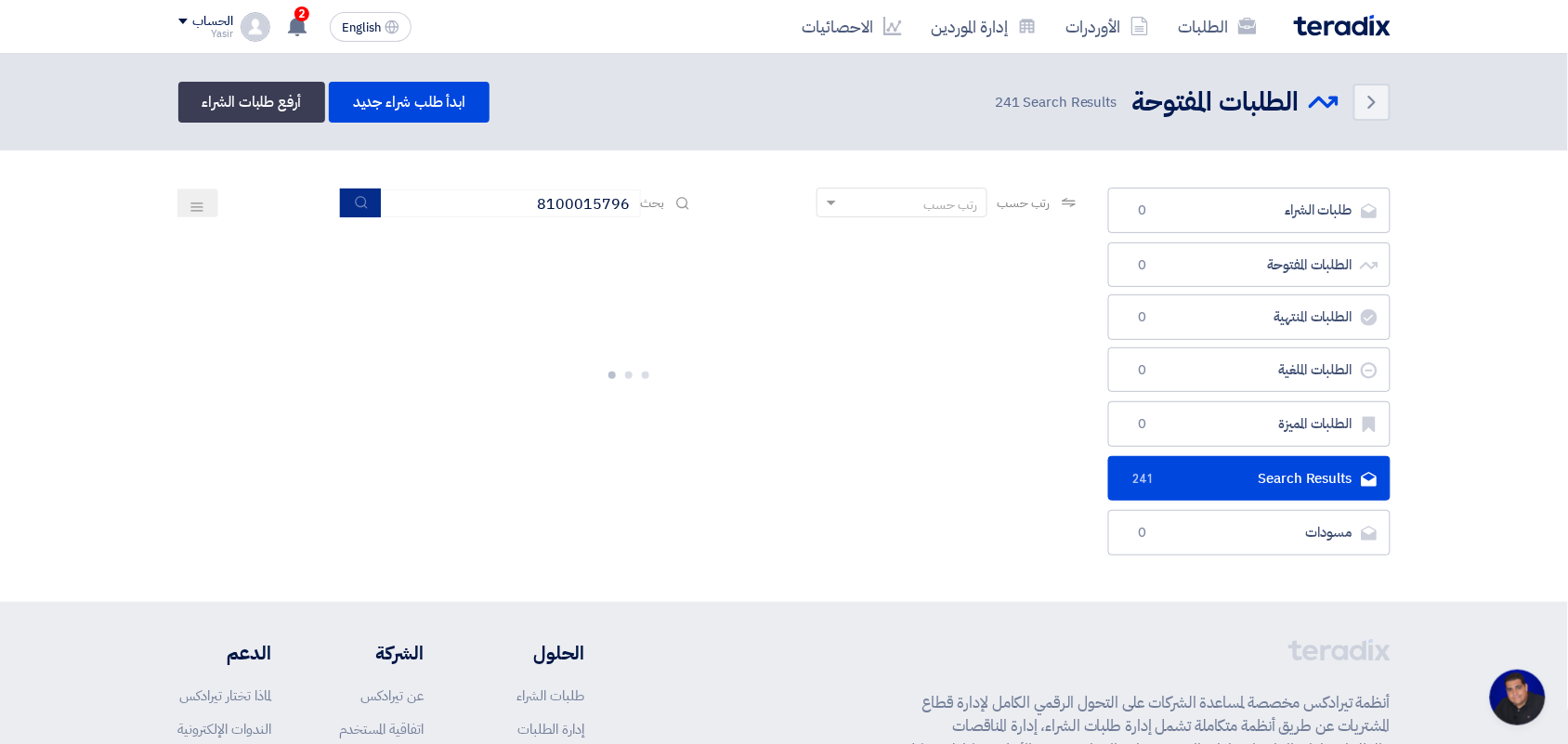
click at [363, 195] on icon "submit" at bounding box center [362, 203] width 15 height 15
click at [363, 197] on icon "submit" at bounding box center [362, 203] width 15 height 15
click at [363, 200] on icon "submit" at bounding box center [362, 203] width 15 height 15
click at [1085, 26] on link "الأوردرات" at bounding box center [1107, 27] width 113 height 44
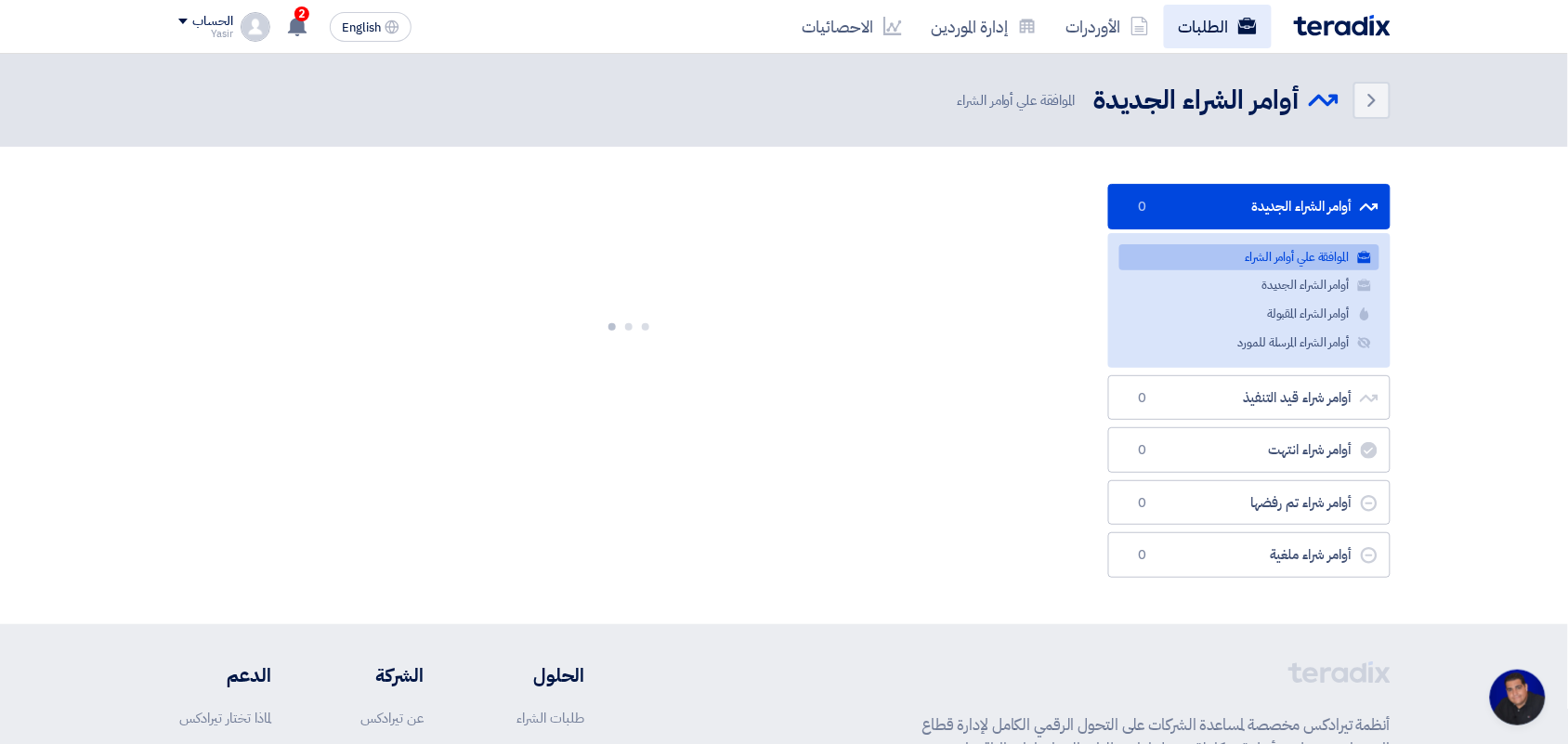
click at [1198, 27] on link "الطلبات" at bounding box center [1218, 27] width 108 height 44
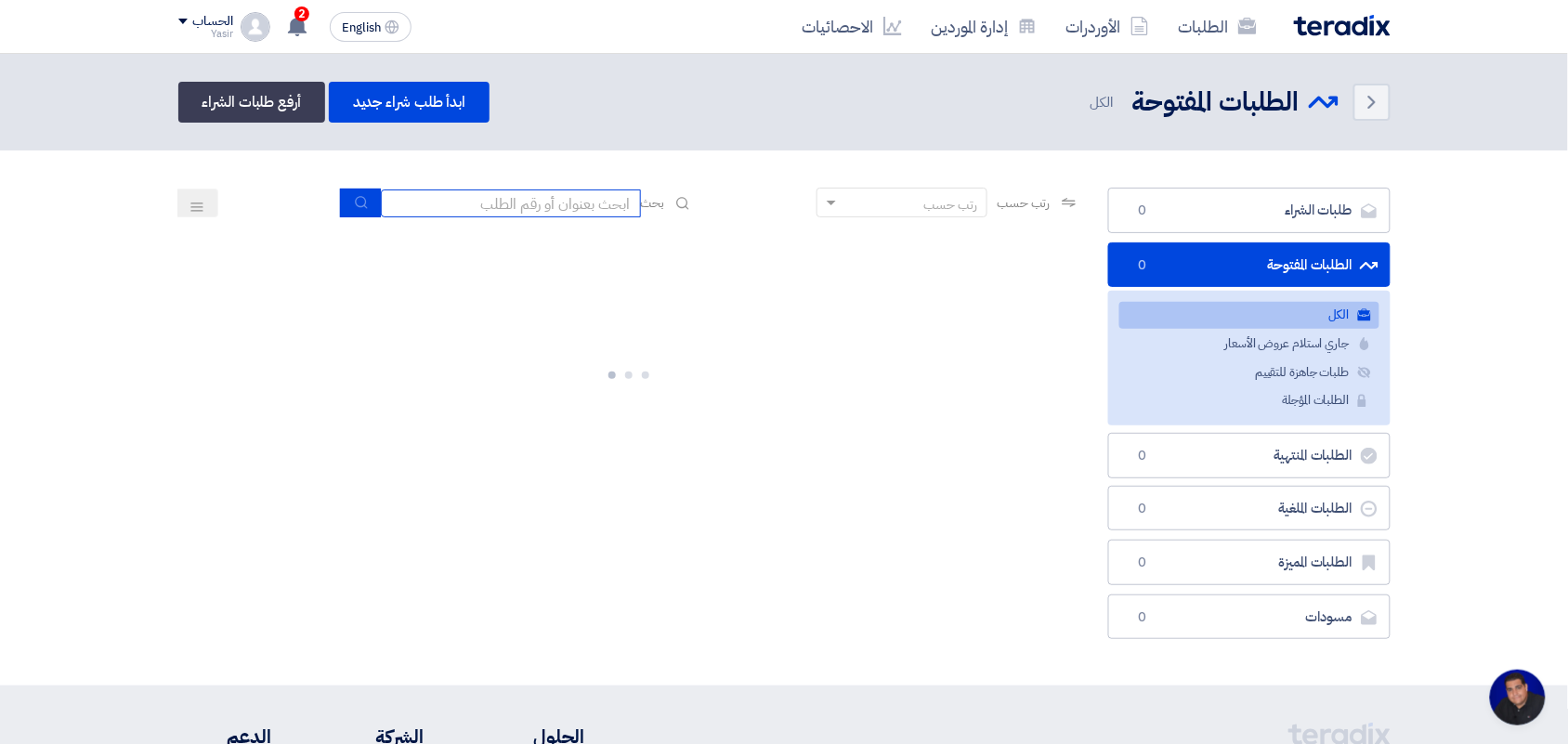
click at [529, 211] on input at bounding box center [510, 203] width 260 height 27
type input "8100015796"
click at [358, 187] on div "رتب حسب رتب حسب بحث 8100015796" at bounding box center [629, 209] width 901 height 44
click at [361, 221] on div "رتب حسب رتب حسب بحث 8100015796" at bounding box center [629, 209] width 901 height 44
click at [359, 200] on icon "submit" at bounding box center [362, 203] width 15 height 15
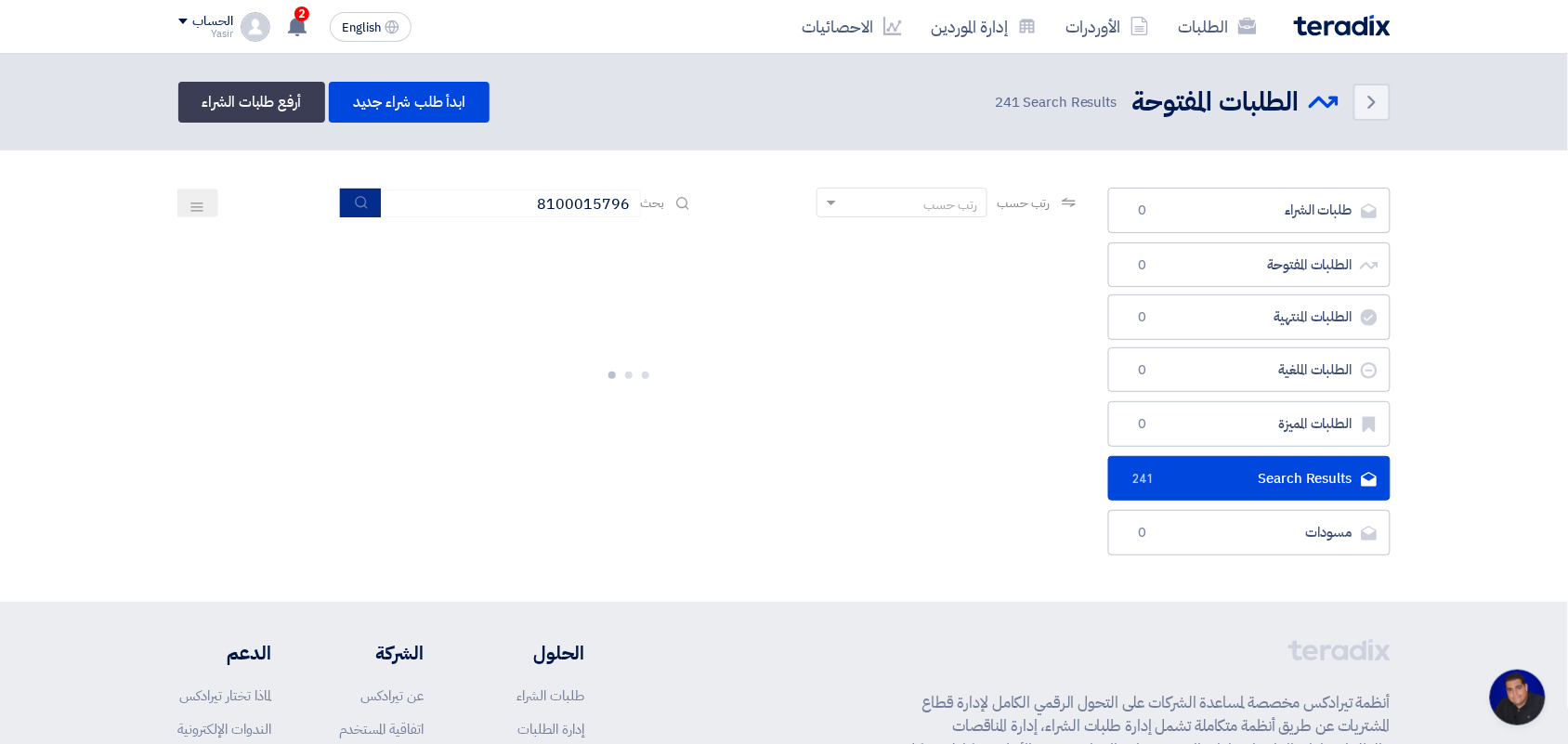
click at [359, 200] on icon "submit" at bounding box center [362, 203] width 15 height 15
click at [349, 215] on button "submit" at bounding box center [360, 203] width 41 height 28
click at [361, 205] on use "submit" at bounding box center [361, 202] width 12 height 12
click at [355, 202] on use "submit" at bounding box center [361, 202] width 12 height 12
click at [354, 206] on icon "submit" at bounding box center [362, 203] width 15 height 15
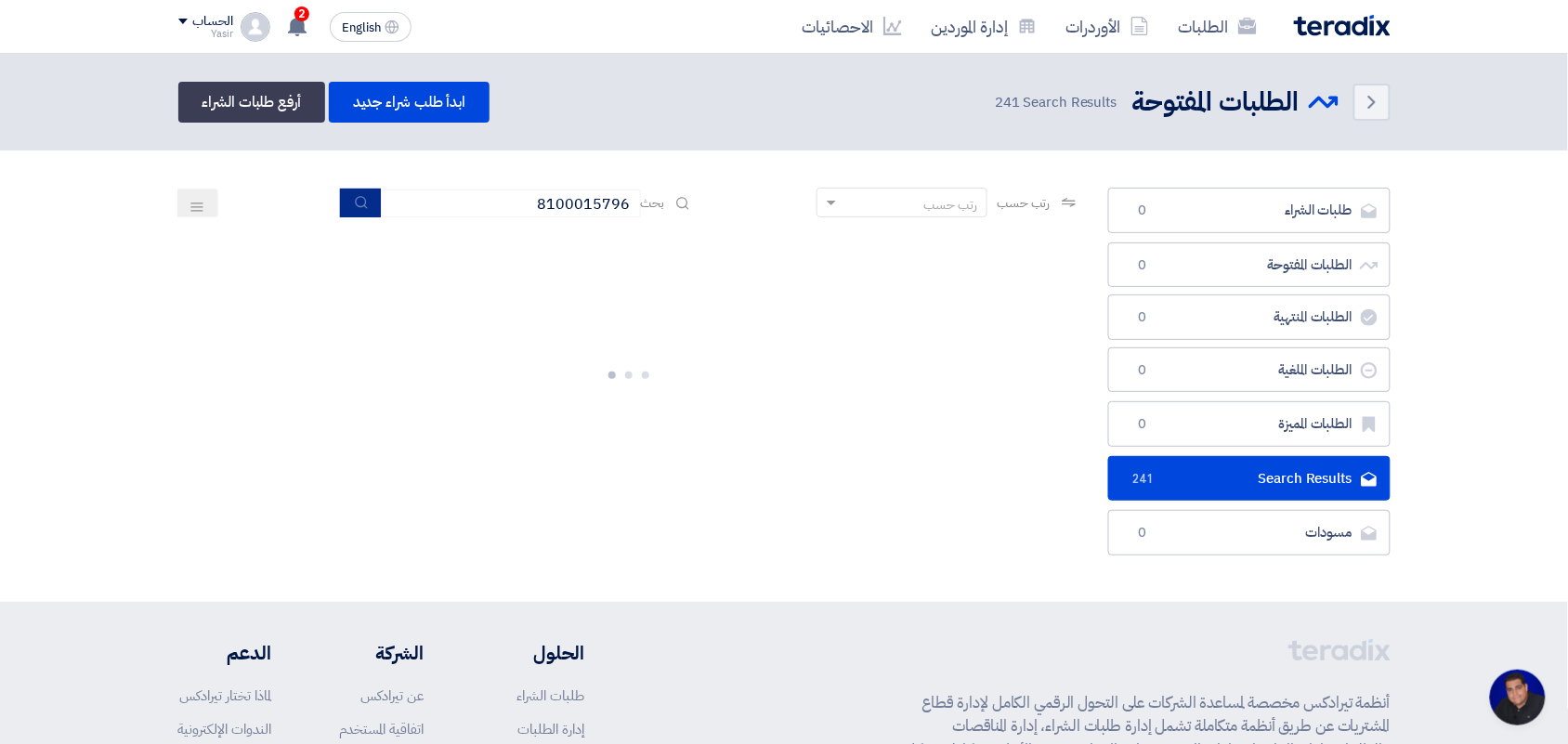
click at [348, 205] on button "submit" at bounding box center [360, 203] width 41 height 28
click at [354, 209] on button "submit" at bounding box center [360, 203] width 41 height 28
click at [355, 200] on icon "submit" at bounding box center [362, 203] width 15 height 15
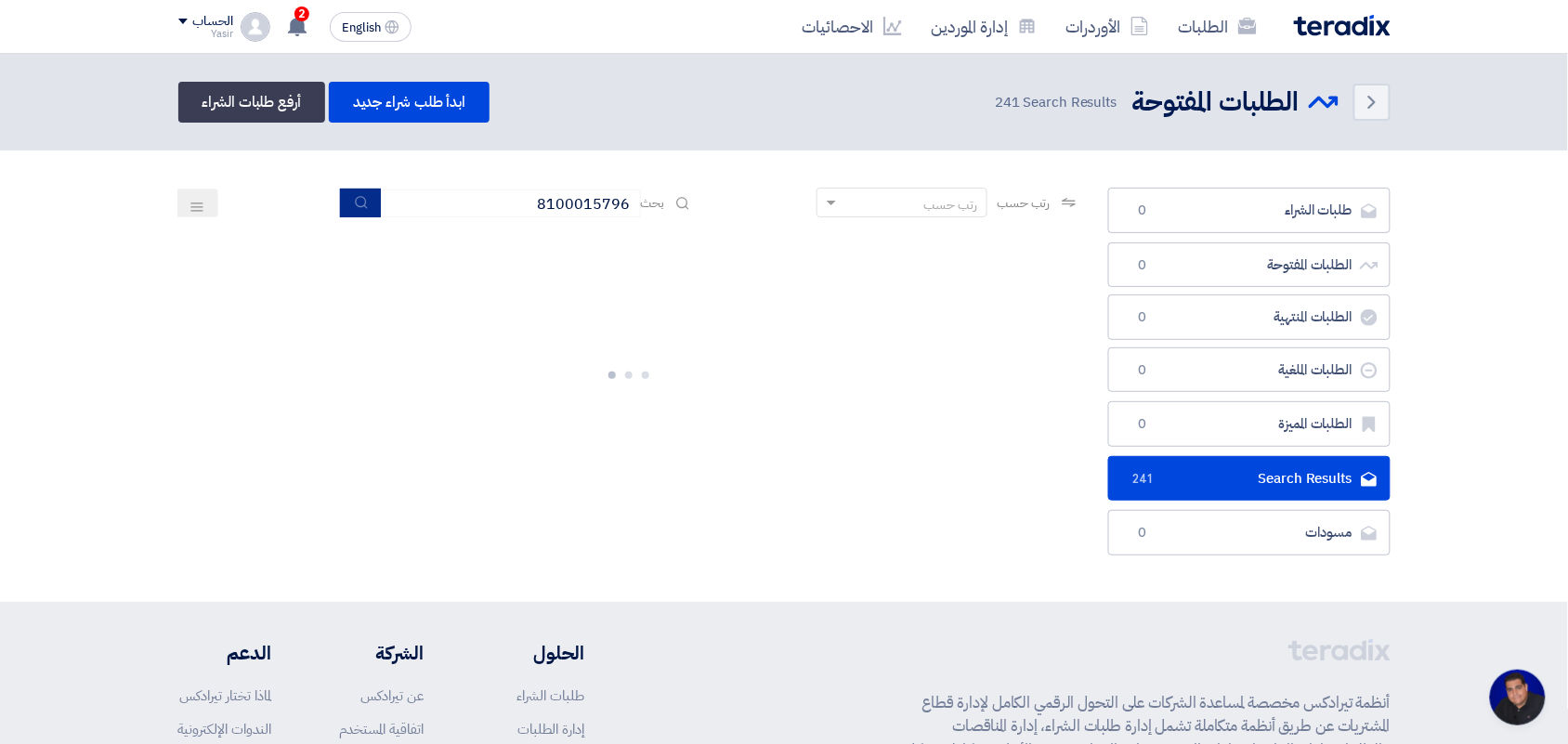
click at [354, 205] on icon "submit" at bounding box center [362, 203] width 15 height 15
click at [367, 195] on button "submit" at bounding box center [360, 203] width 41 height 28
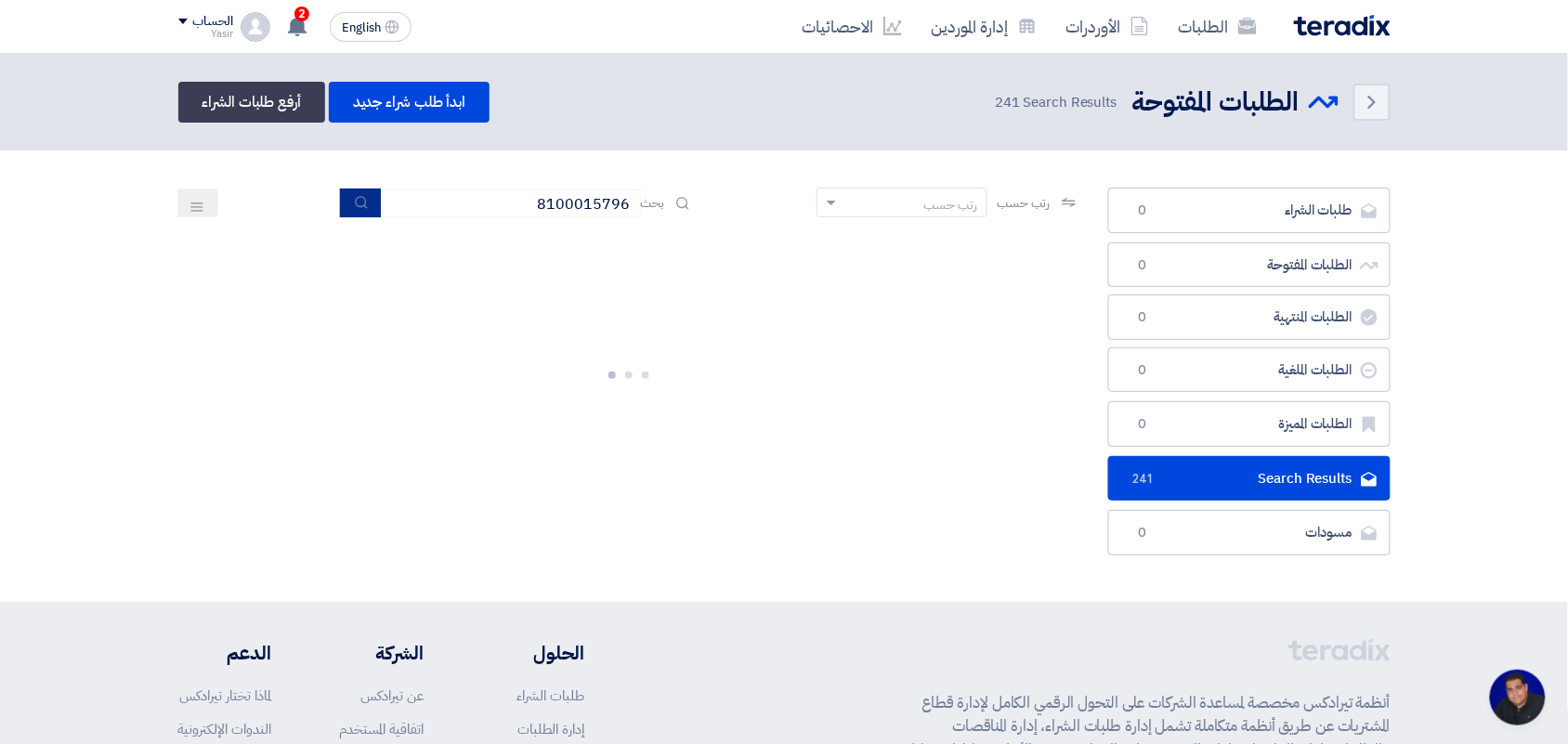
click at [368, 195] on button "submit" at bounding box center [360, 203] width 41 height 28
click at [449, 197] on input "8100015796" at bounding box center [510, 203] width 260 height 27
click at [281, 257] on div at bounding box center [629, 371] width 901 height 278
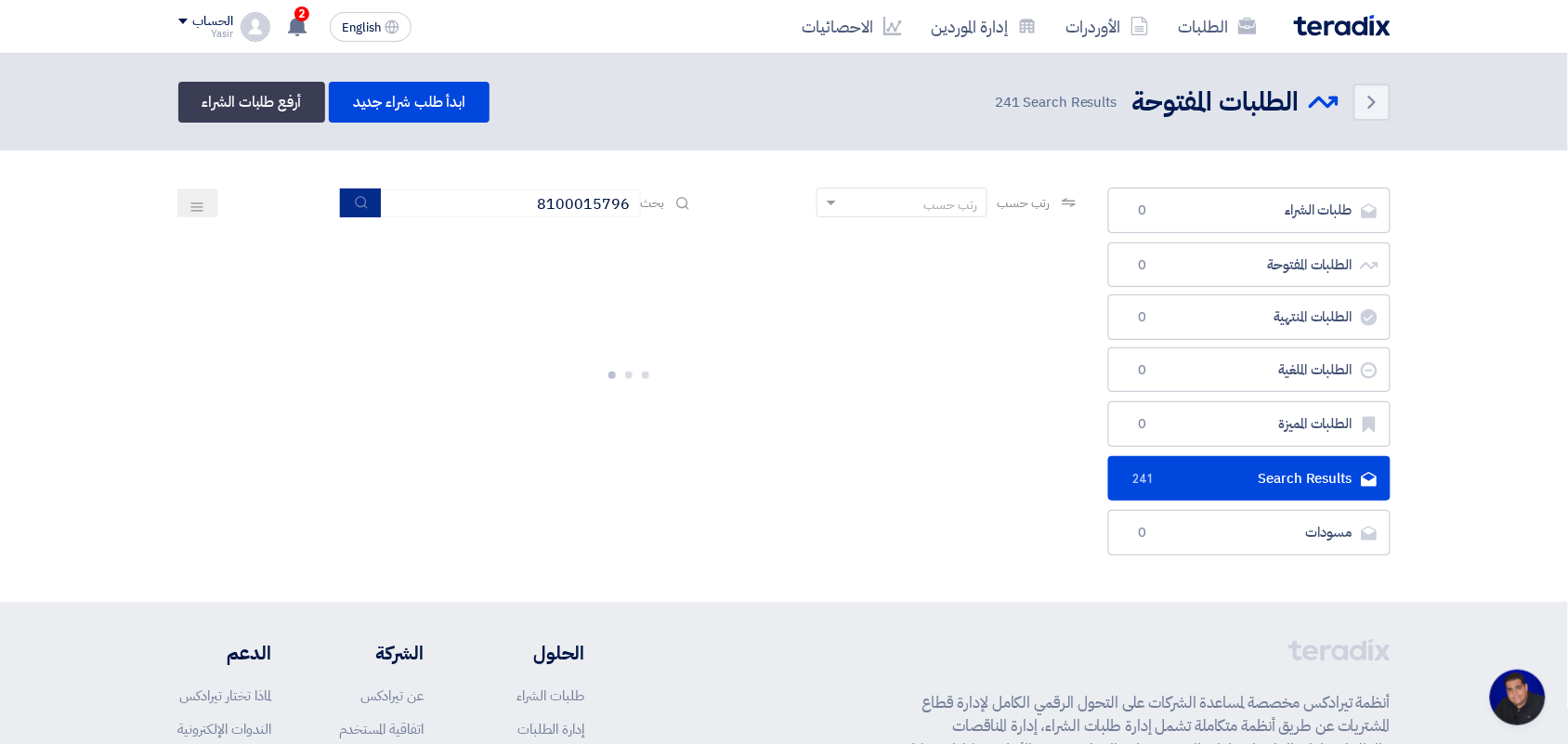
click at [354, 207] on icon "submit" at bounding box center [362, 203] width 15 height 15
click at [478, 201] on input "8100015796" at bounding box center [510, 203] width 260 height 27
click at [354, 195] on icon "submit" at bounding box center [362, 203] width 15 height 15
click at [355, 197] on icon "submit" at bounding box center [362, 203] width 15 height 15
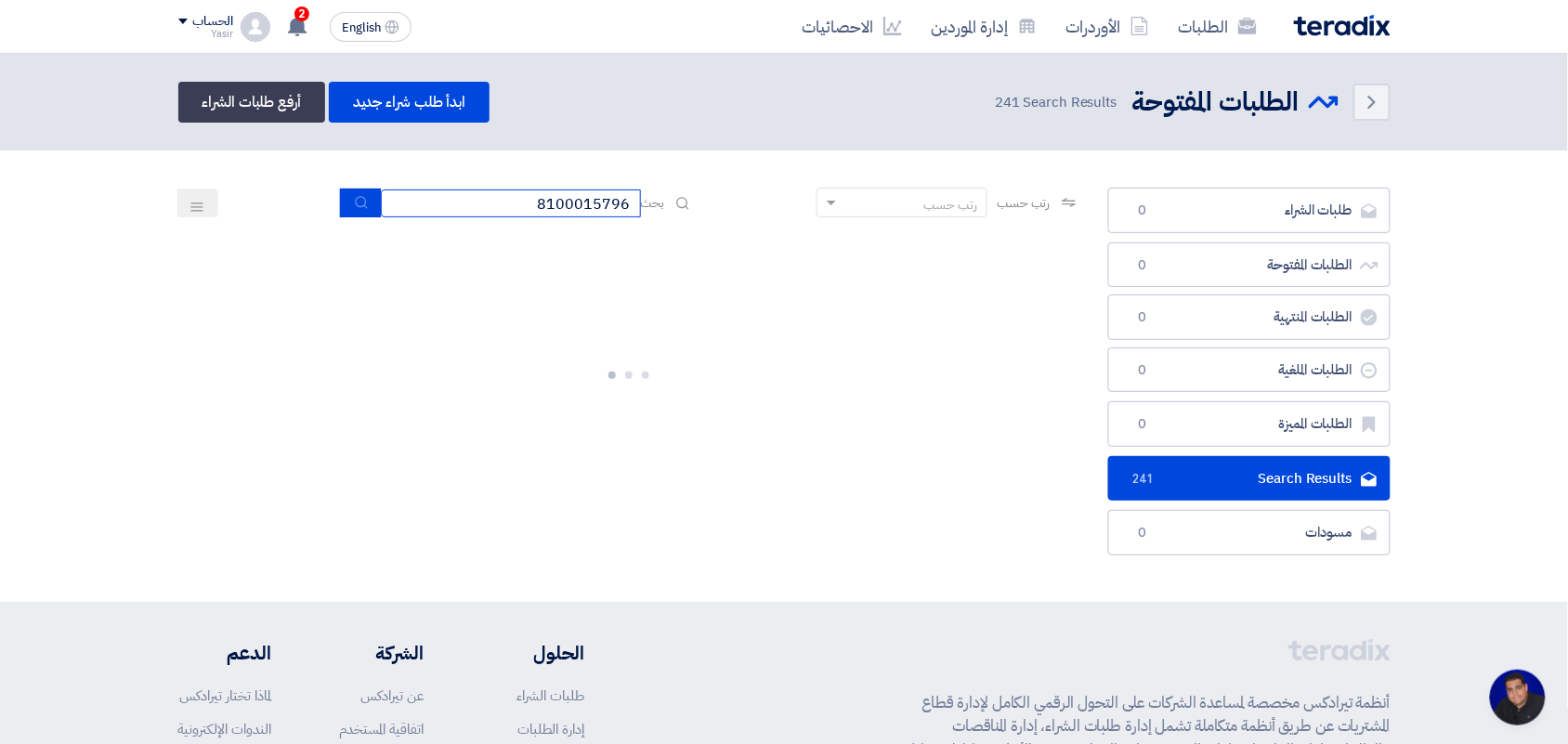
click at [462, 196] on input "8100015796" at bounding box center [510, 203] width 260 height 27
click at [363, 206] on use "submit" at bounding box center [361, 202] width 12 height 12
click at [476, 192] on input "8100015796" at bounding box center [510, 203] width 260 height 27
click at [360, 204] on use "submit" at bounding box center [361, 202] width 12 height 12
click at [354, 195] on icon "submit" at bounding box center [362, 203] width 15 height 15
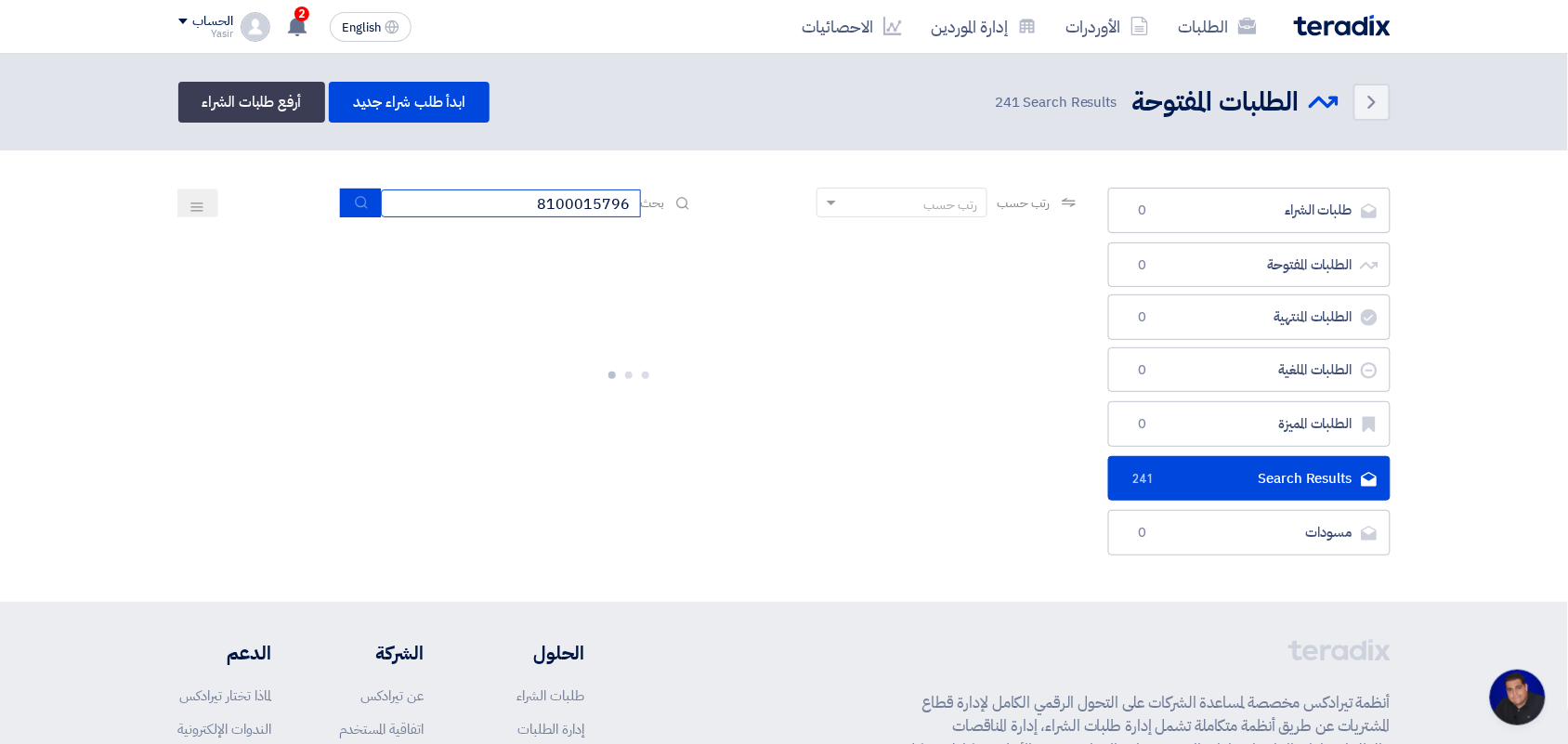
click at [460, 212] on input "8100015796" at bounding box center [510, 203] width 260 height 27
click at [355, 201] on use "submit" at bounding box center [361, 202] width 12 height 12
click at [475, 201] on input "8100015796" at bounding box center [510, 203] width 260 height 27
drag, startPoint x: 363, startPoint y: 203, endPoint x: 360, endPoint y: 176, distance: 27.2
click at [360, 209] on button "submit" at bounding box center [360, 203] width 41 height 28
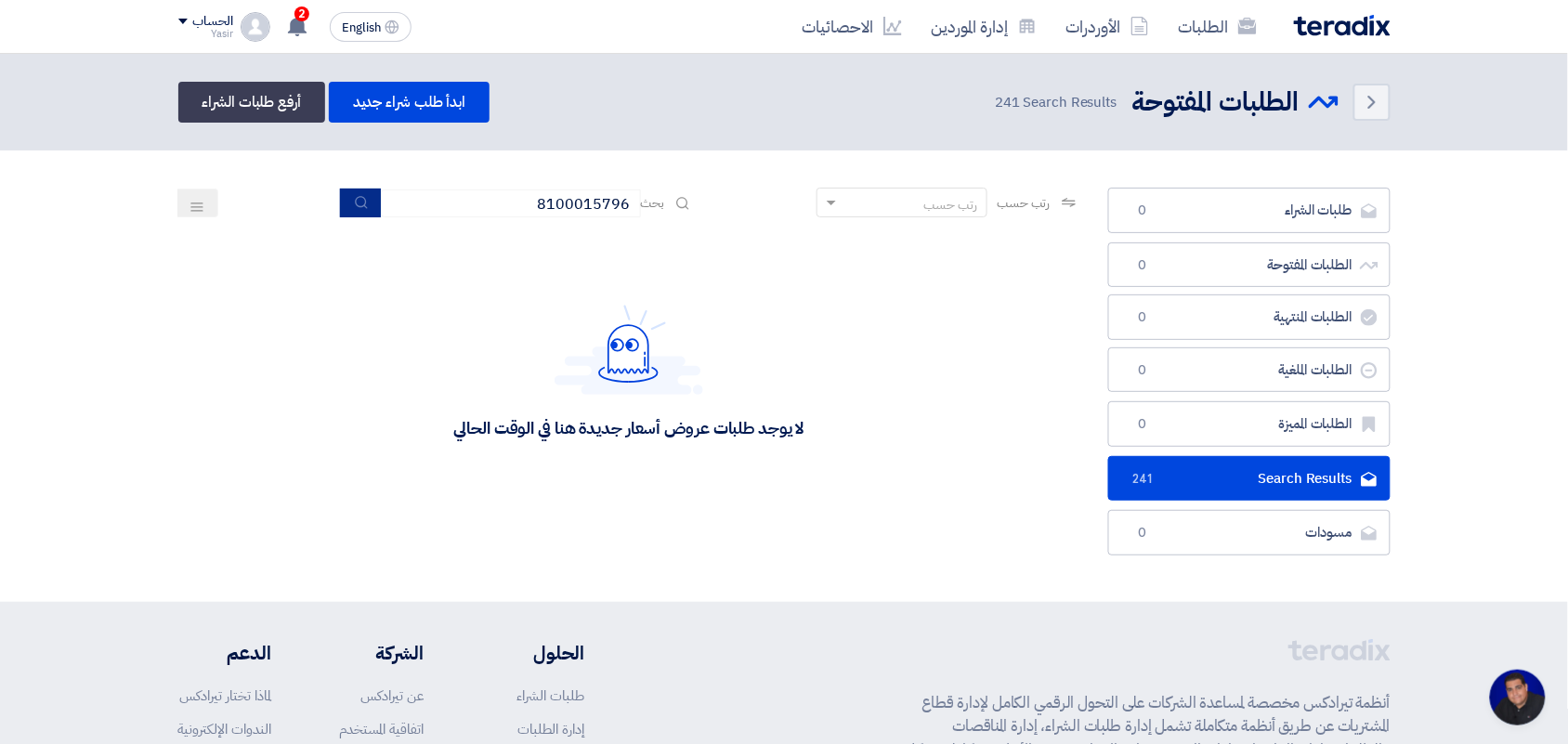
click at [368, 207] on button "submit" at bounding box center [360, 203] width 41 height 28
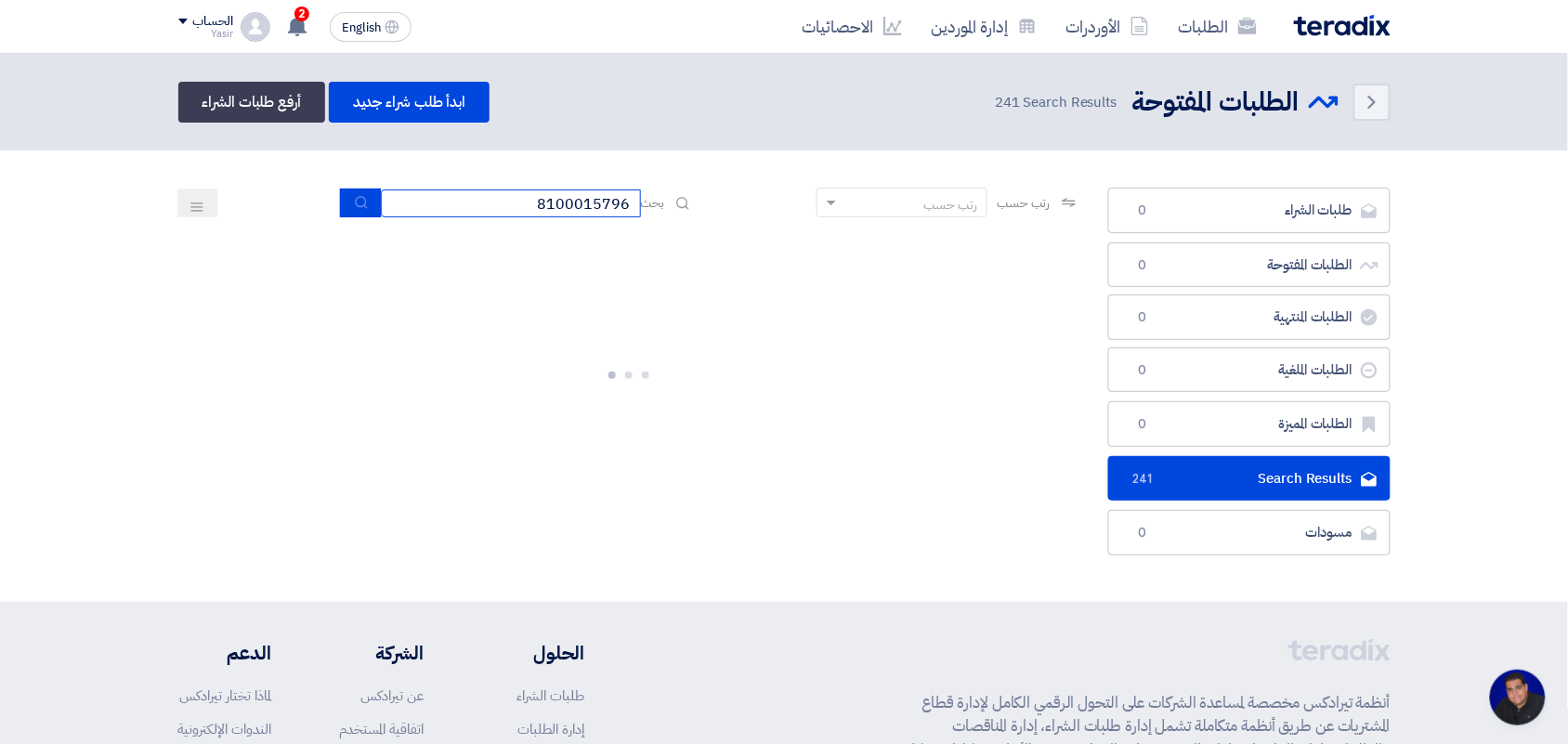
click at [452, 207] on input "8100015796" at bounding box center [510, 203] width 260 height 27
click at [354, 206] on icon "submit" at bounding box center [362, 203] width 15 height 15
click at [379, 291] on div at bounding box center [629, 371] width 901 height 278
click at [412, 205] on input "8100015796" at bounding box center [510, 203] width 260 height 27
click at [350, 210] on button "submit" at bounding box center [360, 203] width 41 height 28
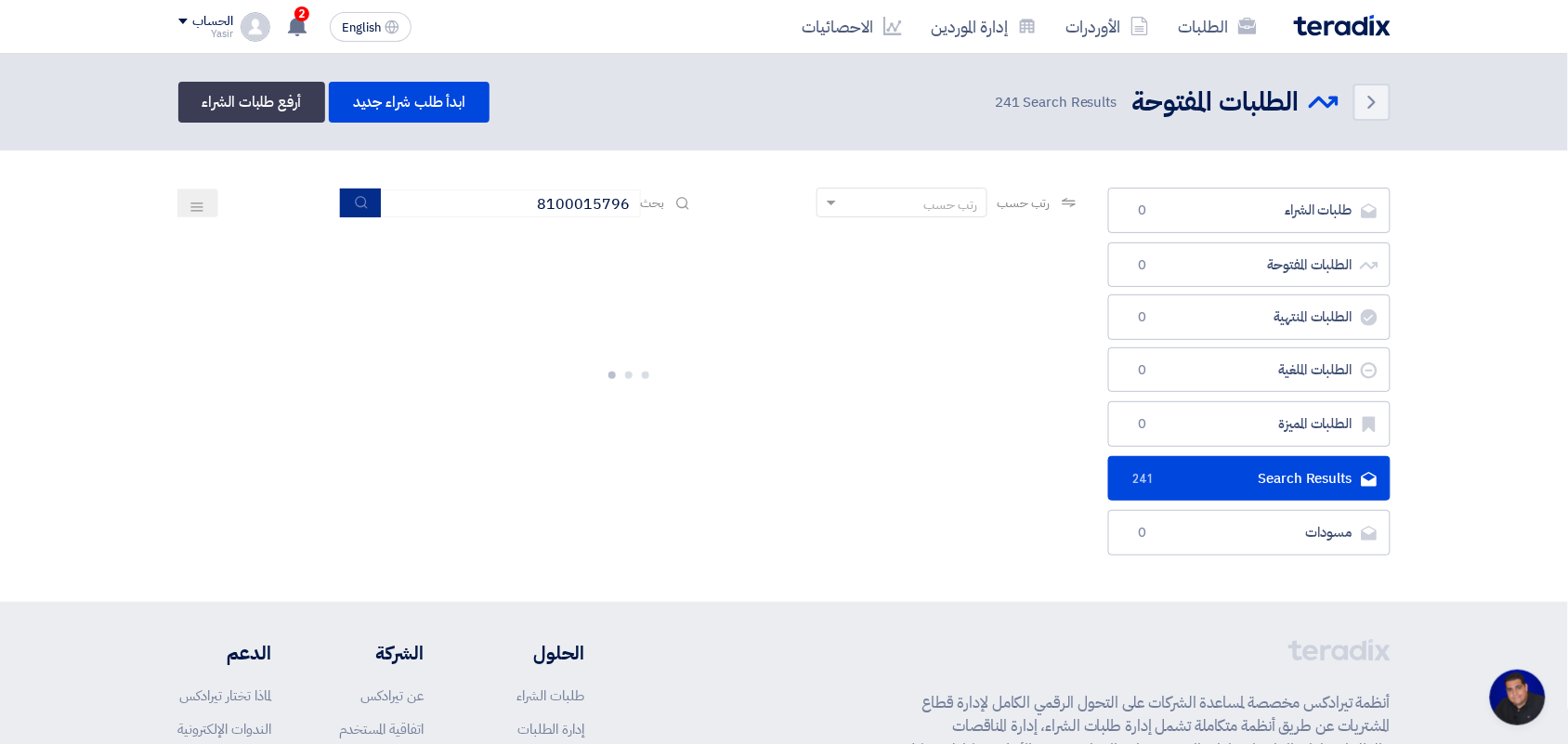
click at [360, 214] on button "submit" at bounding box center [360, 203] width 41 height 28
click at [433, 214] on input "8100015796" at bounding box center [510, 203] width 260 height 27
click at [360, 206] on icon "submit" at bounding box center [362, 203] width 15 height 15
click at [452, 200] on input "8100015796" at bounding box center [510, 203] width 260 height 27
click at [347, 207] on button "submit" at bounding box center [360, 203] width 41 height 28
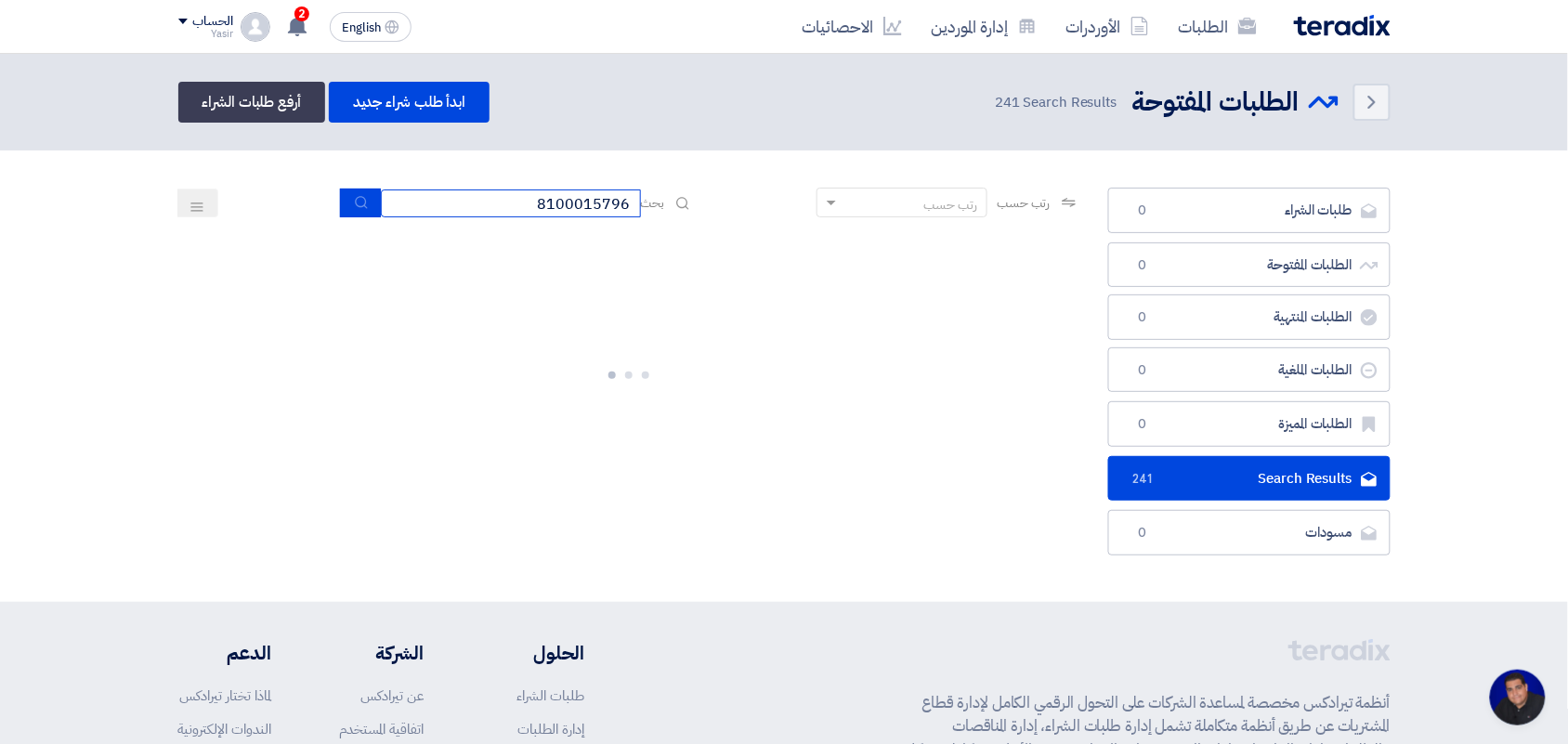
click at [456, 196] on input "8100015796" at bounding box center [510, 203] width 260 height 27
click at [457, 196] on input "8100015796" at bounding box center [510, 203] width 260 height 27
click at [354, 201] on icon "submit" at bounding box center [362, 203] width 15 height 15
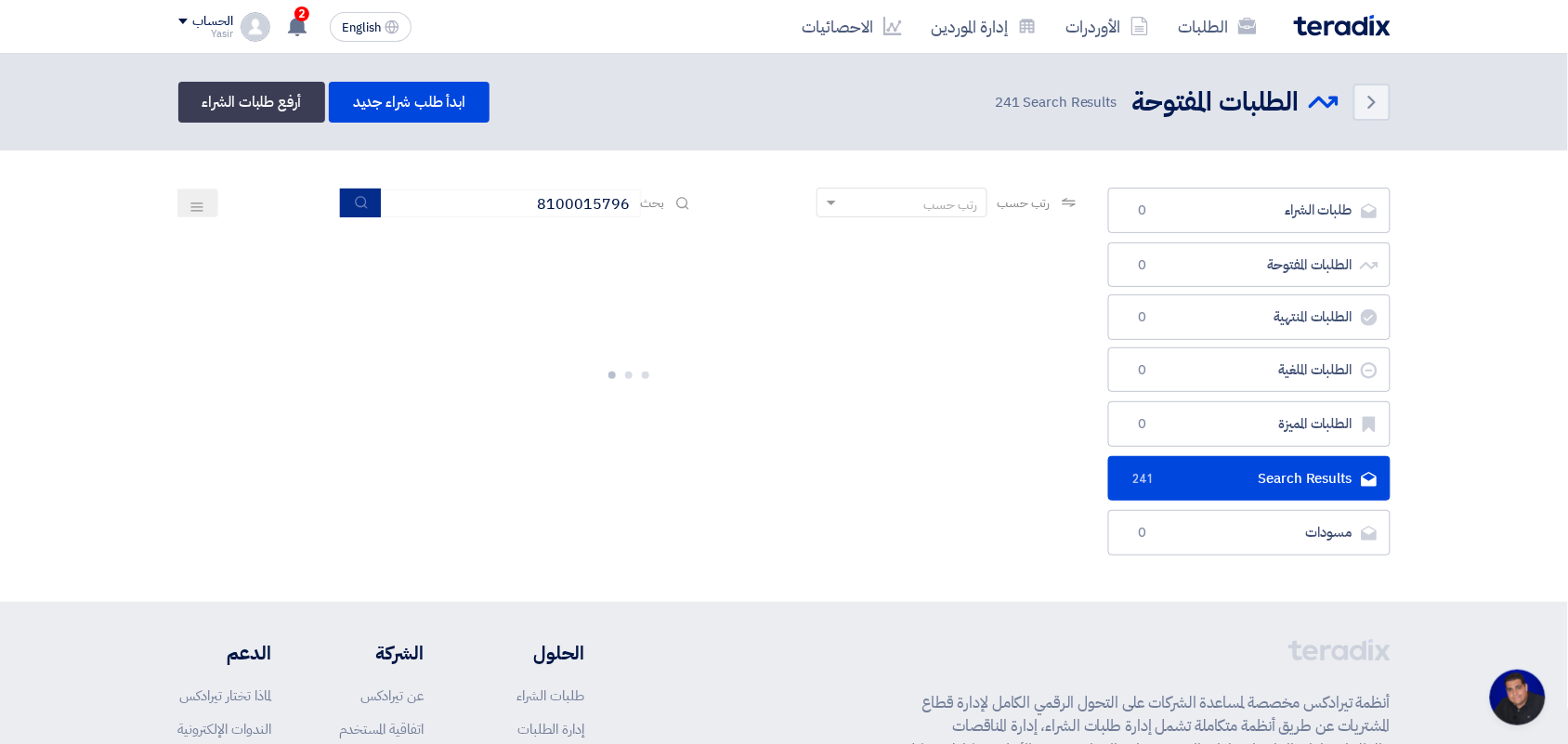
click at [354, 201] on icon "submit" at bounding box center [362, 203] width 15 height 15
click at [475, 202] on input "8100015796" at bounding box center [510, 203] width 260 height 27
click at [361, 203] on use "submit" at bounding box center [361, 202] width 12 height 12
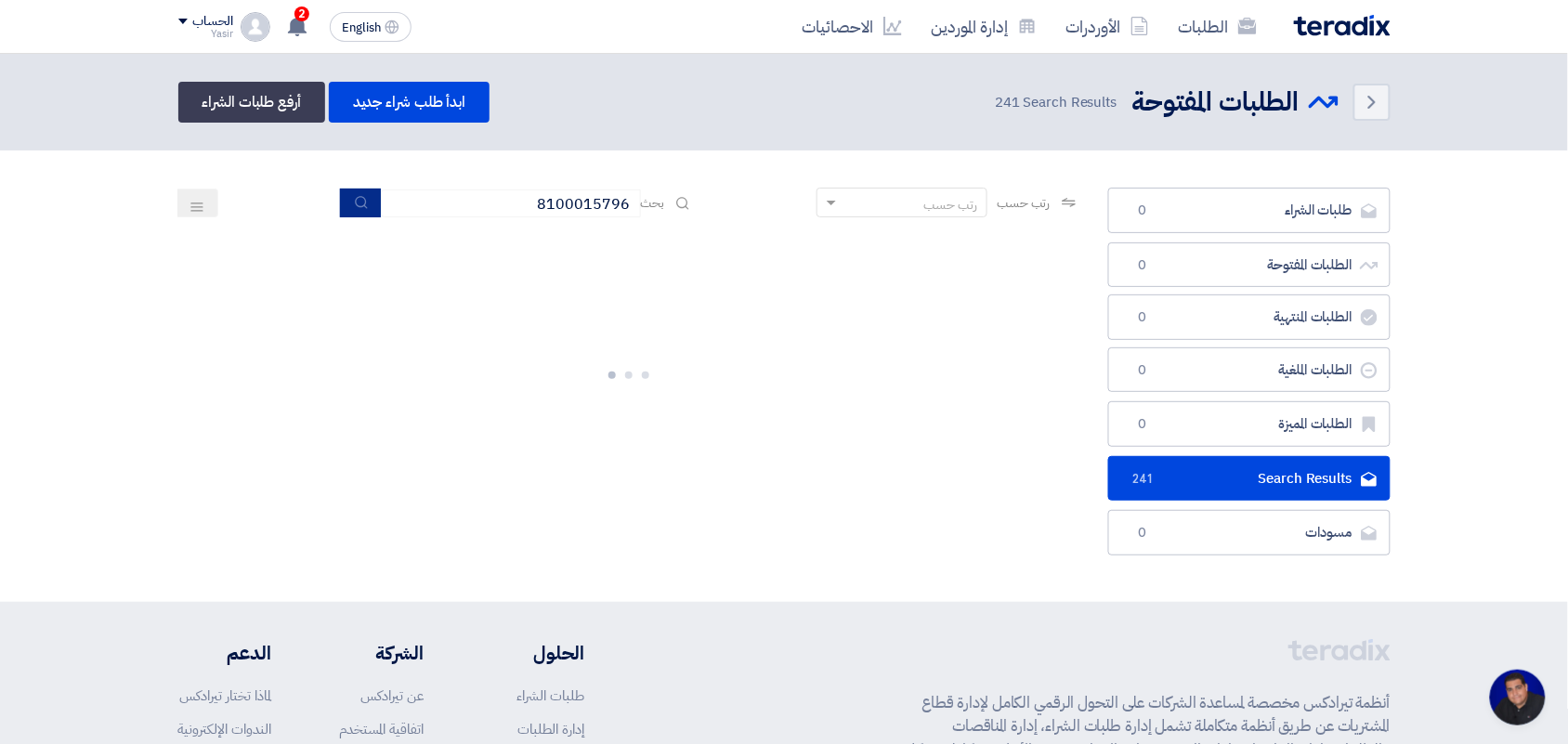
click at [361, 203] on use "submit" at bounding box center [361, 202] width 12 height 12
click at [435, 202] on input "8100015796" at bounding box center [510, 203] width 260 height 27
click at [354, 201] on icon "submit" at bounding box center [362, 203] width 15 height 15
click at [354, 196] on icon "submit" at bounding box center [362, 203] width 15 height 15
drag, startPoint x: 460, startPoint y: 212, endPoint x: 427, endPoint y: 207, distance: 33.4
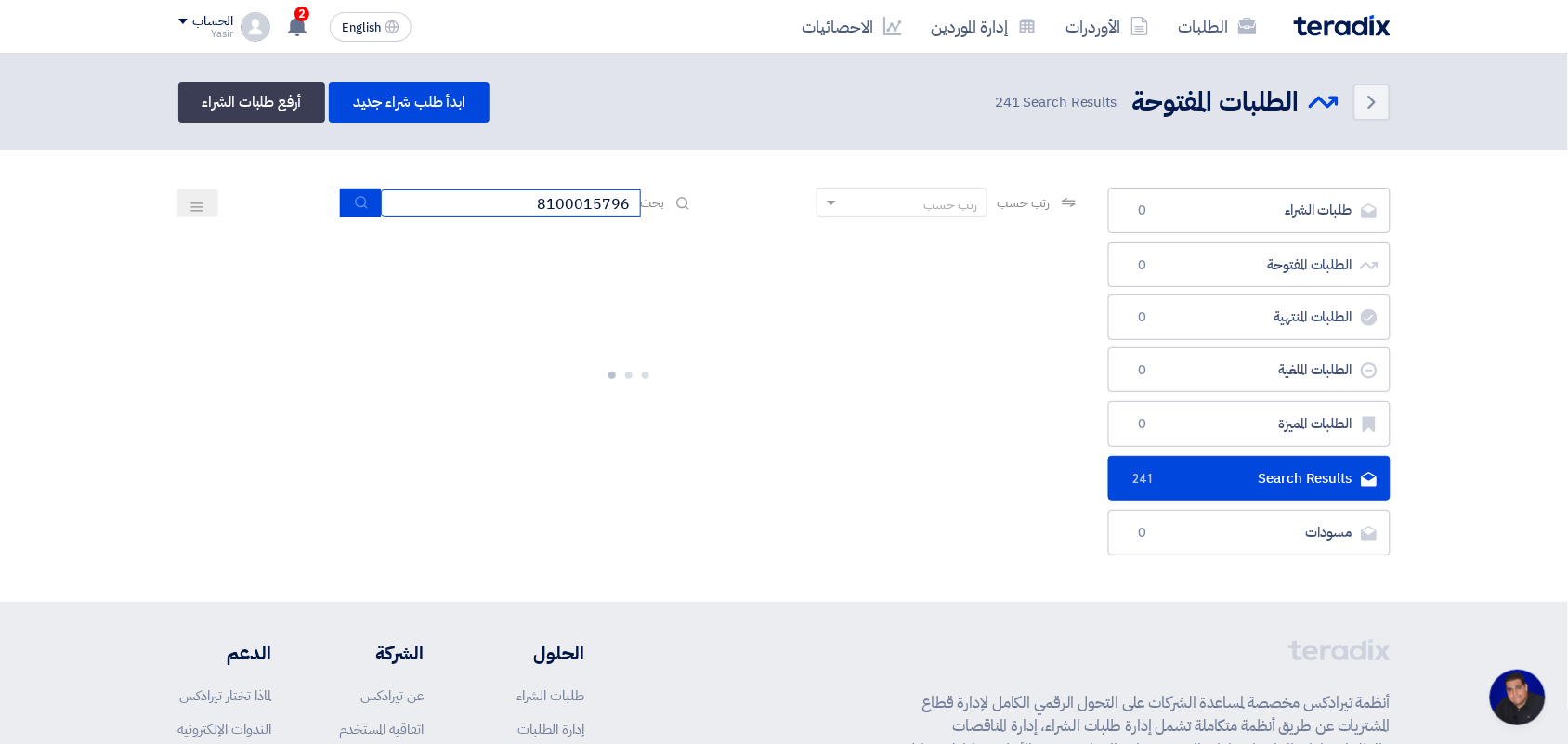
click at [460, 212] on input "8100015796" at bounding box center [510, 203] width 260 height 27
click at [366, 202] on button "submit" at bounding box center [360, 203] width 41 height 28
click at [456, 209] on input "8100015796" at bounding box center [510, 203] width 260 height 27
click at [364, 200] on button "submit" at bounding box center [360, 203] width 41 height 28
click at [355, 195] on icon "submit" at bounding box center [362, 203] width 15 height 15
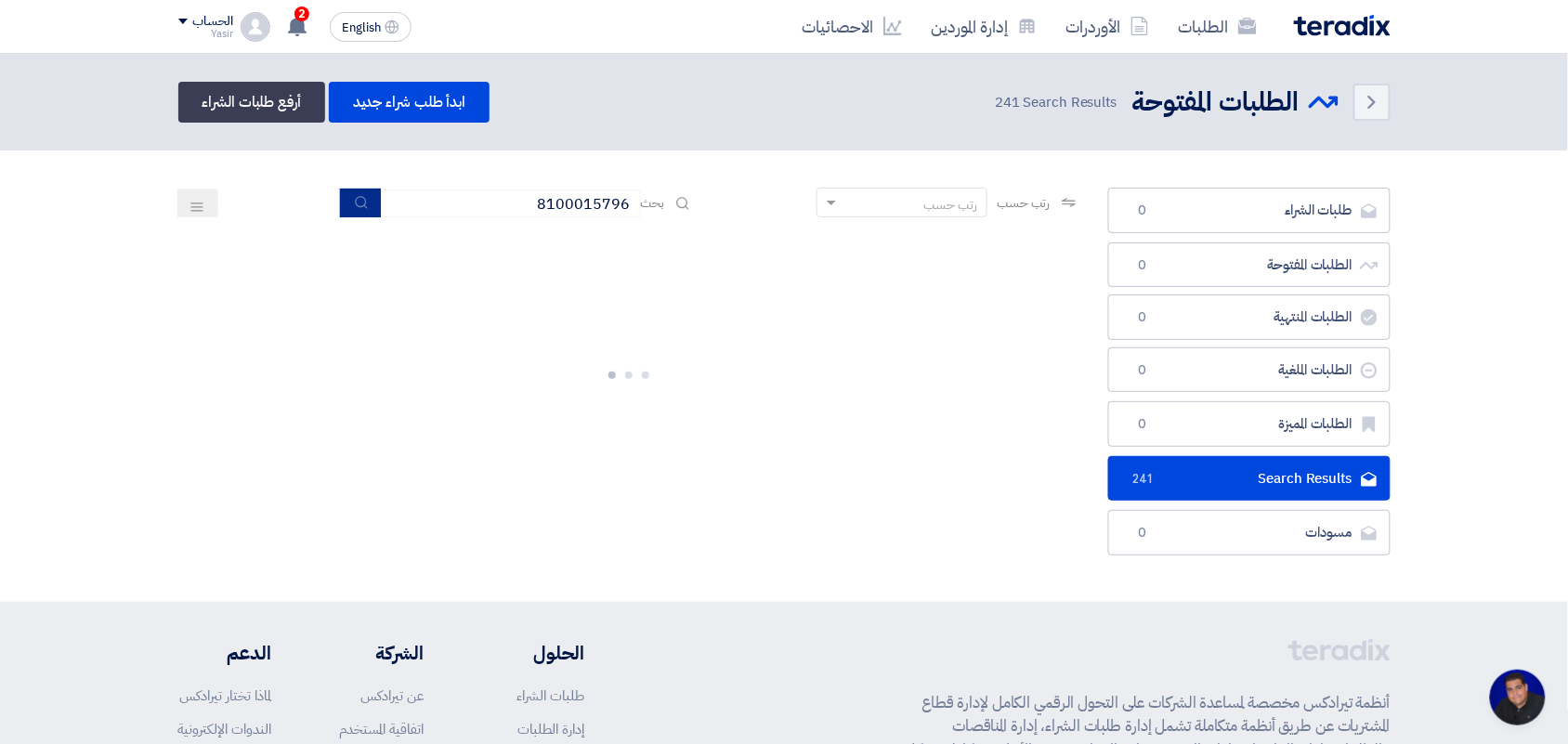
click at [372, 211] on button "submit" at bounding box center [360, 203] width 41 height 28
drag, startPoint x: 485, startPoint y: 193, endPoint x: 700, endPoint y: 201, distance: 215.1
click at [700, 201] on div "رتب حسب رتب حسب بحث 8100015796" at bounding box center [629, 209] width 901 height 44
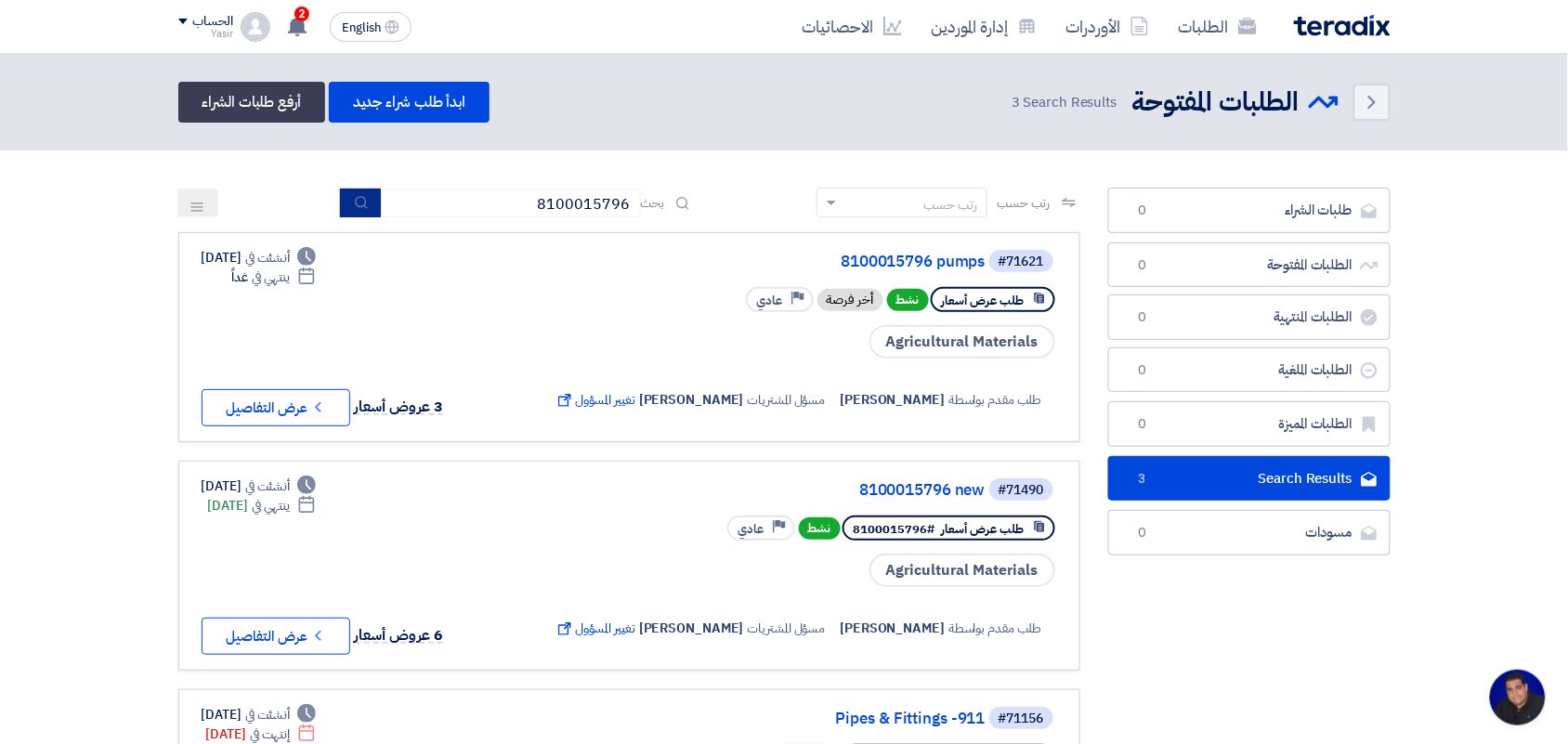
click at [354, 197] on icon "submit" at bounding box center [362, 203] width 15 height 15
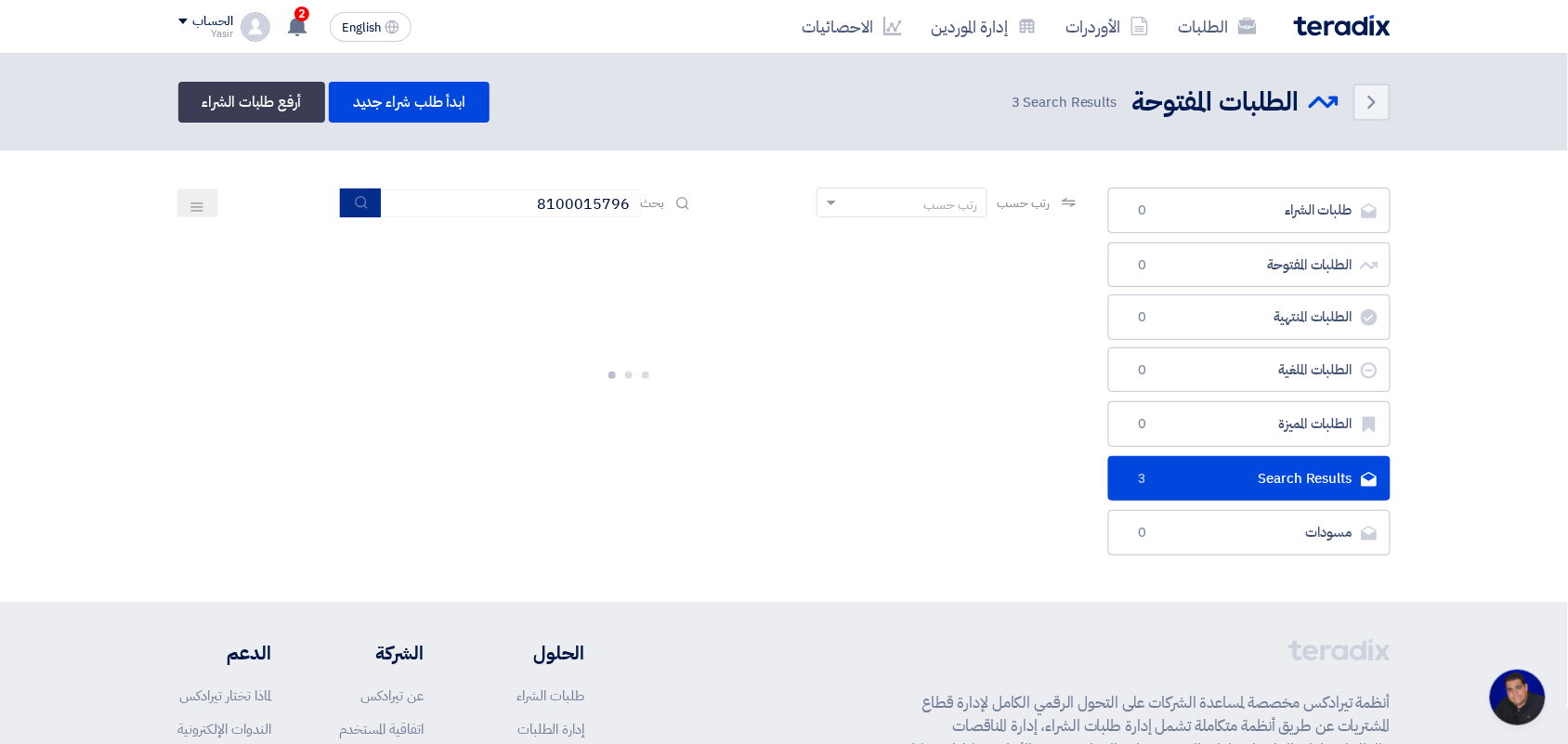
click at [354, 197] on icon "submit" at bounding box center [362, 203] width 15 height 15
click at [469, 209] on input "8100015796" at bounding box center [510, 203] width 260 height 27
click at [365, 202] on button "submit" at bounding box center [360, 203] width 41 height 28
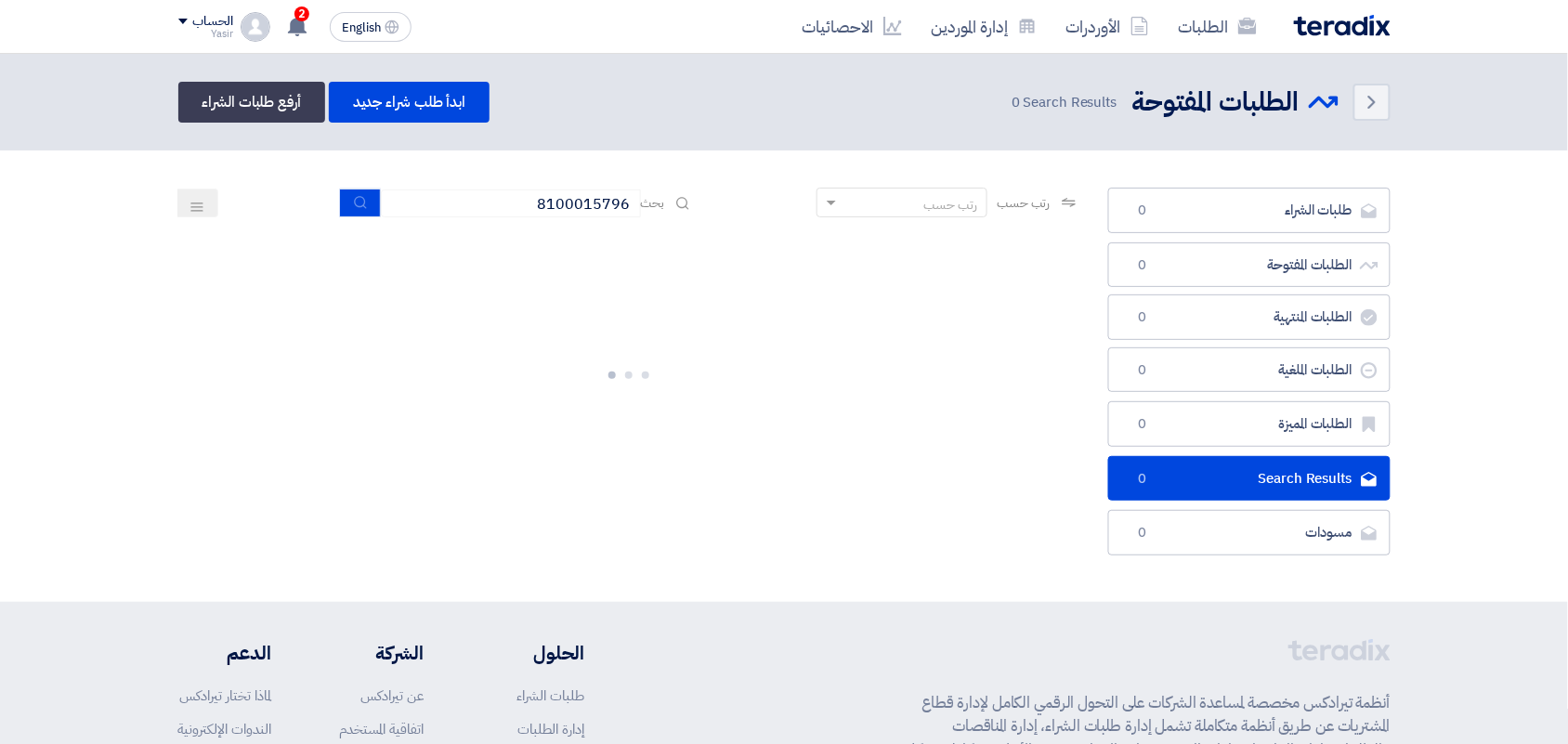
click at [356, 200] on icon "submit" at bounding box center [361, 203] width 15 height 15
drag, startPoint x: 0, startPoint y: 0, endPoint x: 356, endPoint y: 200, distance: 408.3
click at [358, 200] on icon "submit" at bounding box center [362, 203] width 15 height 15
click at [345, 193] on button "submit" at bounding box center [360, 203] width 41 height 28
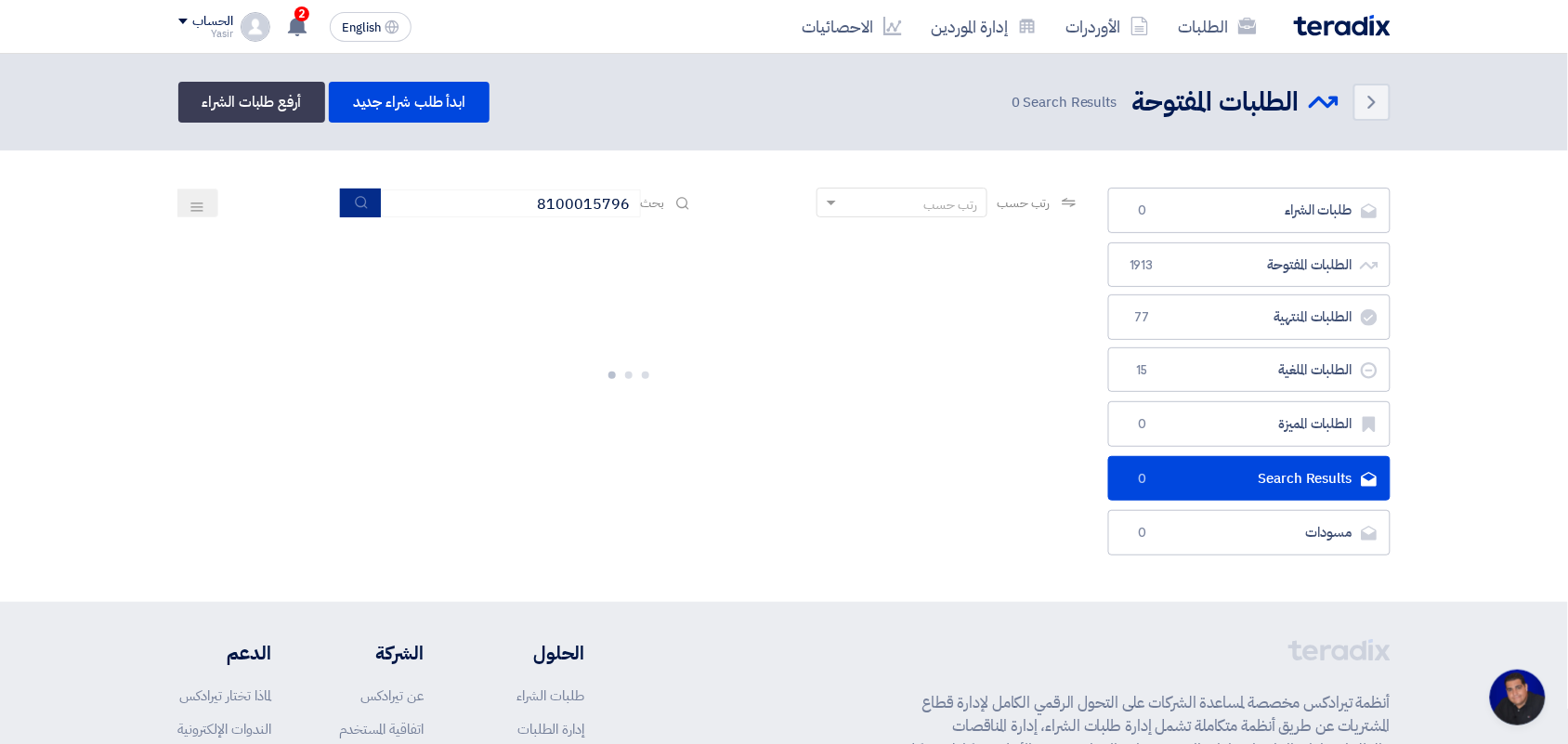
click at [354, 204] on icon "submit" at bounding box center [362, 203] width 15 height 15
click at [472, 202] on input "8100015796" at bounding box center [510, 203] width 260 height 27
drag, startPoint x: 446, startPoint y: 202, endPoint x: 757, endPoint y: 219, distance: 311.5
click at [757, 219] on div "رتب حسب رتب حسب بحث 8100015796" at bounding box center [629, 209] width 901 height 44
click at [367, 202] on button "submit" at bounding box center [360, 203] width 41 height 28
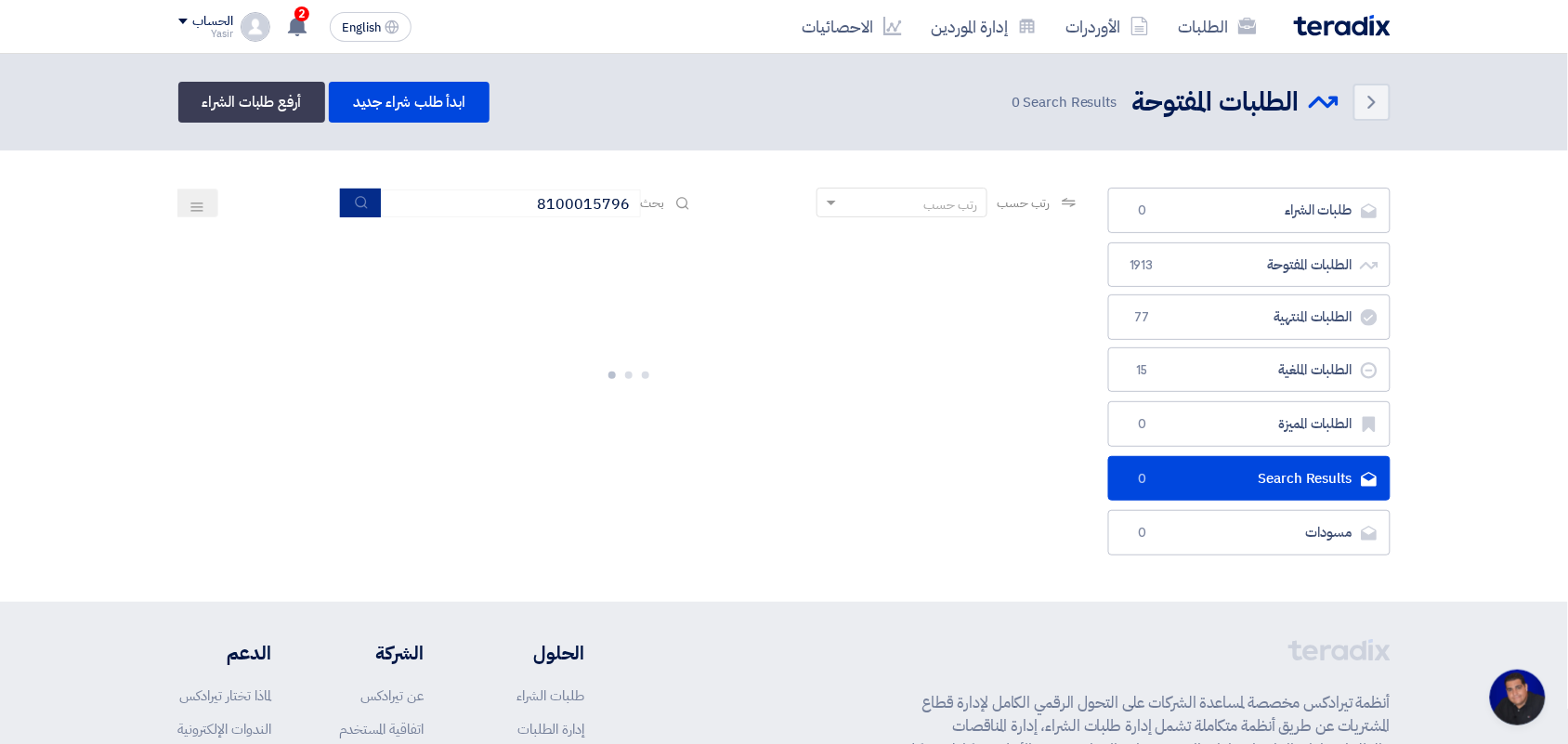
click at [342, 203] on button "submit" at bounding box center [360, 203] width 41 height 28
drag, startPoint x: 466, startPoint y: 210, endPoint x: 454, endPoint y: 214, distance: 12.6
click at [466, 210] on input "8100015796" at bounding box center [510, 203] width 260 height 27
click at [348, 204] on button "submit" at bounding box center [360, 203] width 41 height 28
click at [488, 201] on input "8100015796" at bounding box center [510, 203] width 260 height 27
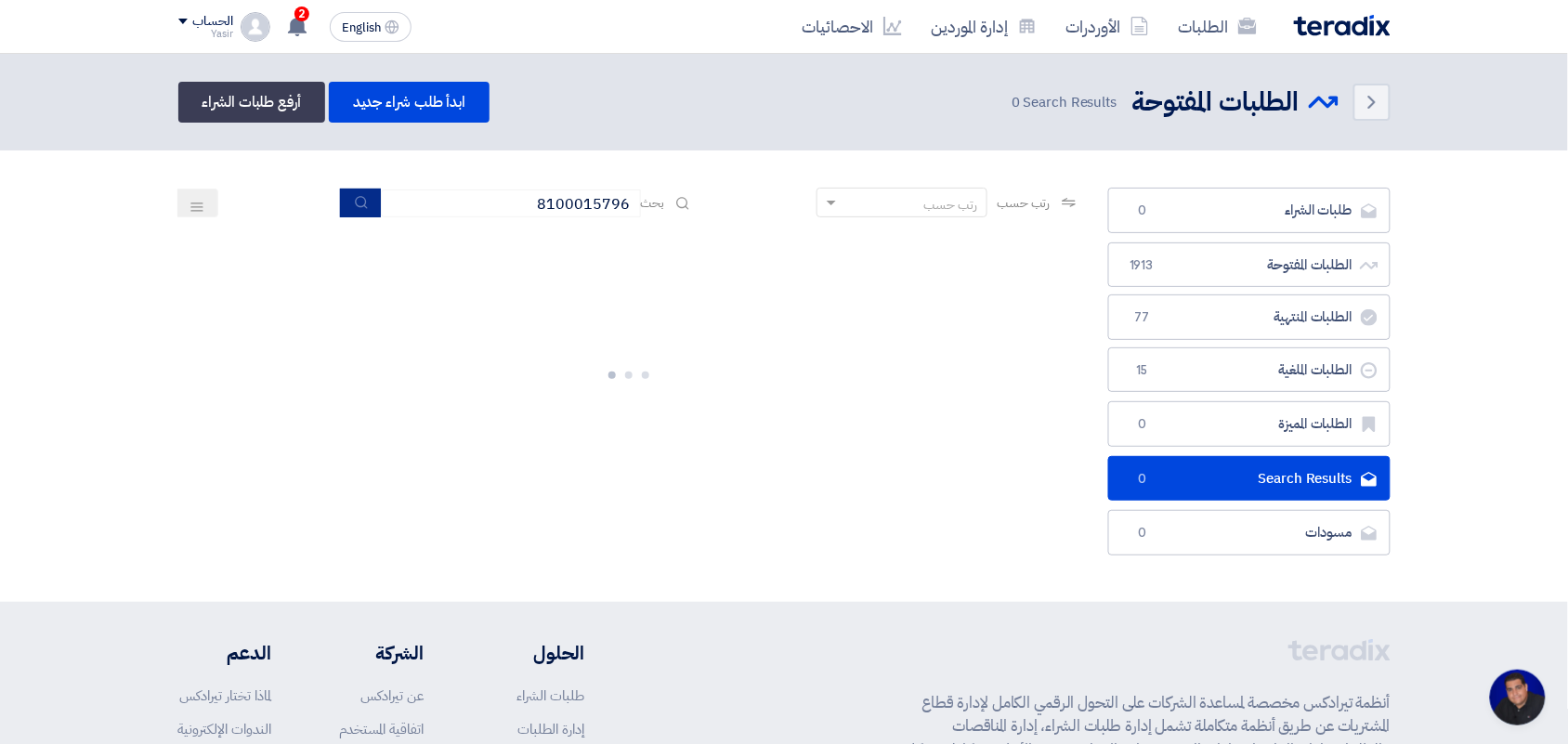
click at [366, 202] on button "submit" at bounding box center [360, 203] width 41 height 28
click at [354, 200] on icon "submit" at bounding box center [362, 203] width 15 height 15
click at [430, 201] on input "8100015796" at bounding box center [510, 203] width 260 height 27
click at [368, 205] on button "submit" at bounding box center [360, 203] width 41 height 28
click at [443, 201] on input "8100015796" at bounding box center [510, 203] width 260 height 27
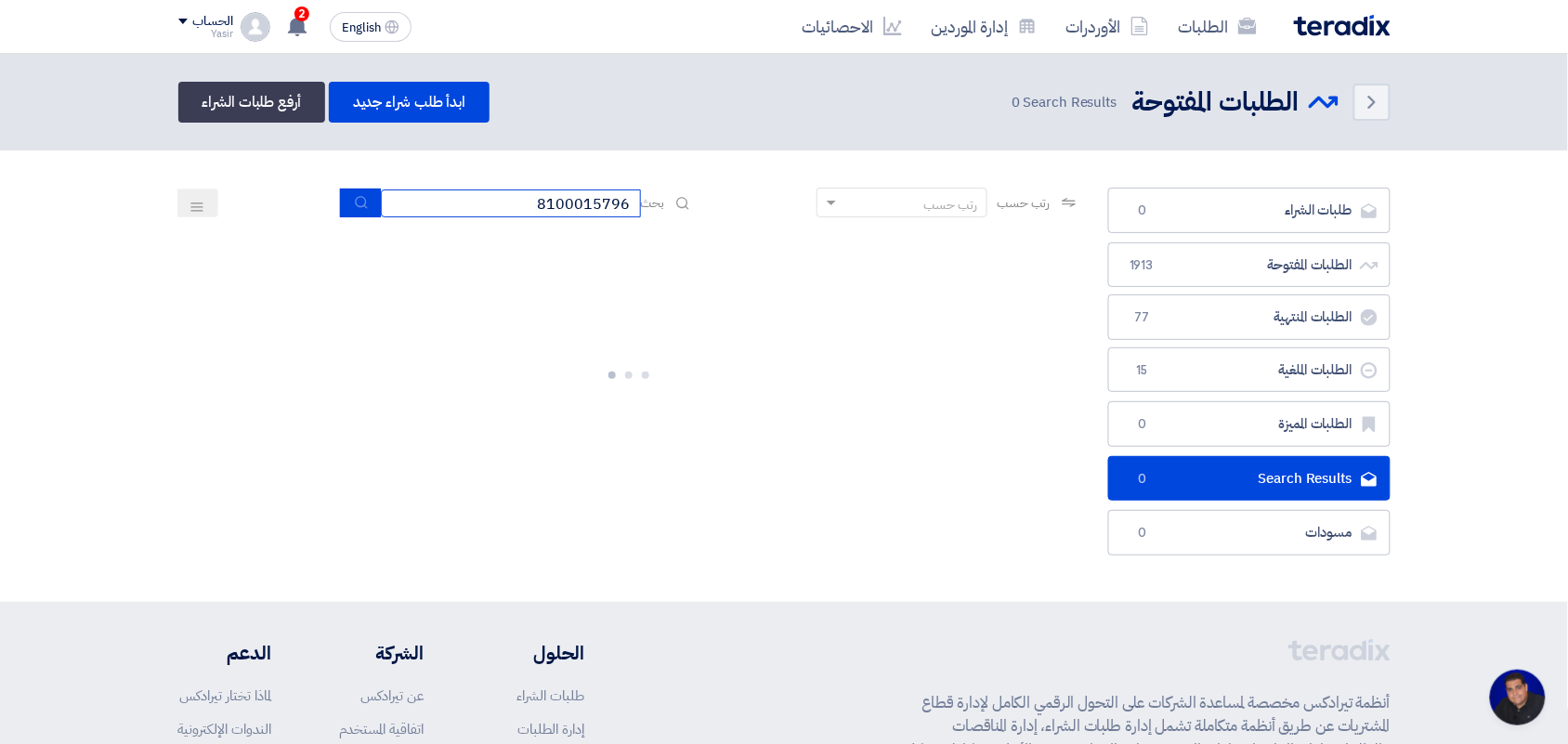
click at [443, 201] on input "8100015796" at bounding box center [510, 203] width 260 height 27
click at [349, 210] on button "submit" at bounding box center [360, 203] width 41 height 28
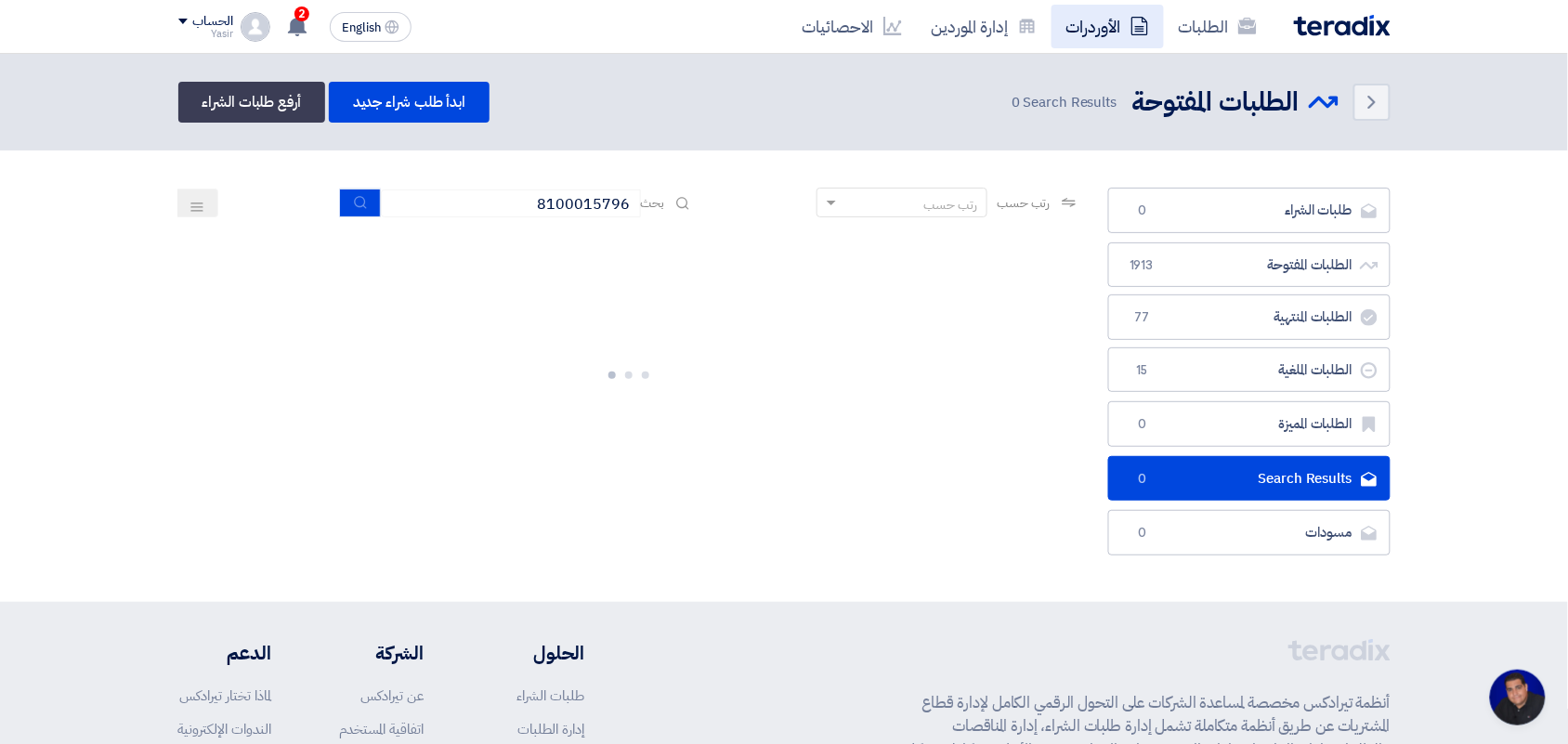
click at [1119, 29] on link "الأوردرات" at bounding box center [1107, 27] width 113 height 44
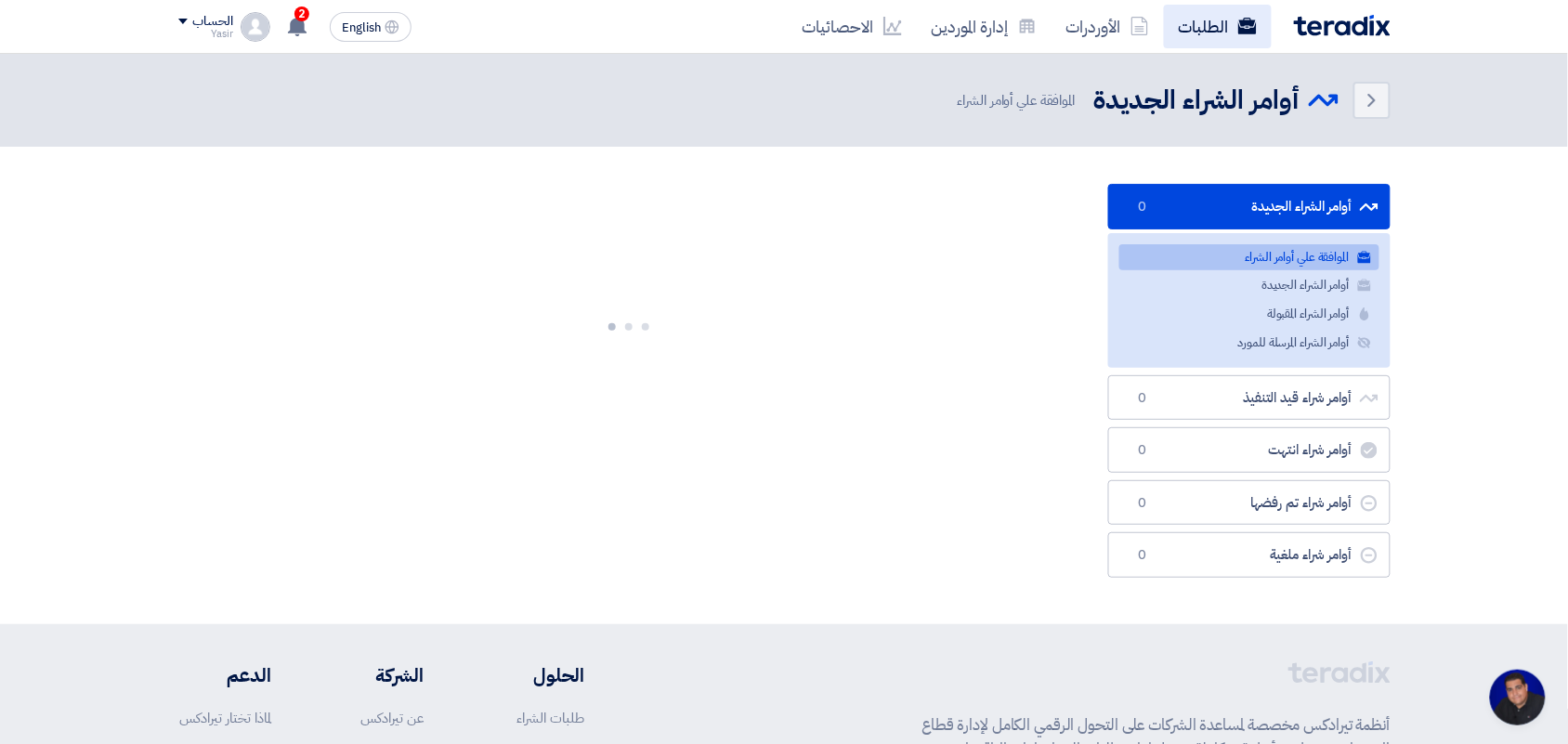
click at [1204, 28] on link "الطلبات" at bounding box center [1218, 27] width 108 height 44
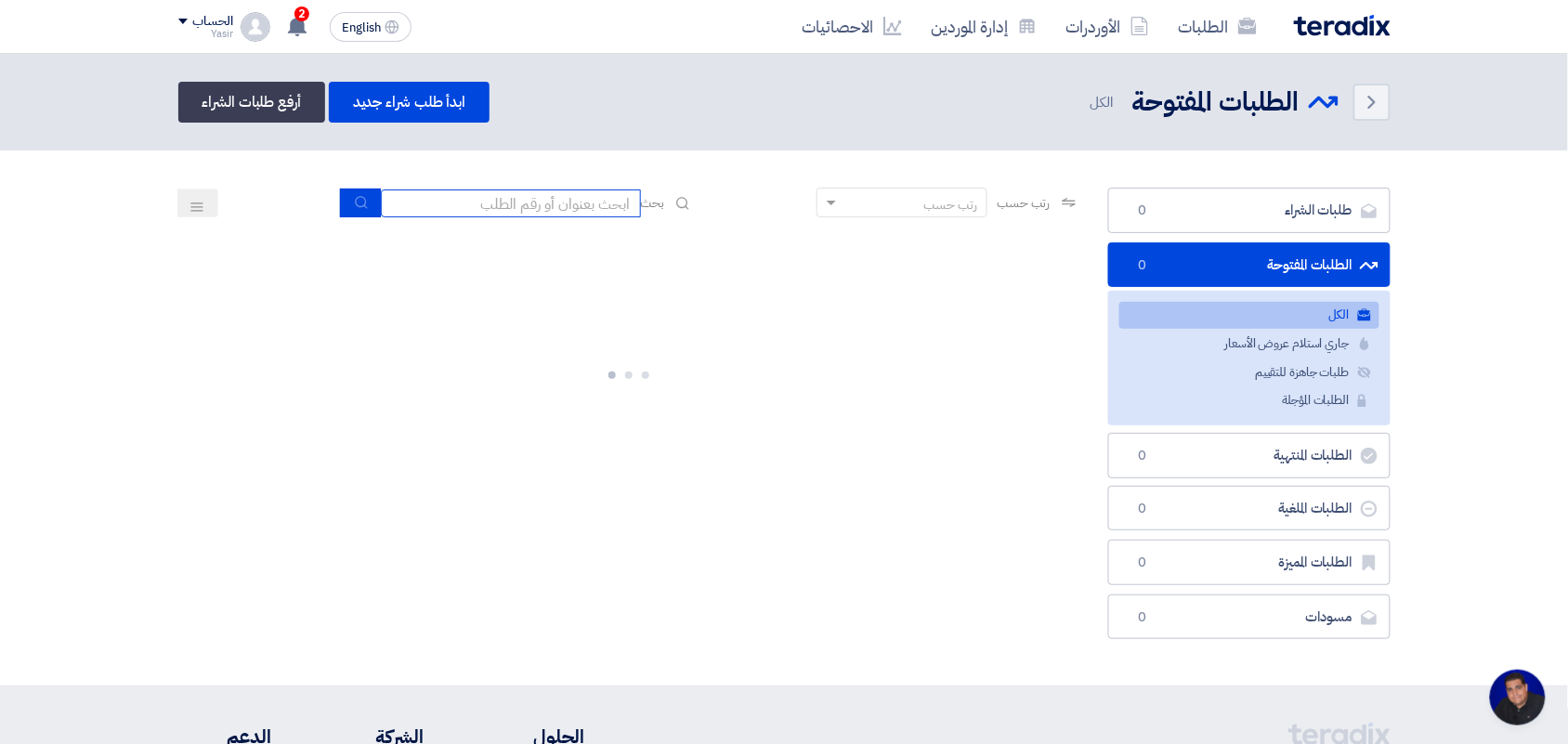
click at [599, 191] on input at bounding box center [510, 203] width 260 height 27
click at [562, 214] on input at bounding box center [510, 203] width 260 height 27
type input "8100015879"
click at [360, 198] on icon "submit" at bounding box center [362, 203] width 15 height 15
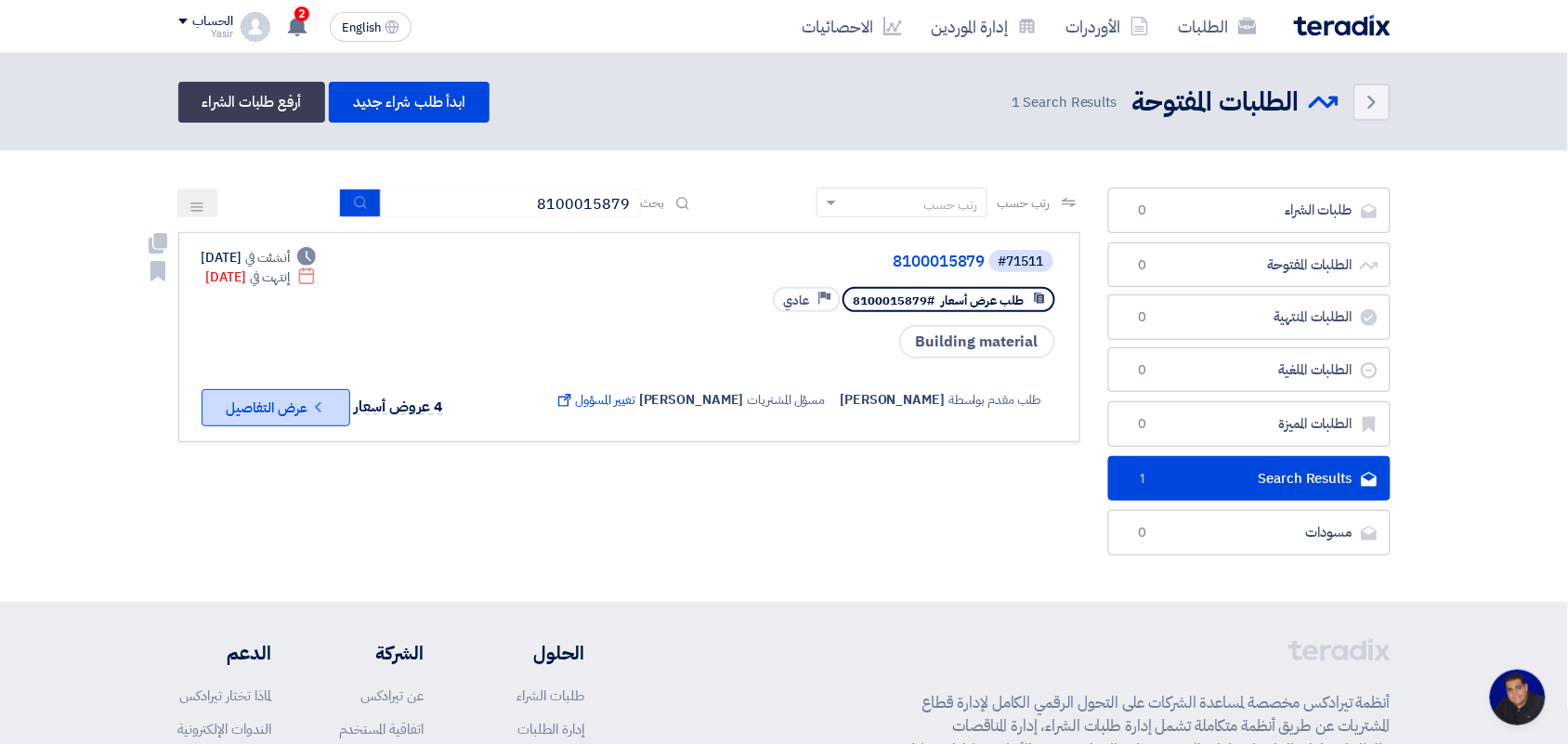
click at [316, 399] on icon "Check details" at bounding box center [318, 407] width 18 height 18
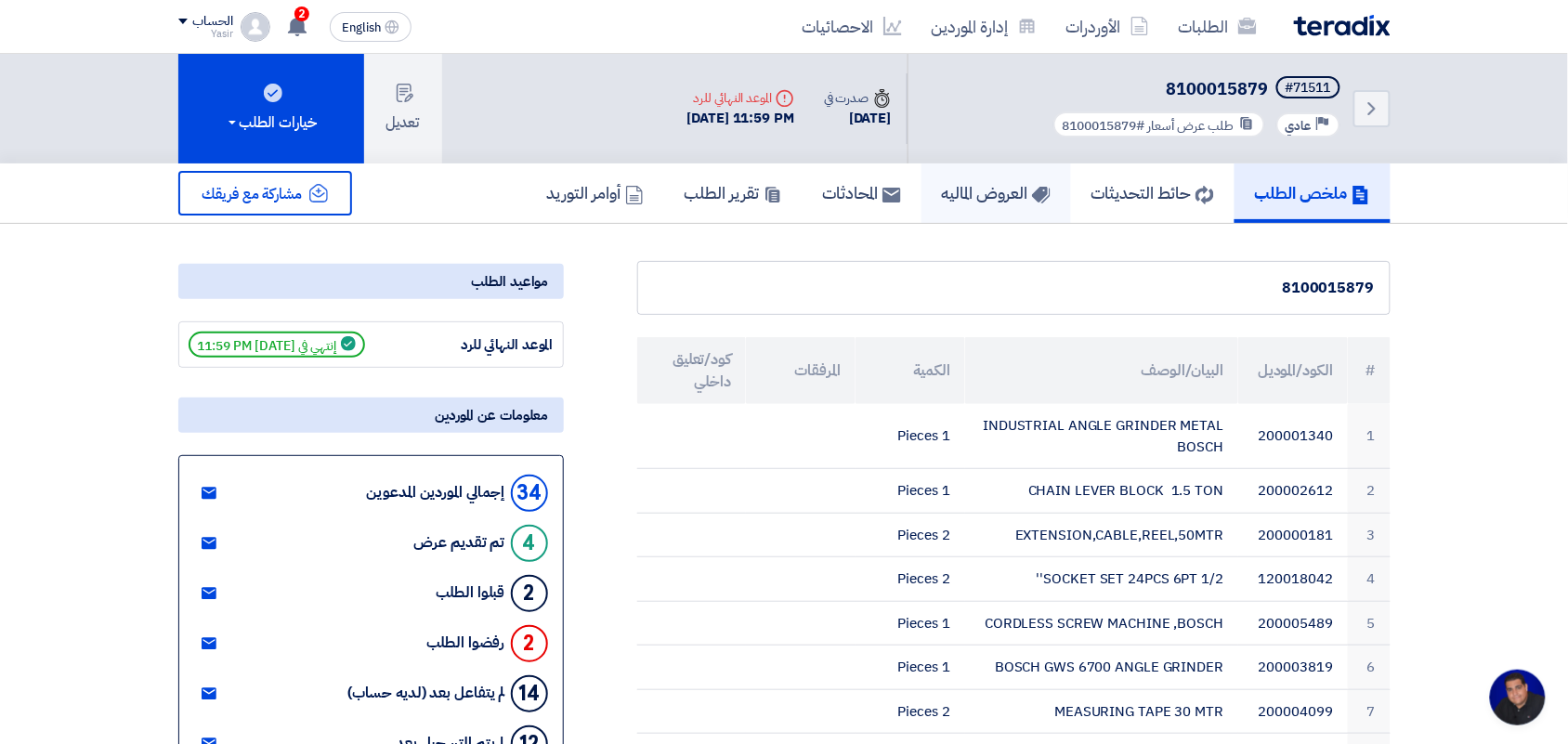
click at [1020, 195] on h5 "العروض الماليه" at bounding box center [996, 192] width 109 height 22
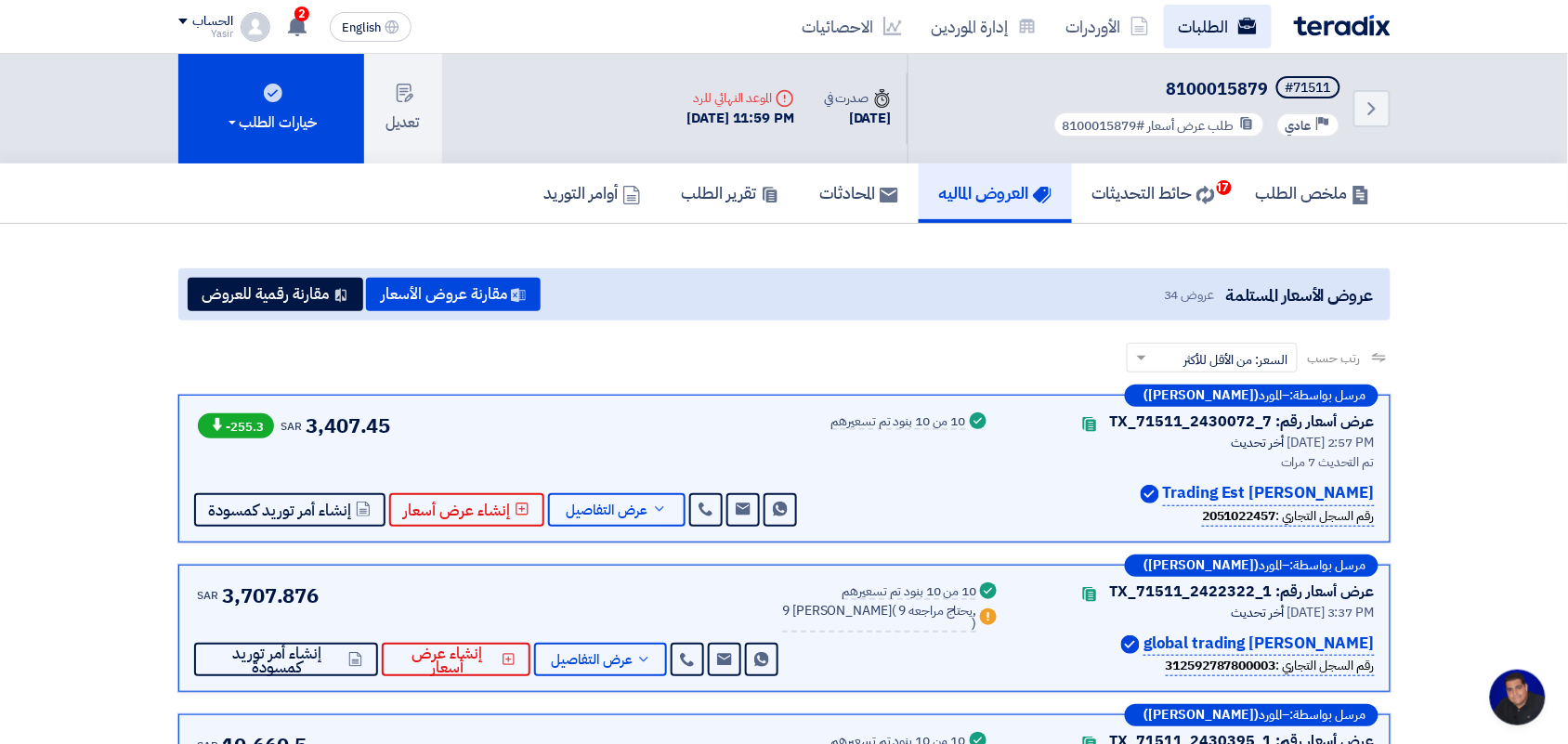
click at [1204, 35] on link "الطلبات" at bounding box center [1218, 27] width 108 height 44
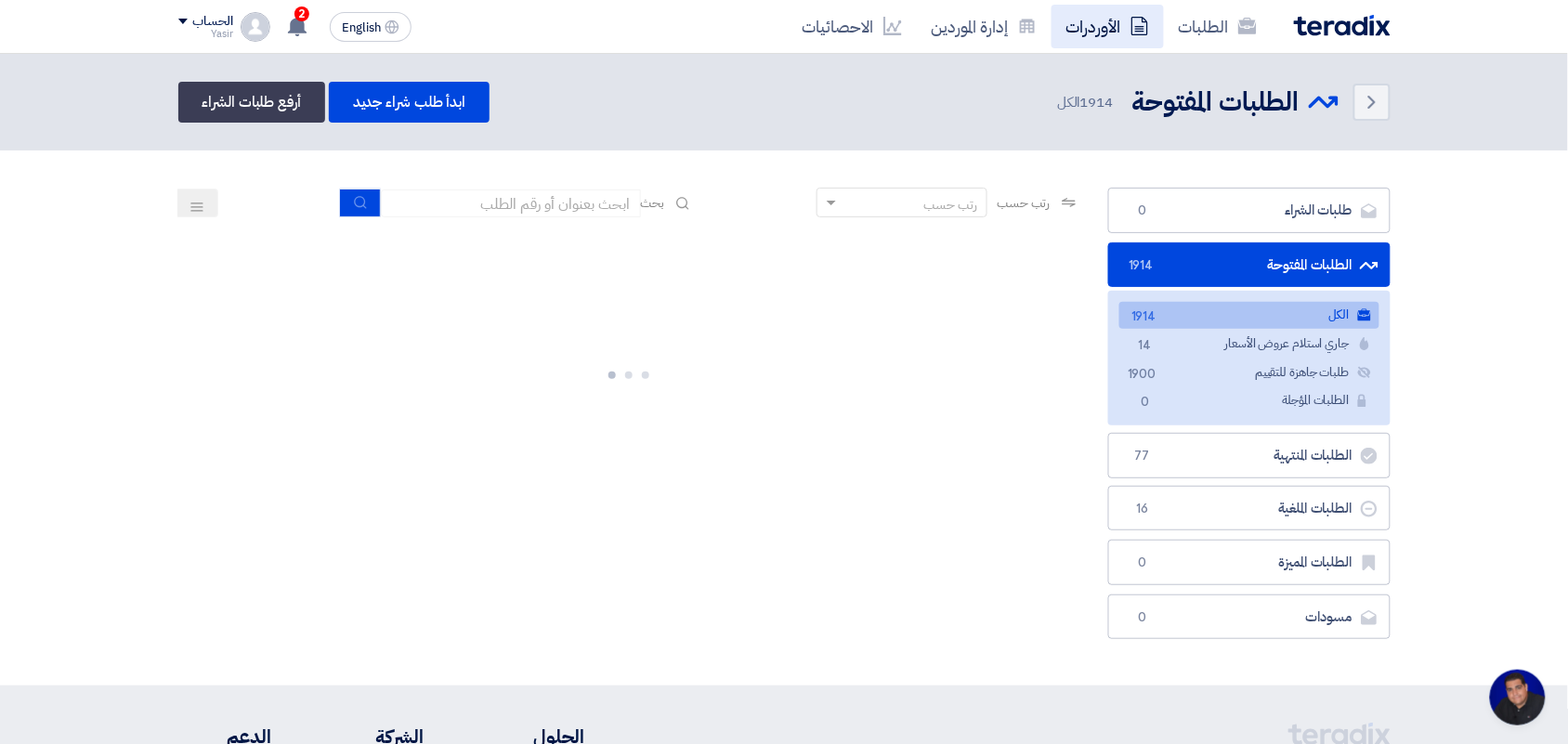
click at [1125, 34] on link "الأوردرات" at bounding box center [1107, 27] width 113 height 44
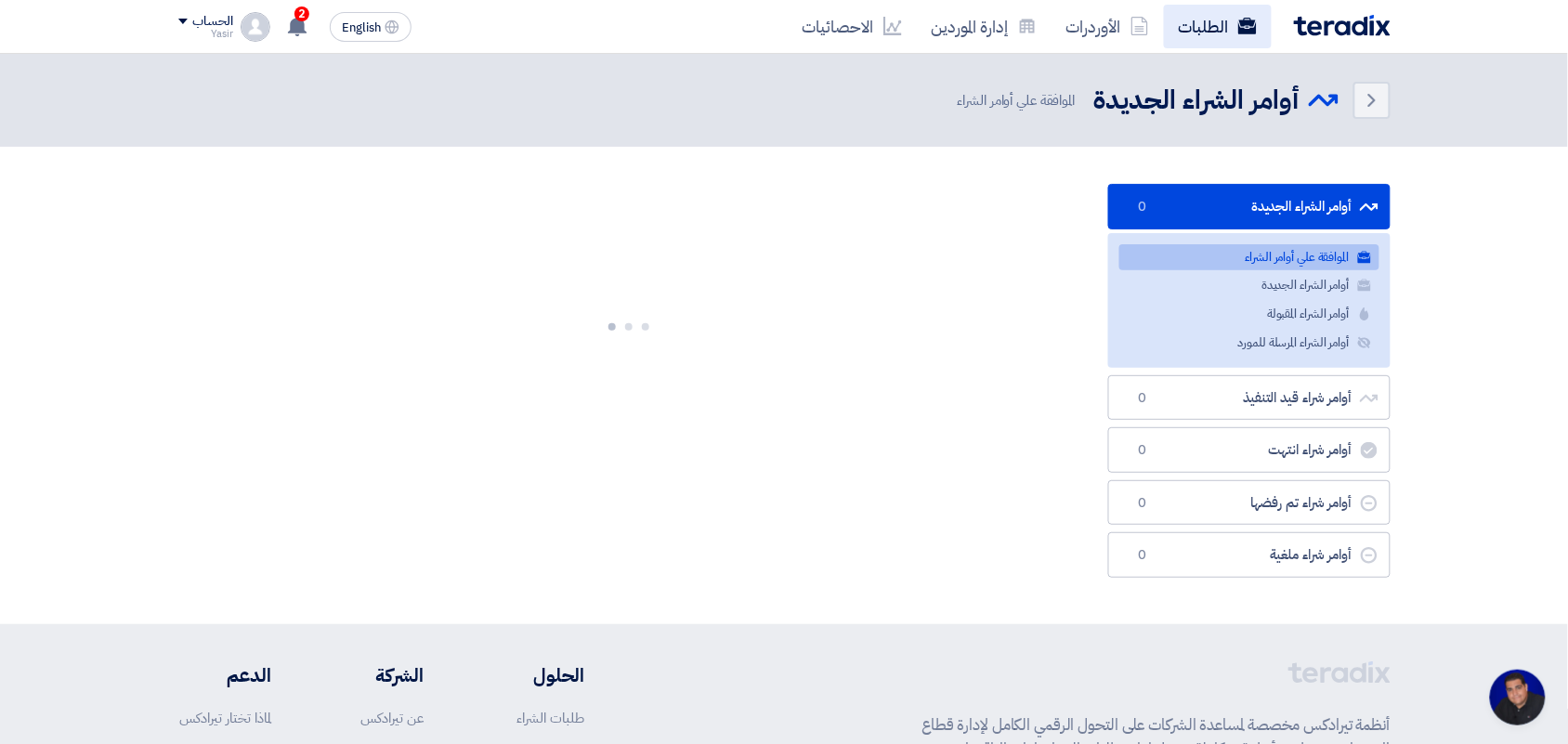
click at [1170, 27] on link "الطلبات" at bounding box center [1218, 27] width 108 height 44
